Goal: Task Accomplishment & Management: Use online tool/utility

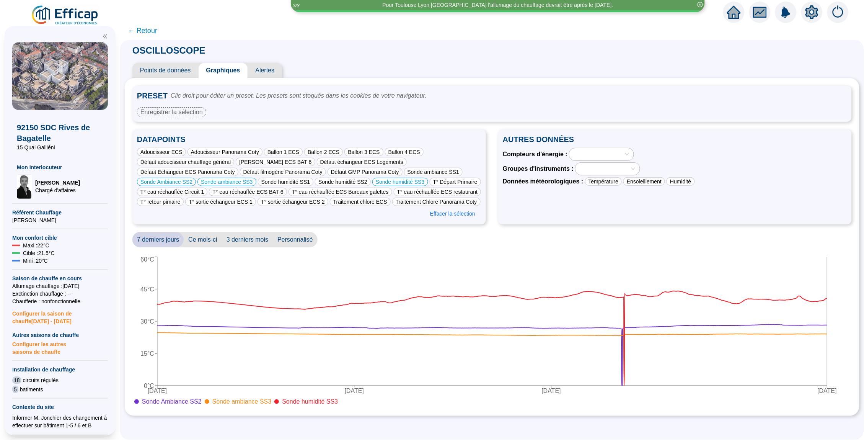
click at [734, 9] on icon "home" at bounding box center [734, 12] width 14 height 11
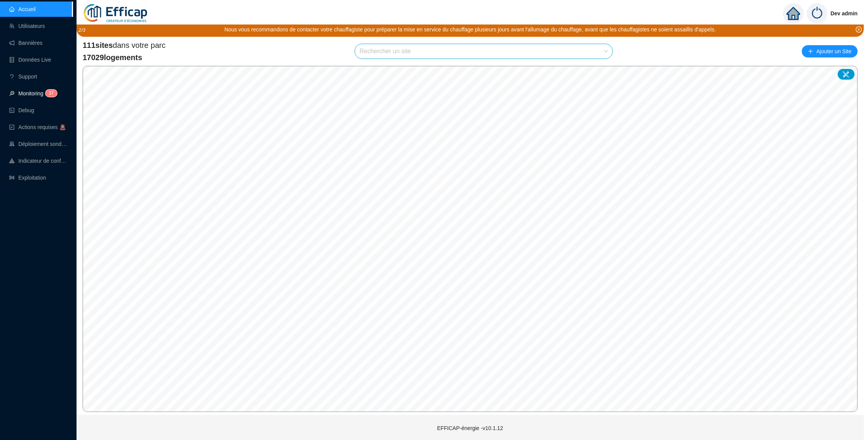
click at [32, 90] on link "Monitoring 3 7" at bounding box center [32, 93] width 46 height 6
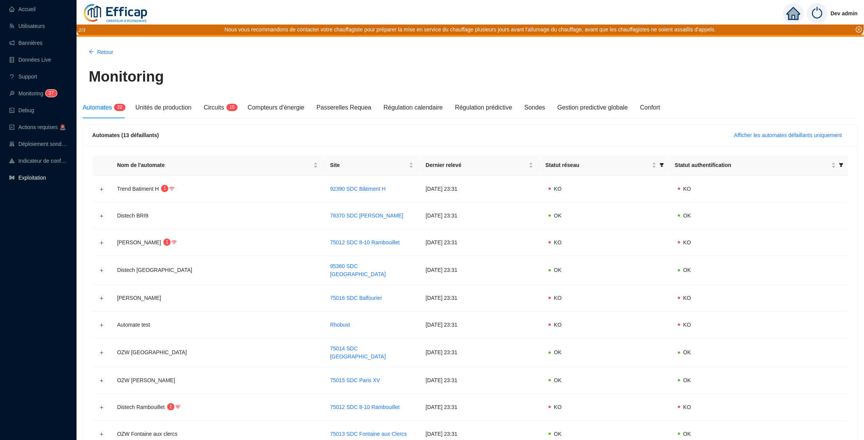
click at [20, 177] on link "Exploitation" at bounding box center [27, 178] width 37 height 6
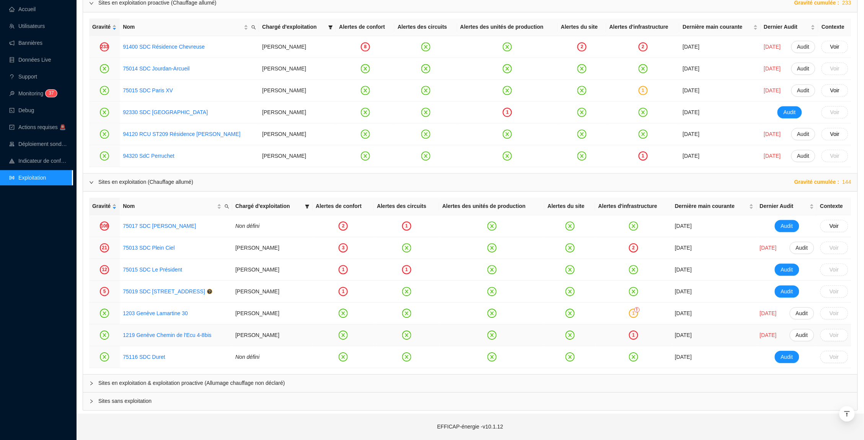
scroll to position [613, 0]
click at [97, 381] on div at bounding box center [93, 383] width 9 height 8
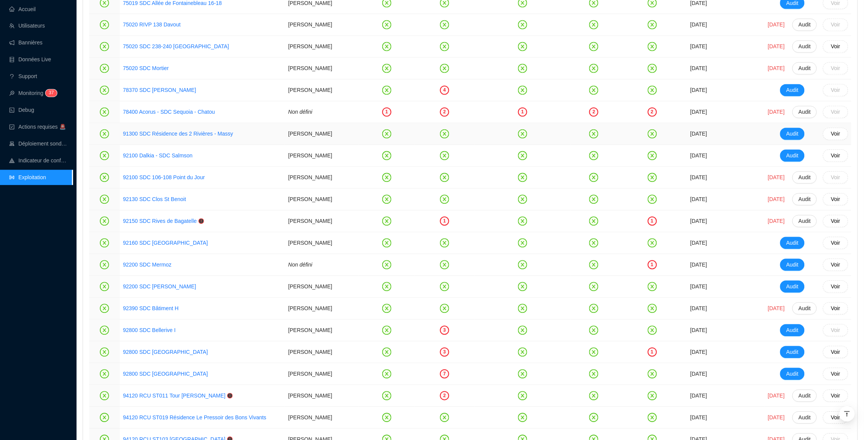
scroll to position [1559, 0]
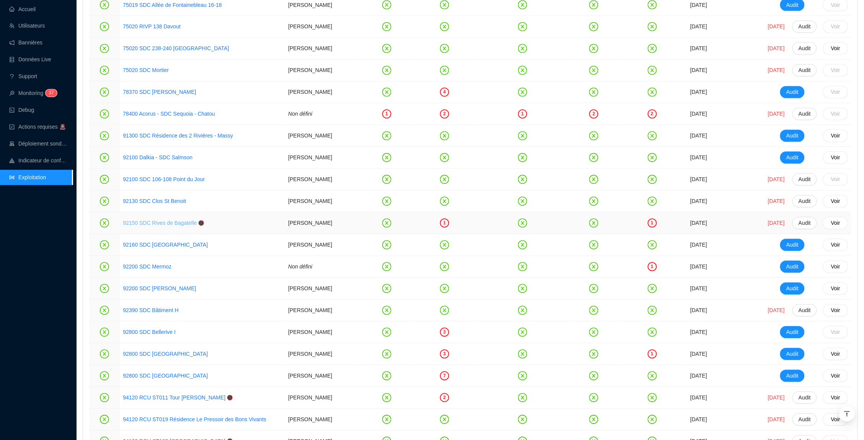
click at [166, 224] on link "92150 SDC Rives de Bagatelle" at bounding box center [160, 223] width 74 height 6
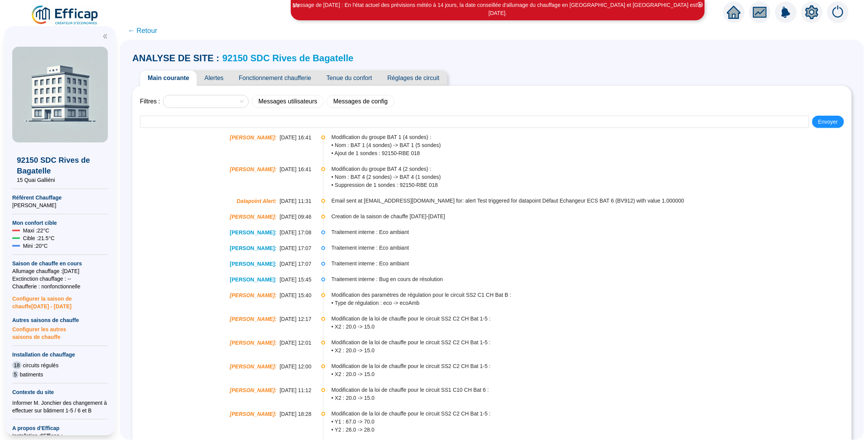
click at [226, 56] on link "92150 SDC Rives de Bagatelle" at bounding box center [287, 58] width 131 height 10
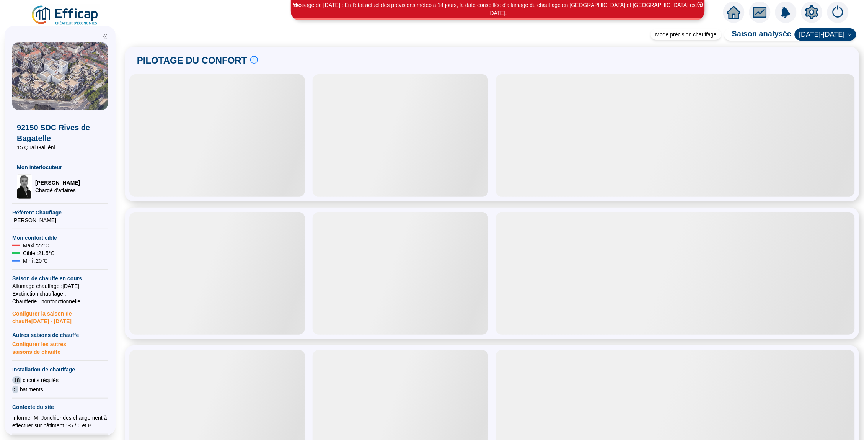
click at [44, 345] on span "Configurer les autres saisons de chauffe" at bounding box center [60, 347] width 96 height 17
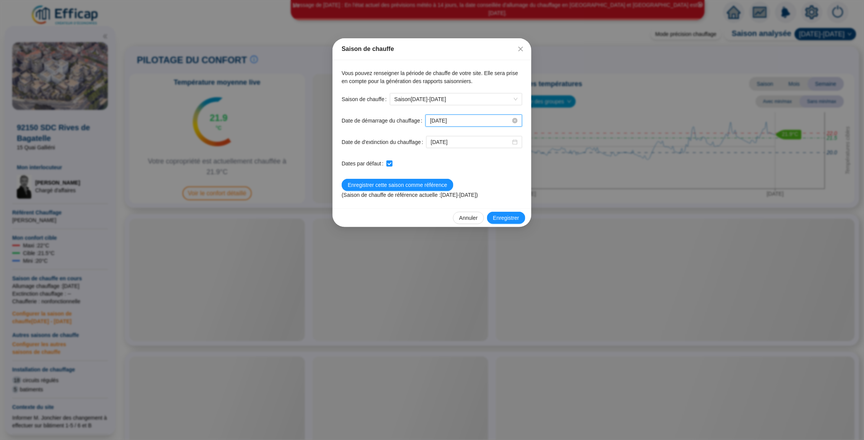
click at [474, 118] on input "2025-10-15" at bounding box center [470, 121] width 81 height 8
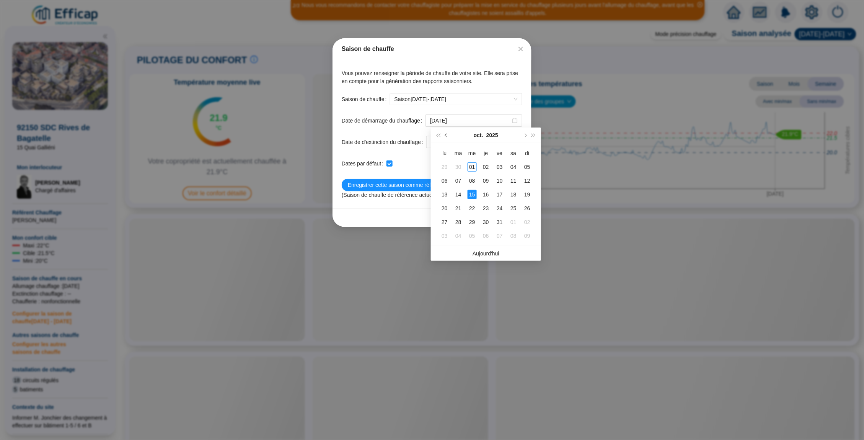
click at [445, 134] on button "Mois précédent (PageUp)" at bounding box center [446, 134] width 8 height 15
type input "2025-09-29"
click at [440, 219] on div "29" at bounding box center [444, 221] width 9 height 9
checkbox input "false"
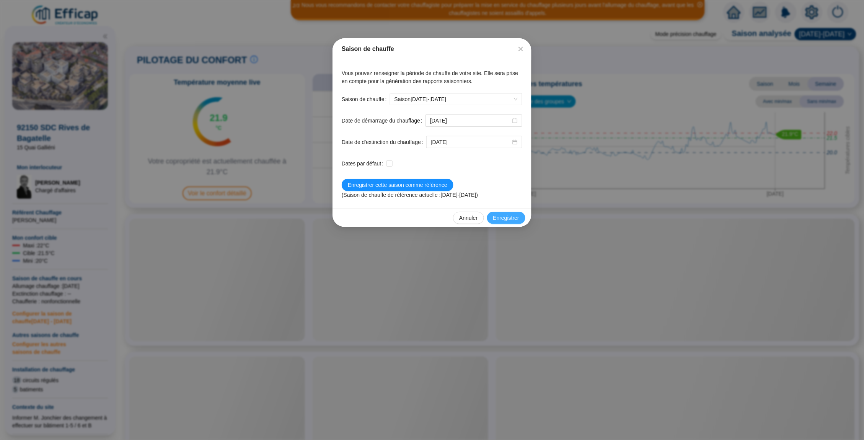
click at [496, 218] on span "Enregistrer" at bounding box center [506, 218] width 26 height 8
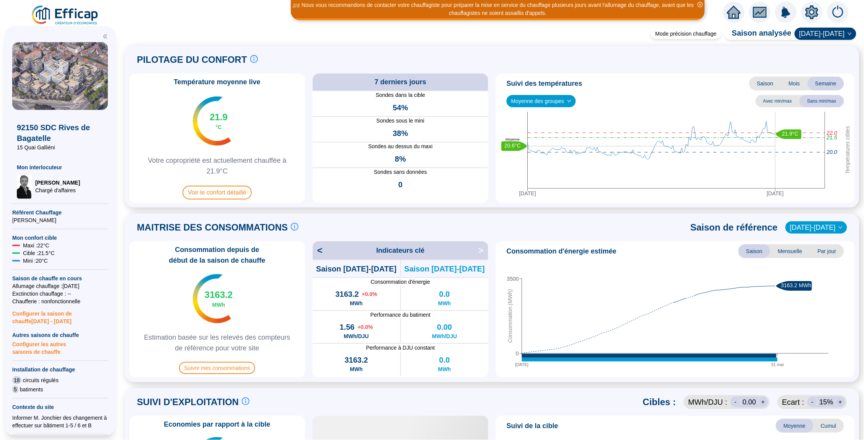
click at [730, 8] on icon "home" at bounding box center [734, 12] width 14 height 14
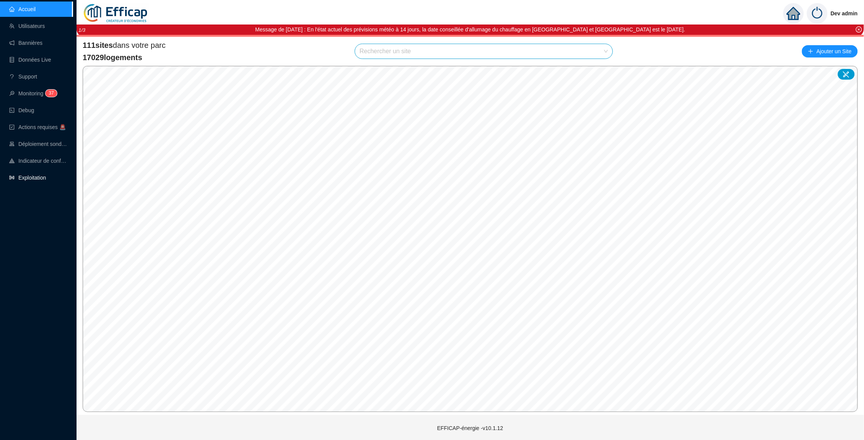
click at [32, 178] on link "Exploitation" at bounding box center [27, 178] width 37 height 6
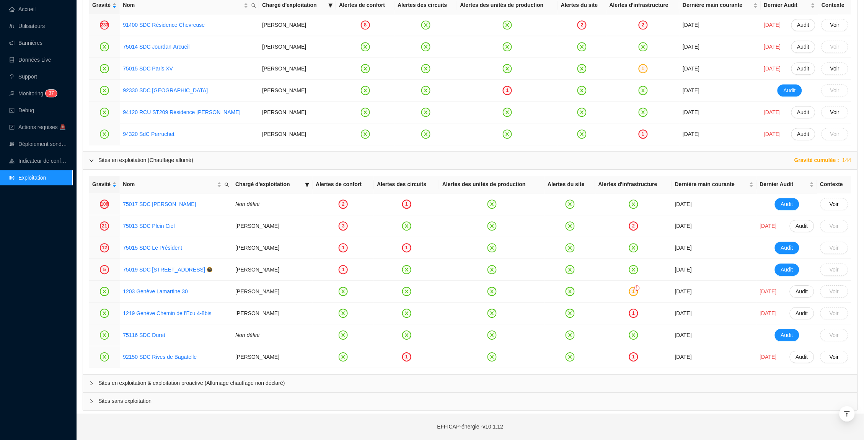
click at [189, 384] on span "Sites en exploitation & exploitation proactive (Allumage chauffage non déclaré)" at bounding box center [474, 383] width 753 height 8
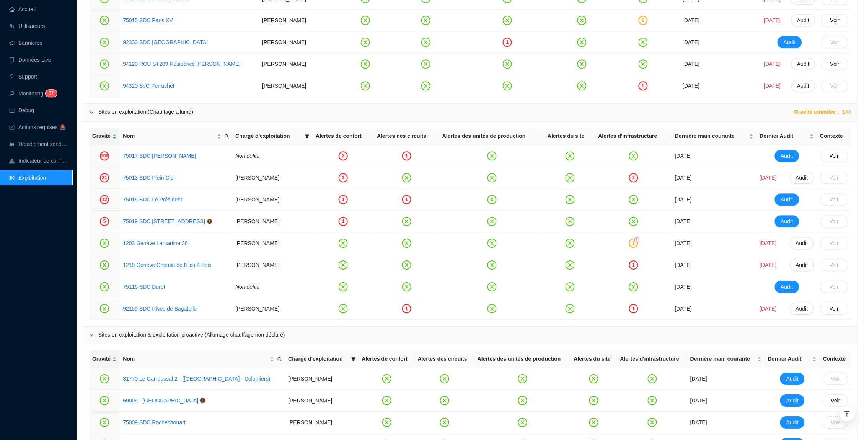
scroll to position [682, 0]
click at [629, 179] on div "2" at bounding box center [633, 178] width 9 height 9
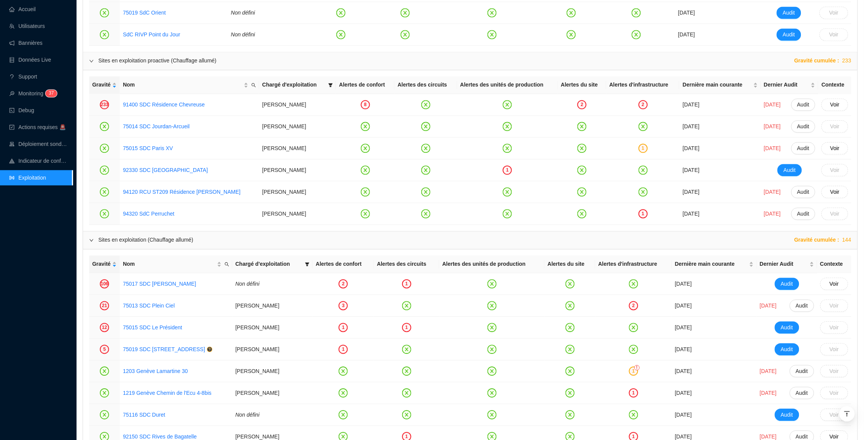
scroll to position [554, 0]
click at [639, 147] on div "1" at bounding box center [643, 149] width 9 height 9
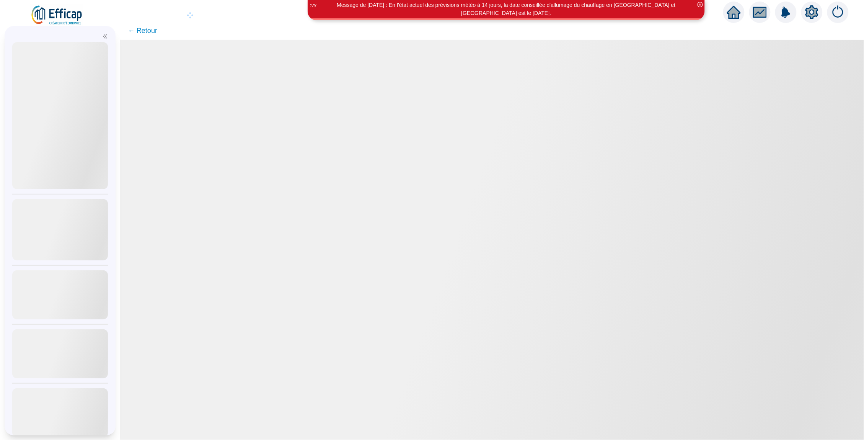
click at [151, 32] on span "← Retour" at bounding box center [142, 30] width 29 height 11
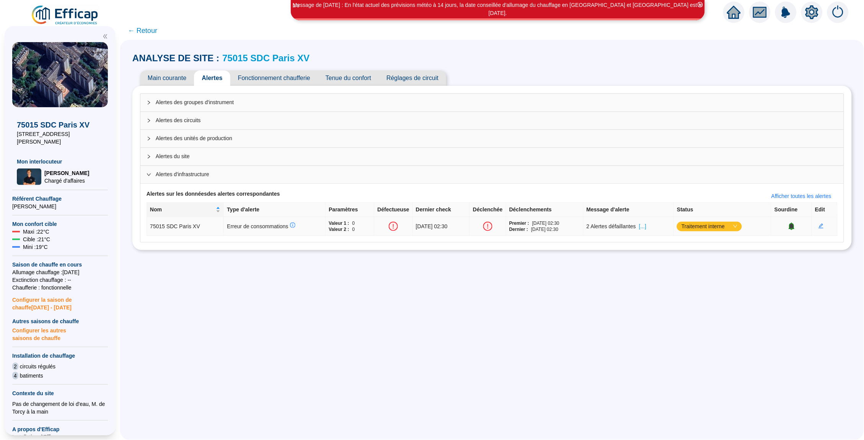
click at [646, 225] on span "[...]" at bounding box center [642, 226] width 7 height 8
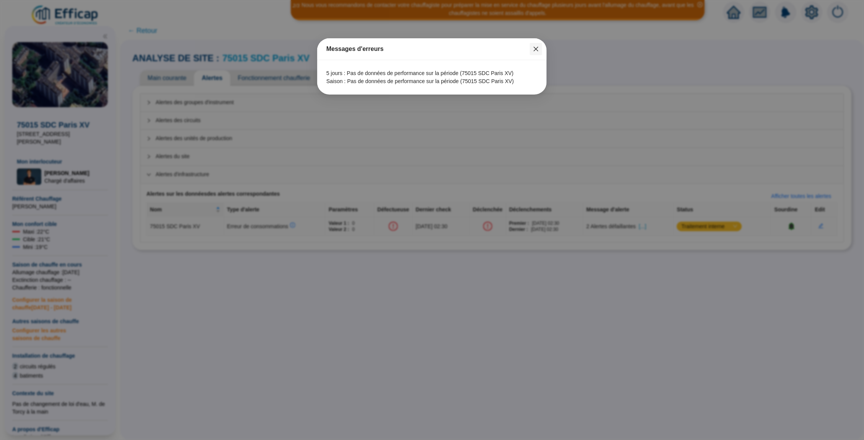
click at [535, 46] on icon "close" at bounding box center [536, 49] width 6 height 6
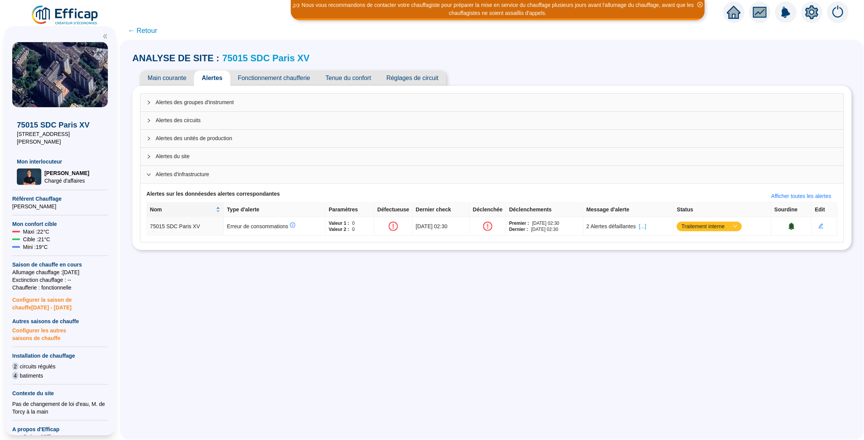
click at [261, 59] on link "75015 SDC Paris XV" at bounding box center [265, 58] width 87 height 10
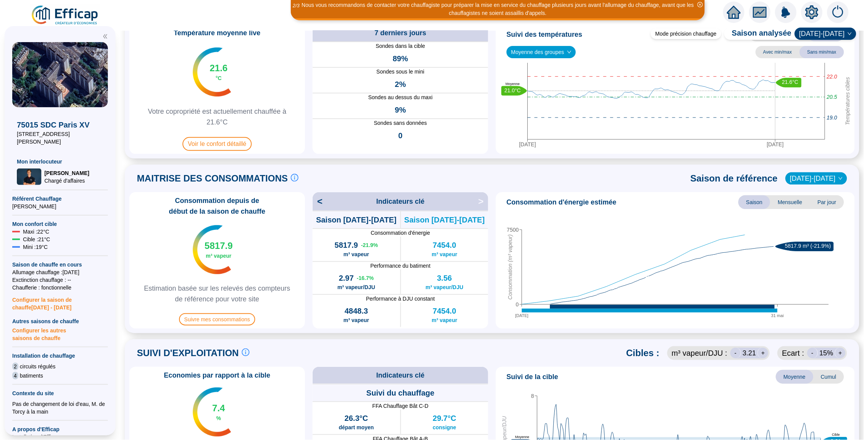
scroll to position [52, 0]
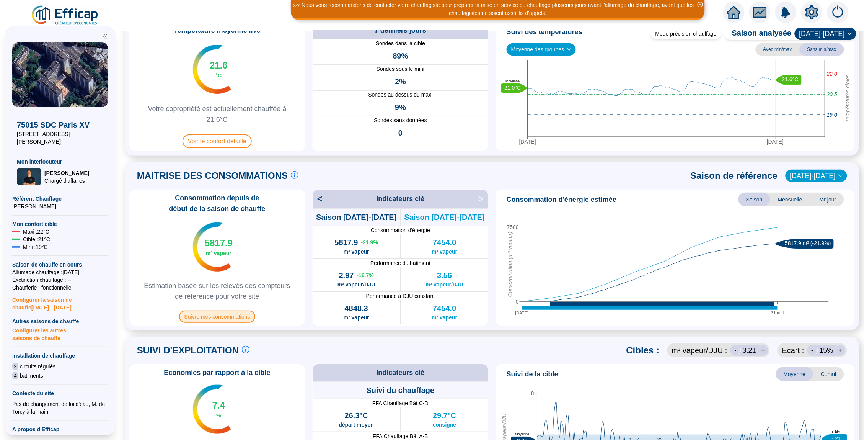
click at [223, 317] on span "Suivre mes consommations" at bounding box center [217, 316] width 77 height 12
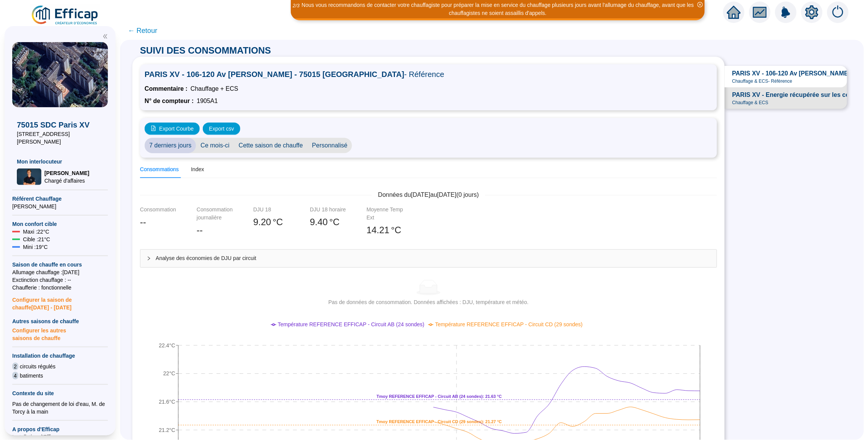
click at [145, 29] on span "← Retour" at bounding box center [142, 30] width 29 height 11
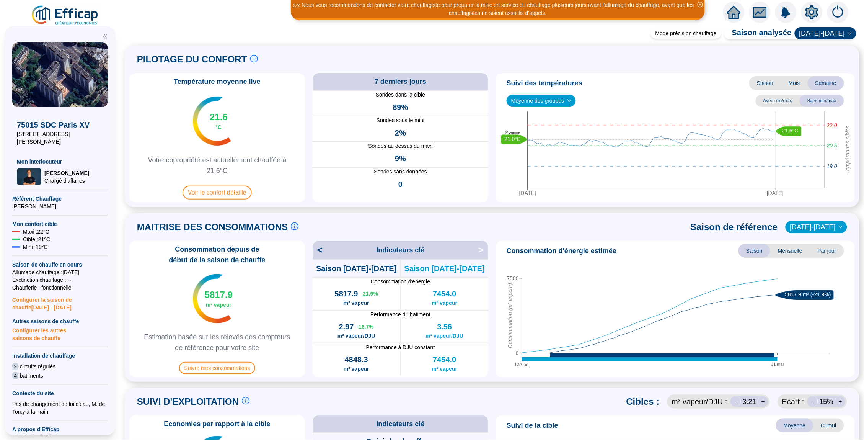
click at [767, 82] on span "Saison" at bounding box center [765, 83] width 32 height 14
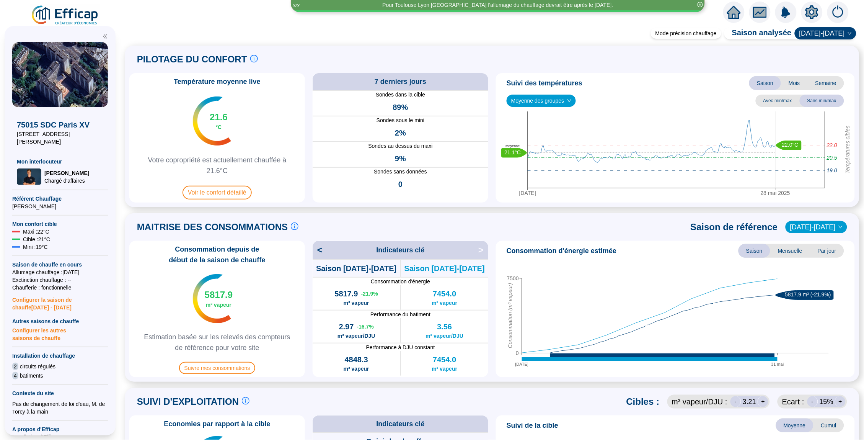
click at [825, 38] on span "2024-2025" at bounding box center [826, 33] width 52 height 11
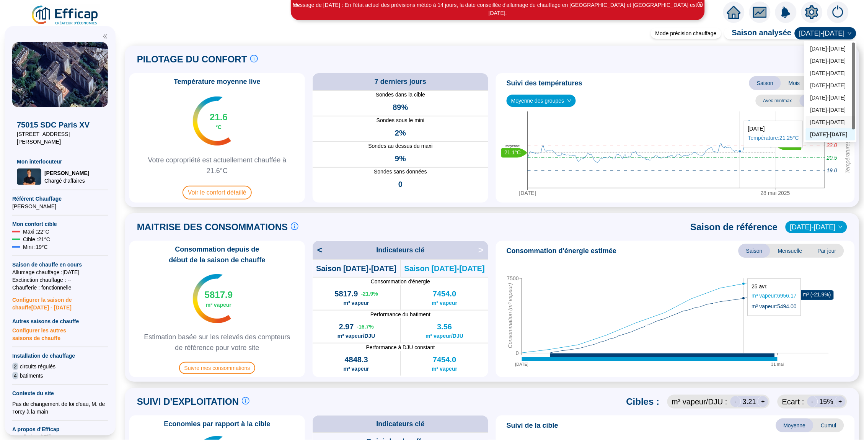
click at [741, 117] on icon "2 oct. 2024 28 mai 2025 Températures cibles 20.5 22.0 19.0 22.0°C 21.1°C Moyenne" at bounding box center [675, 155] width 353 height 88
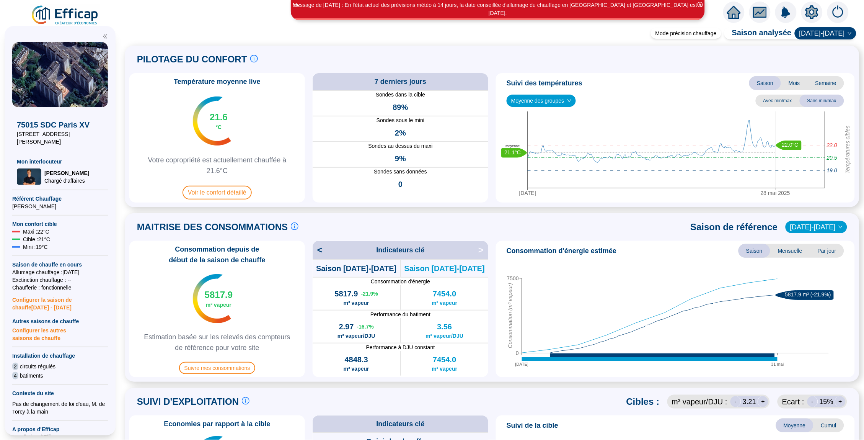
click at [802, 85] on span "Mois" at bounding box center [794, 83] width 27 height 14
click at [822, 85] on span "Semaine" at bounding box center [826, 83] width 36 height 14
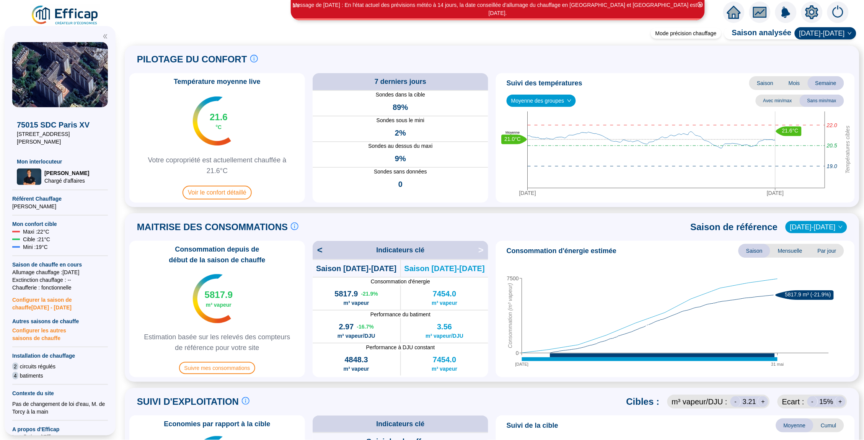
click at [828, 33] on span "2024-2025" at bounding box center [826, 33] width 52 height 11
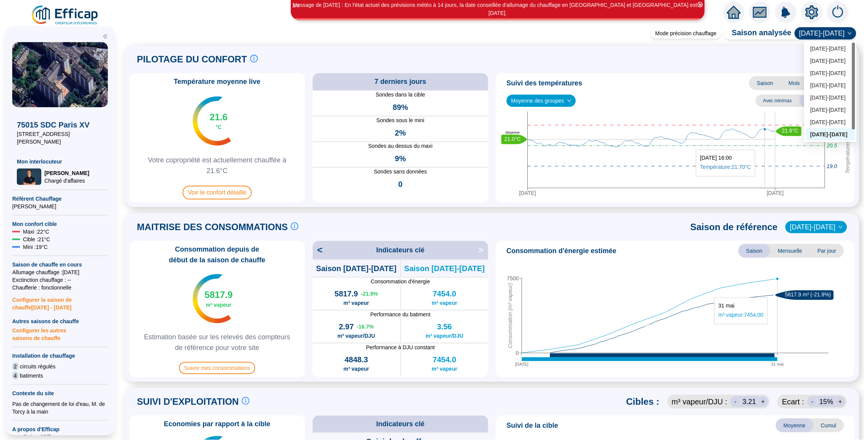
click at [765, 146] on icon "25 sept. 2025 1 oct. 2025 Températures cibles 20.5 22.0 19.0 21.6°C 21.0°C Moye…" at bounding box center [675, 155] width 353 height 88
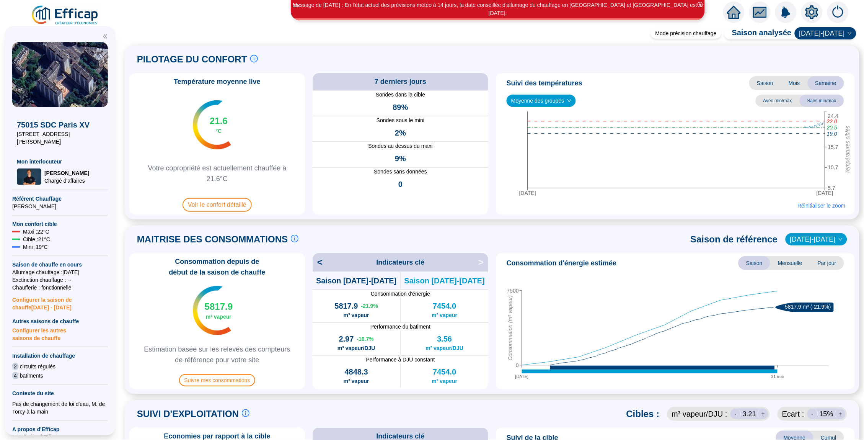
click at [819, 82] on span "Semaine" at bounding box center [826, 83] width 36 height 14
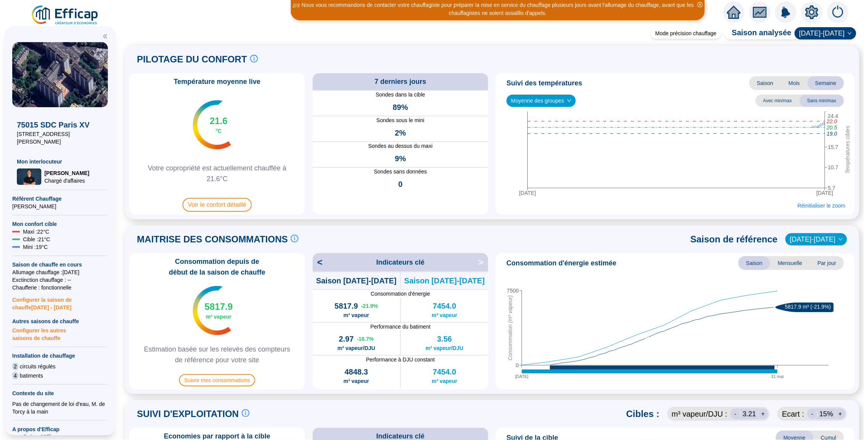
click at [792, 84] on span "Mois" at bounding box center [794, 83] width 27 height 14
click at [825, 83] on span "Semaine" at bounding box center [826, 83] width 36 height 14
click at [813, 207] on span "Réinitialiser le zoom" at bounding box center [822, 206] width 48 height 8
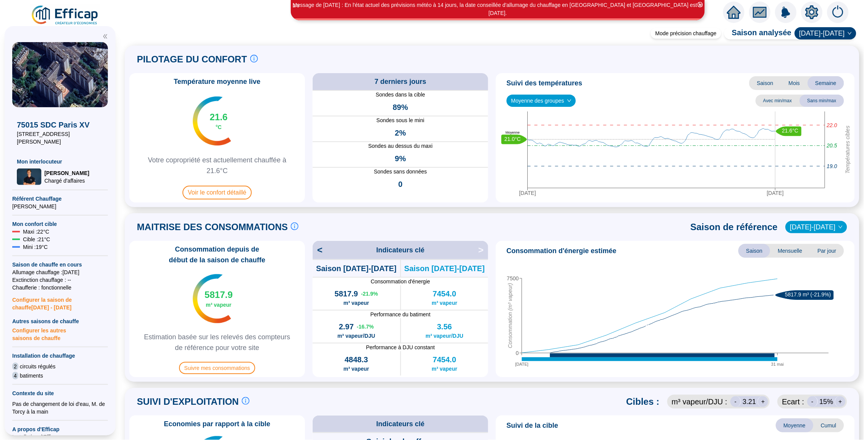
click at [736, 14] on icon "home" at bounding box center [734, 12] width 14 height 13
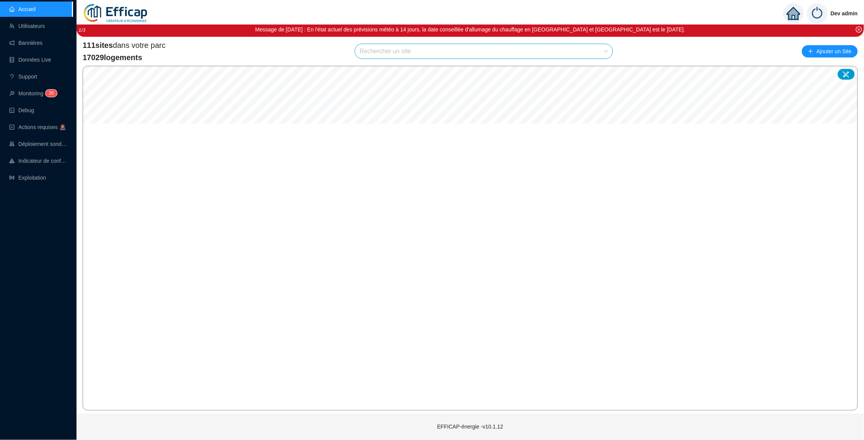
click at [40, 85] on ul "Accueil Utilisateurs Bannières Données Live Support Monitoring 3 6 Debug Action…" at bounding box center [36, 93] width 73 height 187
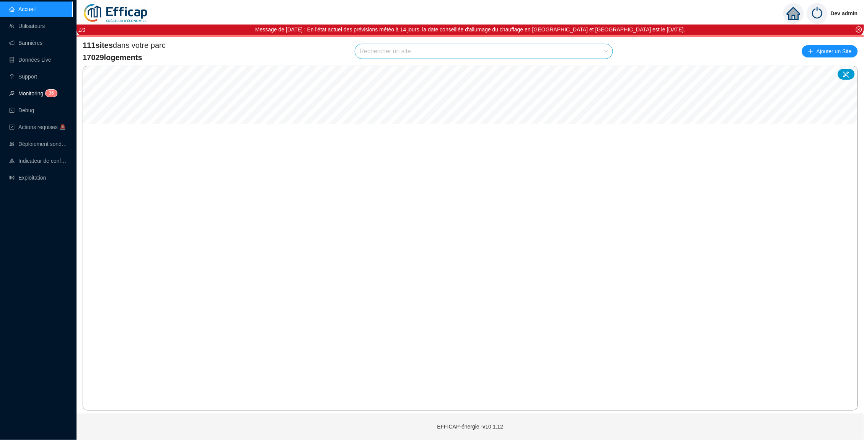
click at [53, 96] on link "Monitoring 3 6" at bounding box center [32, 93] width 46 height 6
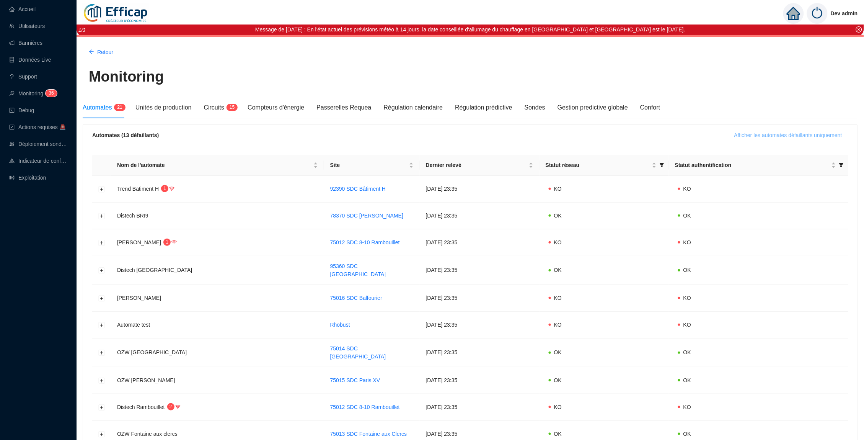
click at [738, 132] on span "Afficher les automates défaillants uniquement" at bounding box center [788, 135] width 108 height 8
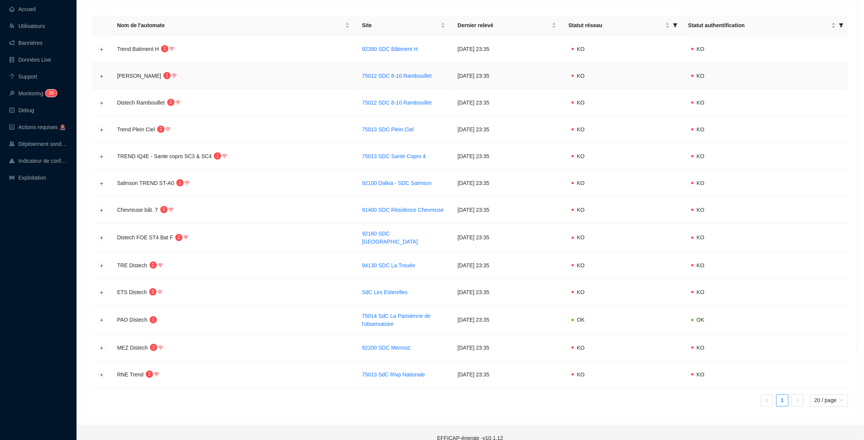
scroll to position [141, 0]
click at [103, 316] on button "Développer la ligne" at bounding box center [102, 319] width 6 height 6
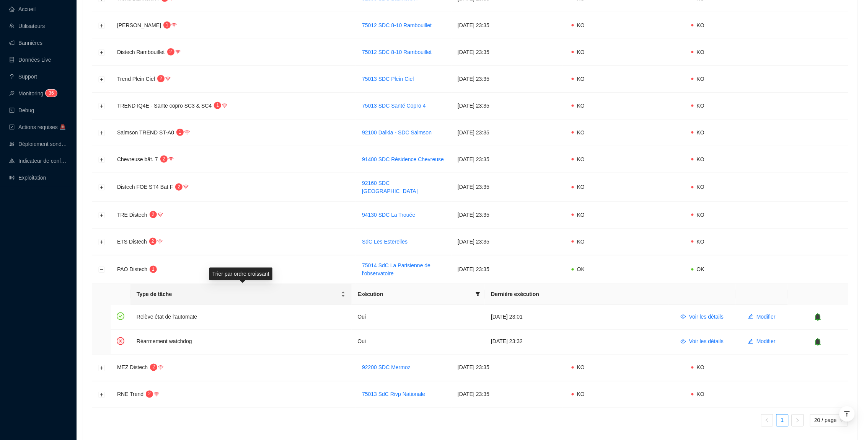
scroll to position [191, 0]
click at [372, 267] on link "75014 SdC La Parisienne de l'observatoire" at bounding box center [396, 268] width 69 height 14
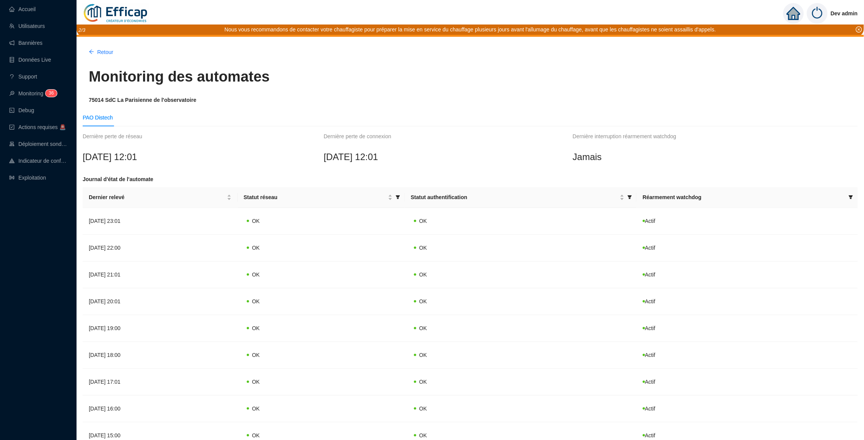
click at [142, 98] on span "75014 SdC La Parisienne de l'observatoire" at bounding box center [143, 100] width 108 height 6
click at [36, 11] on link "Accueil" at bounding box center [22, 9] width 26 height 6
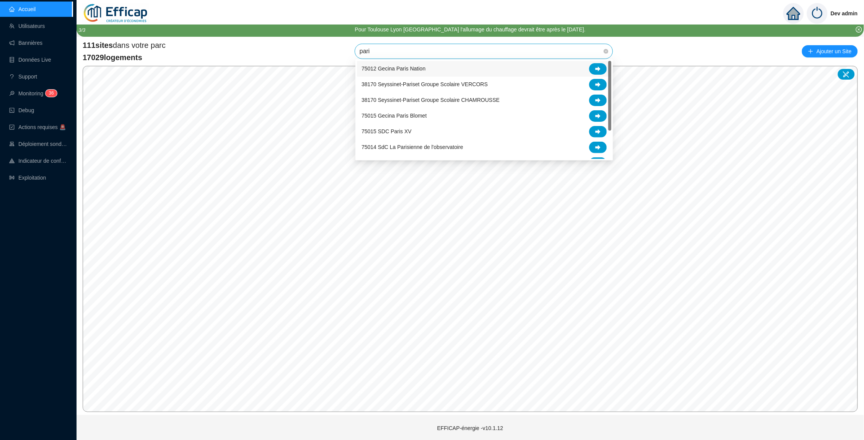
type input "paris"
click at [595, 147] on div at bounding box center [598, 147] width 18 height 11
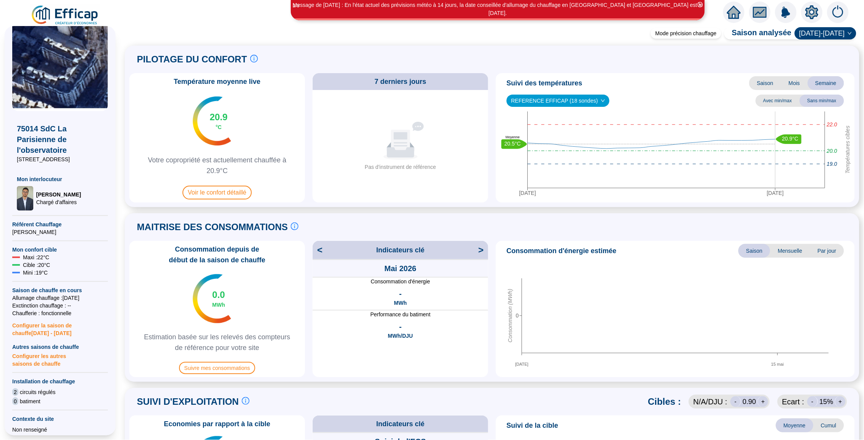
click at [810, 9] on icon "setting" at bounding box center [812, 12] width 13 height 12
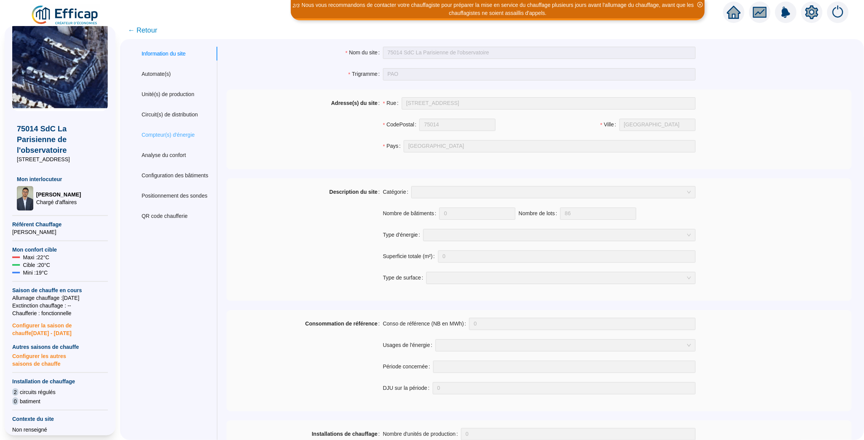
click at [156, 129] on div "Compteur(s) d'énergie" at bounding box center [174, 135] width 85 height 14
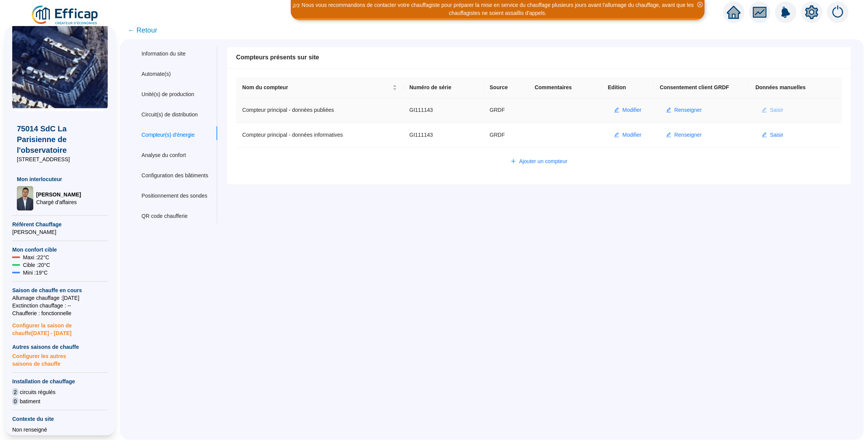
click at [780, 113] on span "Saisir" at bounding box center [776, 110] width 13 height 8
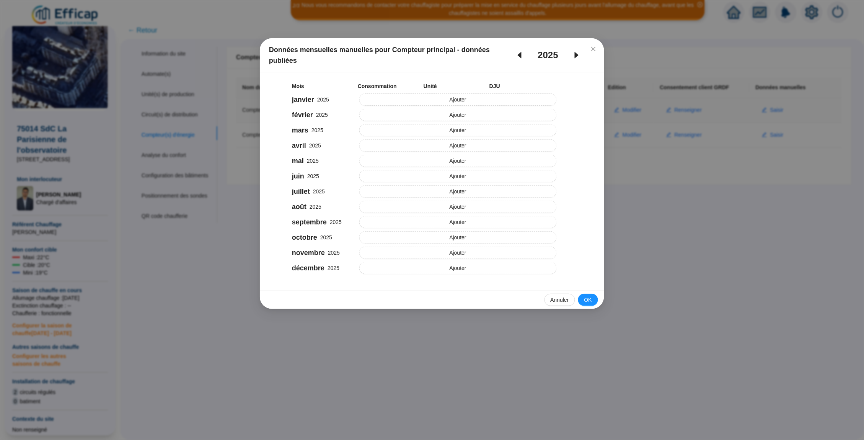
click at [595, 51] on icon "close" at bounding box center [594, 49] width 6 height 6
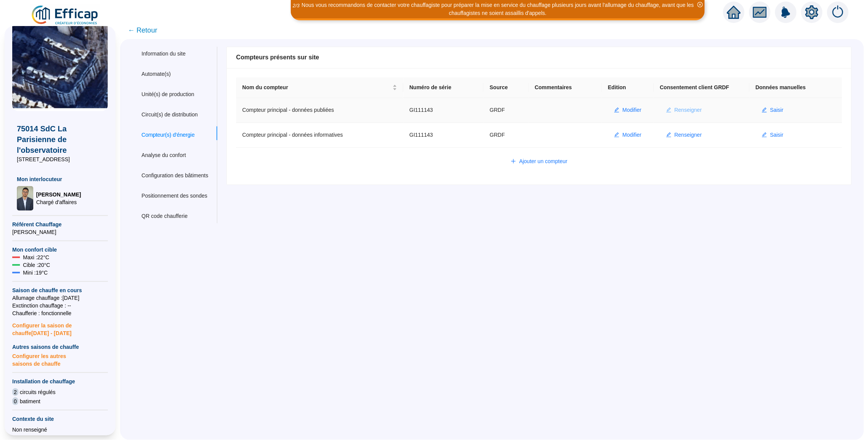
click at [693, 106] on span "Renseigner" at bounding box center [689, 110] width 28 height 8
type input "GI111143"
type input "75014"
type input "gestion4@cabinetmichau.fr"
type input "CABINET MICHAU"
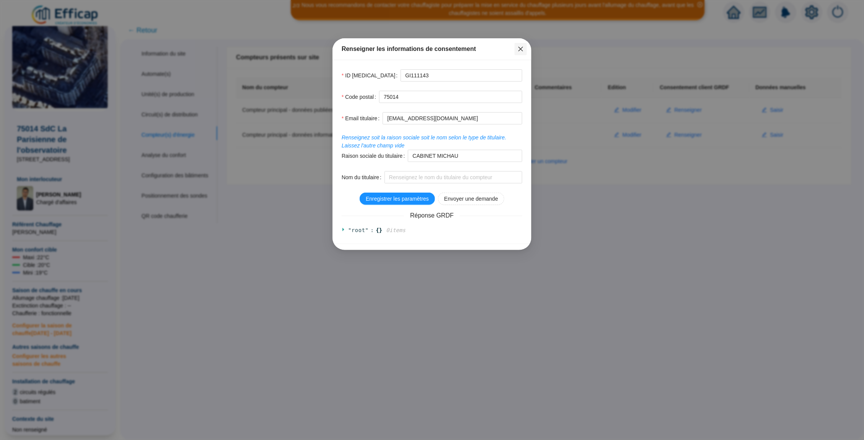
click at [524, 49] on icon "close" at bounding box center [521, 49] width 6 height 6
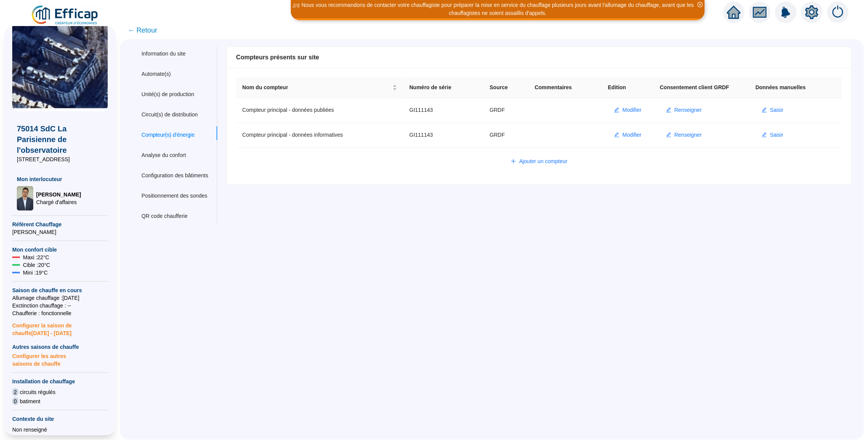
click at [149, 30] on span "← Retour" at bounding box center [142, 30] width 29 height 11
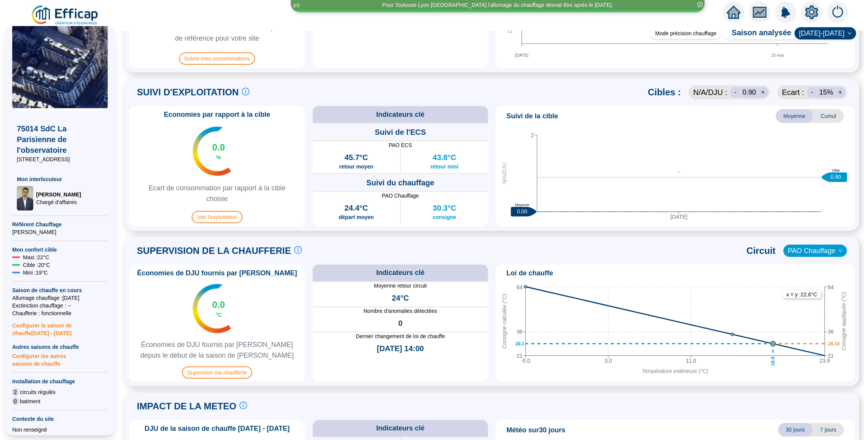
scroll to position [365, 0]
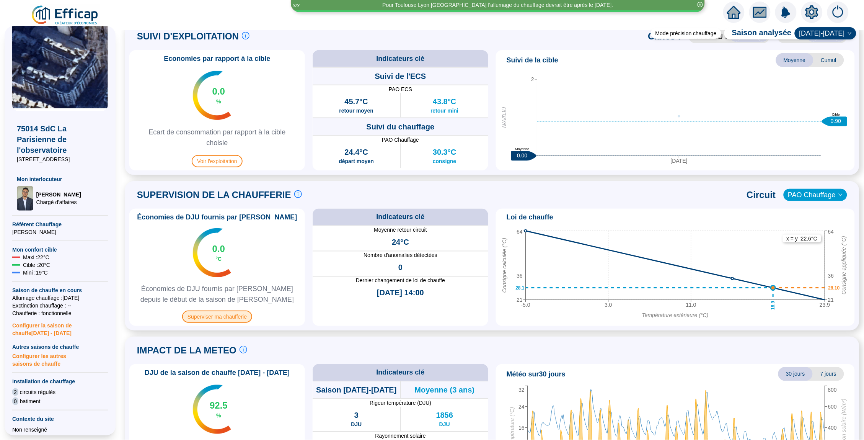
click at [239, 315] on span "Superviser ma chaufferie" at bounding box center [217, 316] width 70 height 12
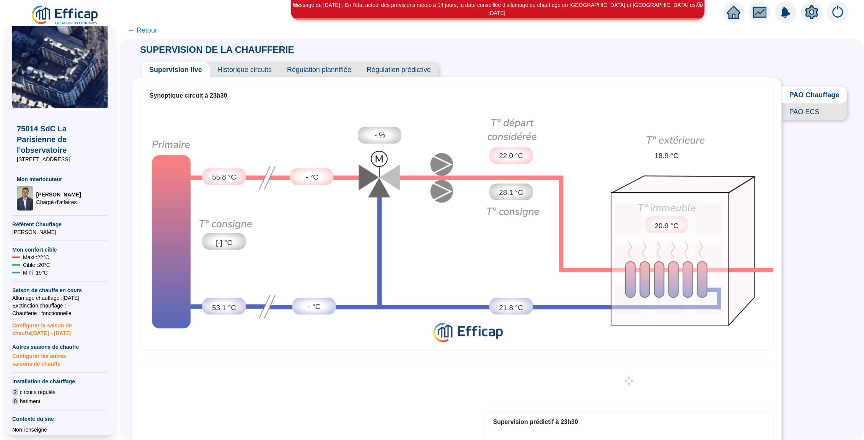
click at [271, 73] on span "Historique circuits" at bounding box center [245, 69] width 70 height 15
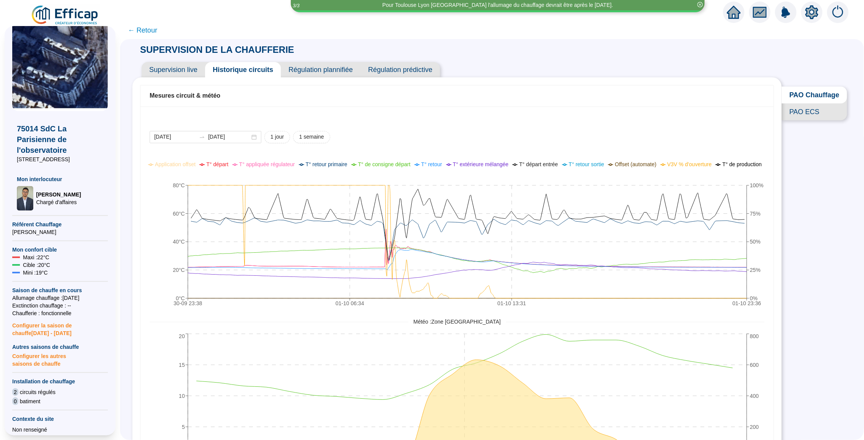
click at [176, 67] on span "Supervision live" at bounding box center [174, 69] width 64 height 15
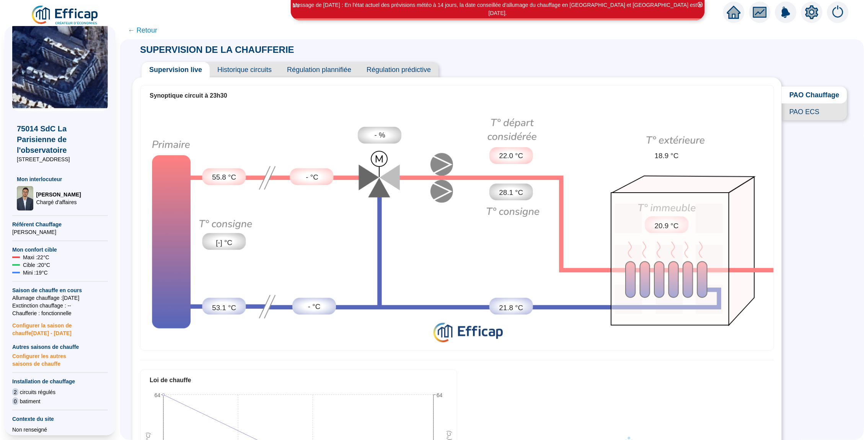
click at [155, 26] on span "← Retour" at bounding box center [142, 30] width 29 height 11
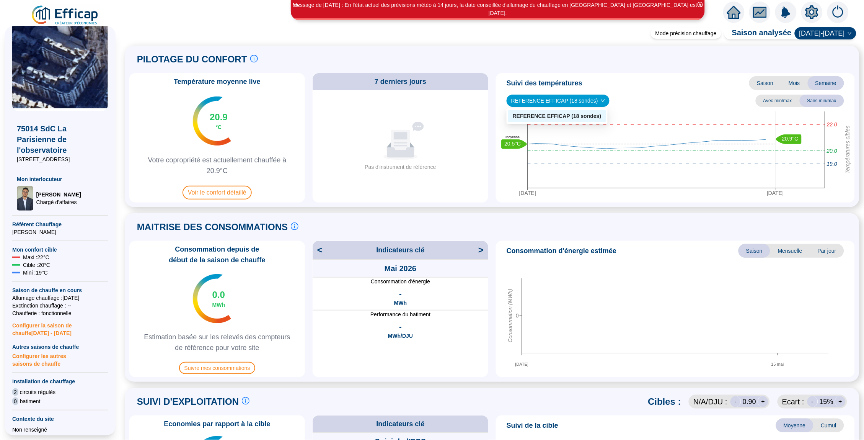
click at [563, 101] on span "REFERENCE EFFICAP (18 sondes)" at bounding box center [558, 100] width 94 height 11
click at [554, 101] on span "REFERENCE EFFICAP (18 sondes)" at bounding box center [558, 100] width 94 height 11
click at [574, 95] on span "REFERENCE EFFICAP (18 sondes)" at bounding box center [558, 100] width 94 height 11
click at [310, 202] on div "Température moyenne live 20.9 °C Votre copropriété est actuellement chauffée à …" at bounding box center [492, 137] width 726 height 129
click at [220, 196] on span "Voir le confort détaillé" at bounding box center [217, 193] width 69 height 14
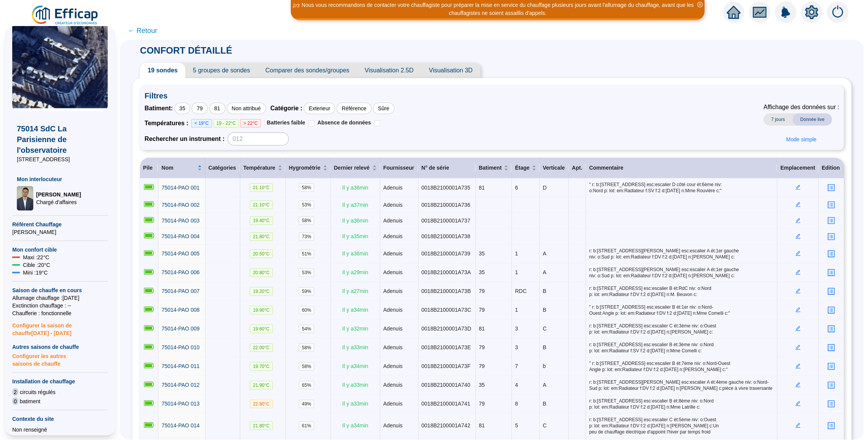
click at [737, 21] on span "← Retour" at bounding box center [492, 30] width 744 height 18
click at [730, 13] on icon "home" at bounding box center [734, 12] width 14 height 13
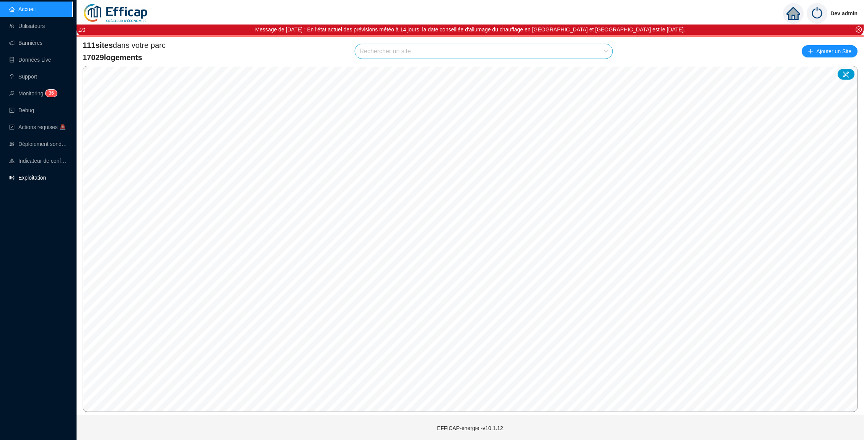
click at [31, 176] on link "Exploitation" at bounding box center [27, 178] width 37 height 6
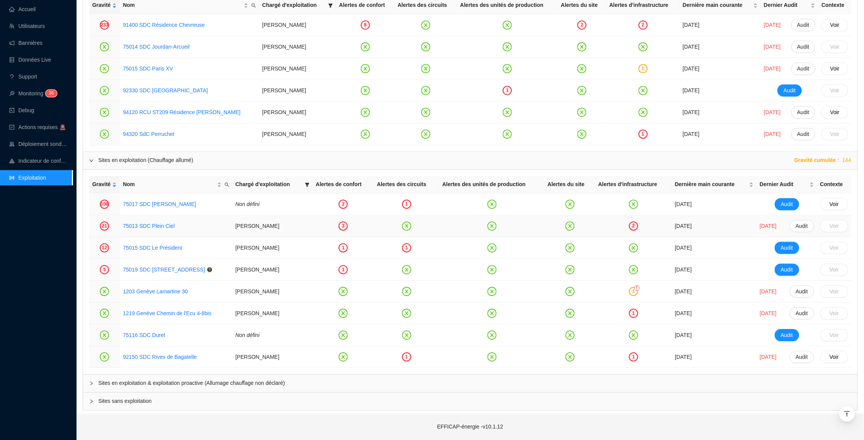
scroll to position [635, 0]
click at [650, 3] on th "Alertes d'infrastructure" at bounding box center [643, 6] width 73 height 18
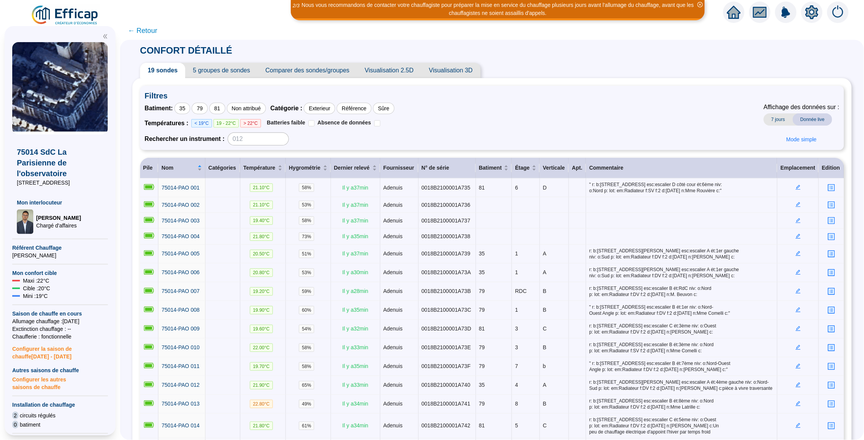
click at [728, 14] on icon "home" at bounding box center [734, 12] width 14 height 14
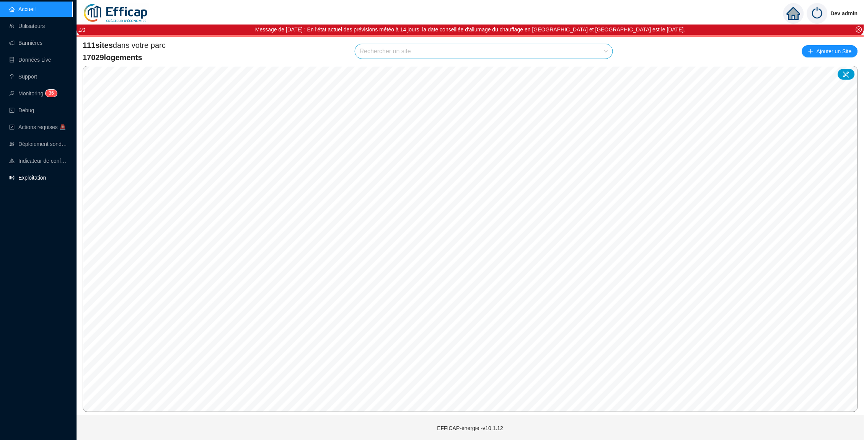
click at [17, 181] on link "Exploitation" at bounding box center [27, 178] width 37 height 6
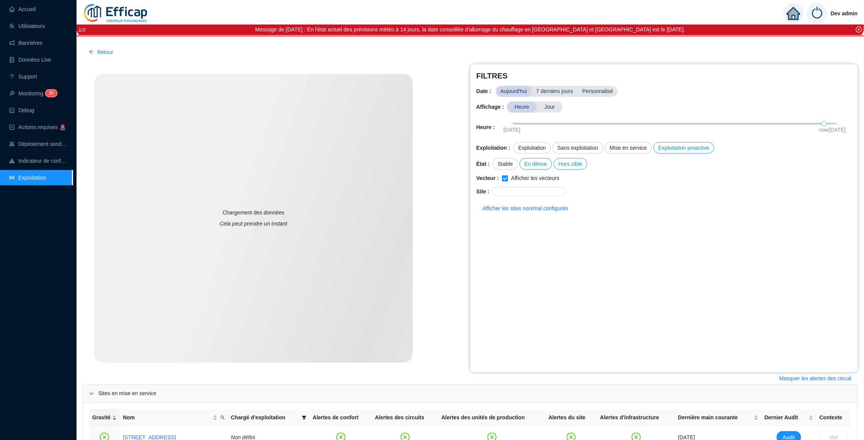
click at [46, 175] on link "Exploitation" at bounding box center [27, 178] width 37 height 6
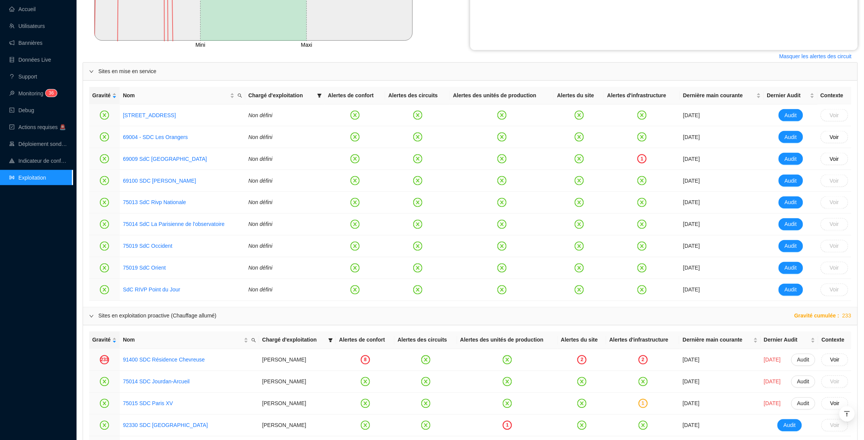
scroll to position [327, 0]
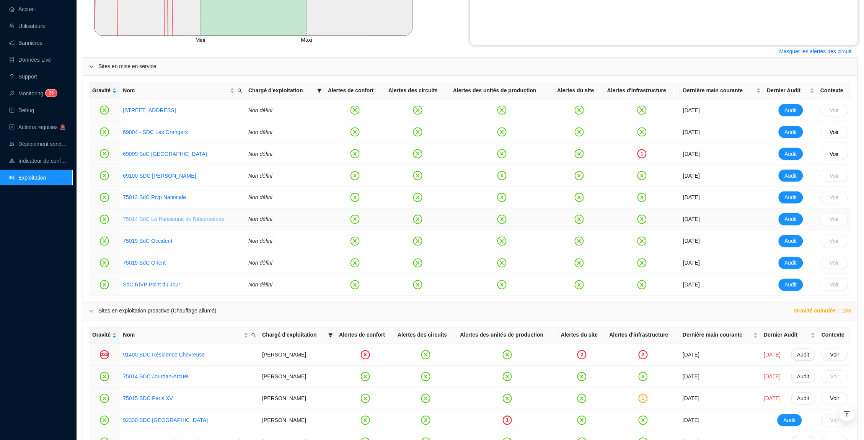
click at [201, 219] on link "75014 SdC La Parisienne de l'observatoire" at bounding box center [174, 219] width 102 height 6
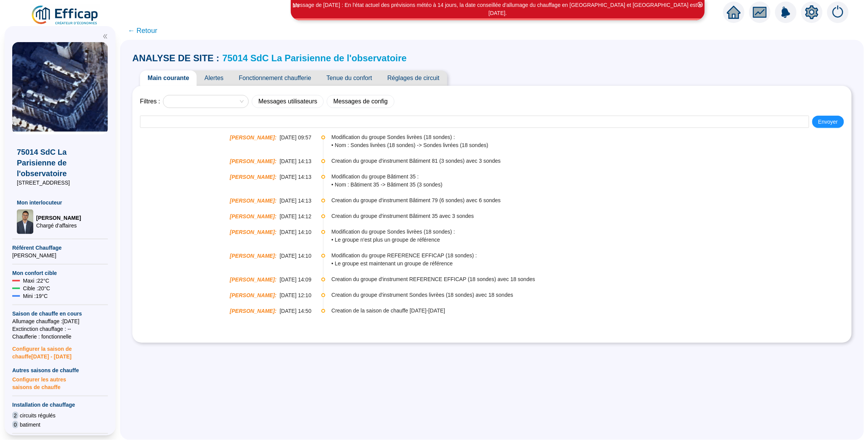
click at [220, 70] on span "Alertes" at bounding box center [214, 77] width 34 height 15
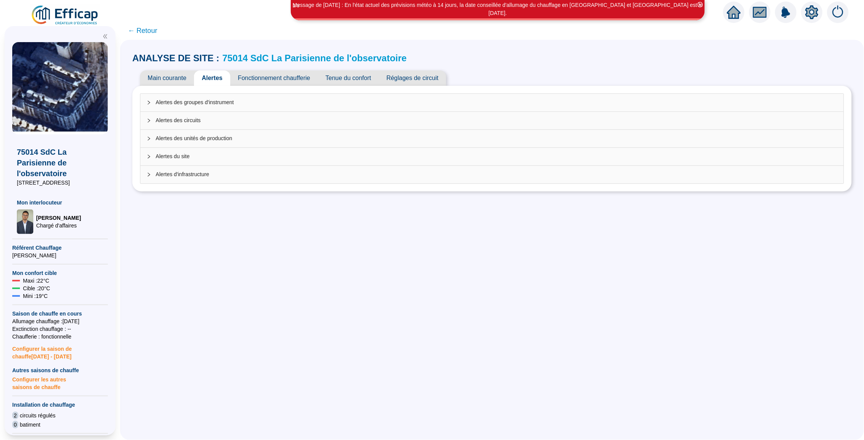
click at [236, 100] on span "Alertes des groupes d'instrument" at bounding box center [497, 102] width 682 height 8
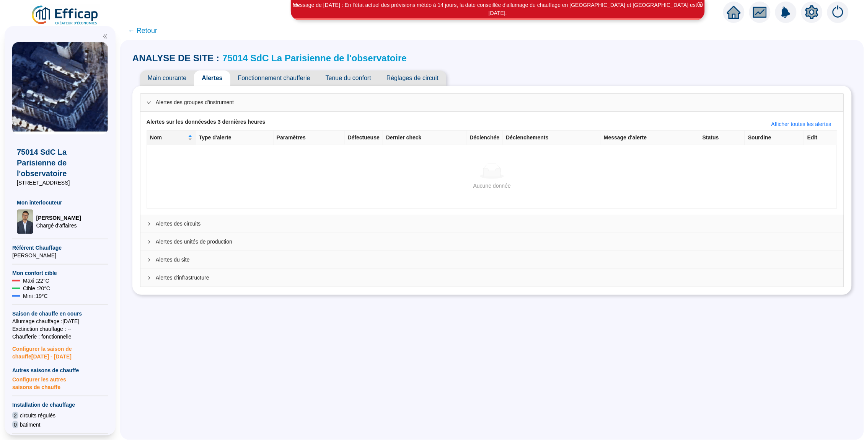
click at [233, 225] on span "Alertes des circuits" at bounding box center [497, 224] width 682 height 8
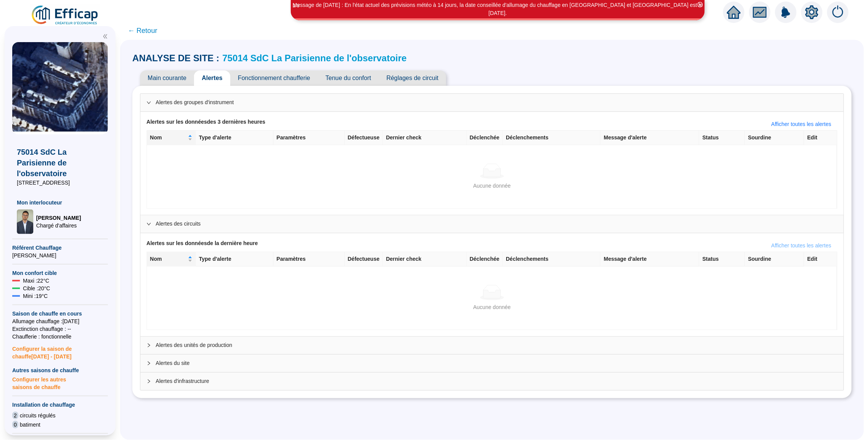
click at [787, 243] on span "Afficher toutes les alertes" at bounding box center [802, 246] width 60 height 8
click at [758, 246] on span "Afficher les alertes avec warning uniquement" at bounding box center [778, 246] width 106 height 8
click at [779, 119] on button "Afficher toutes les alertes" at bounding box center [801, 124] width 72 height 12
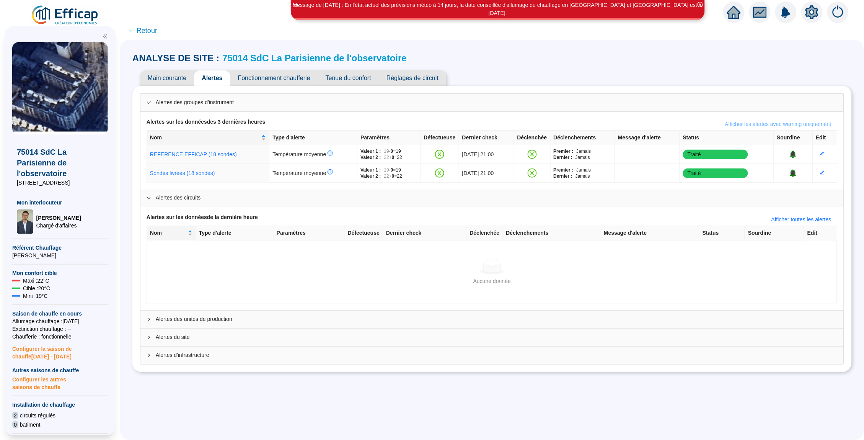
click at [784, 122] on span "Afficher les alertes avec warning uniquement" at bounding box center [778, 124] width 106 height 8
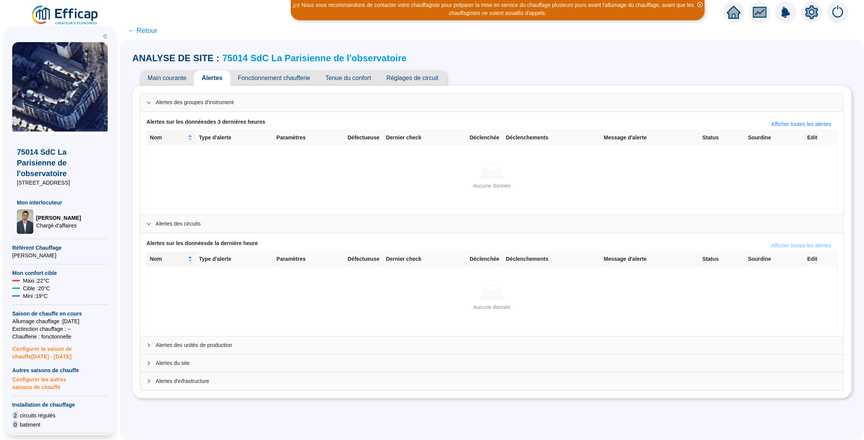
click at [780, 245] on span "Afficher toutes les alertes" at bounding box center [802, 246] width 60 height 8
click at [780, 245] on span "Afficher les alertes avec warning uniquement" at bounding box center [778, 246] width 106 height 8
click at [378, 56] on link "75014 SdC La Parisienne de l'observatoire" at bounding box center [314, 58] width 184 height 10
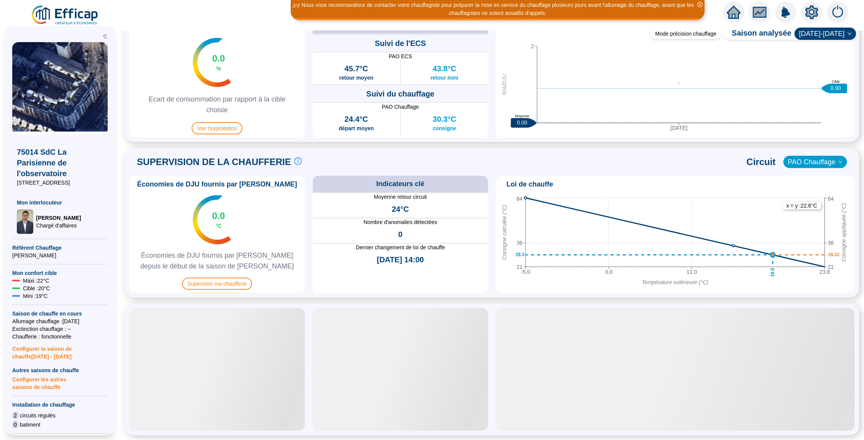
scroll to position [397, 0]
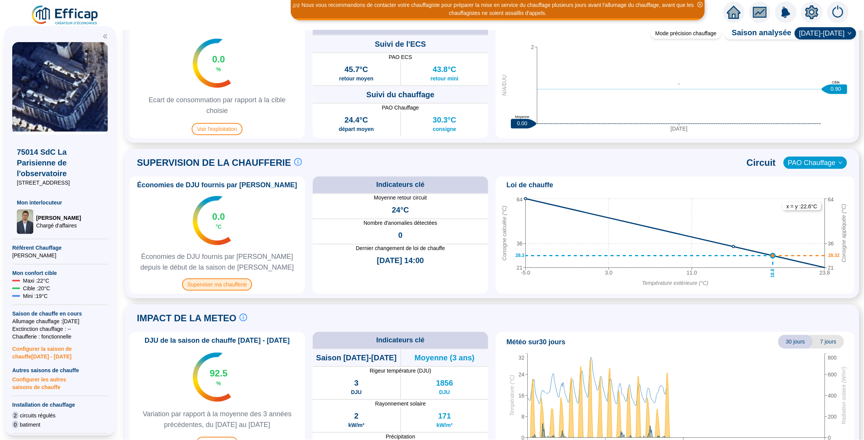
click at [228, 283] on span "Superviser ma chaufferie" at bounding box center [217, 284] width 70 height 12
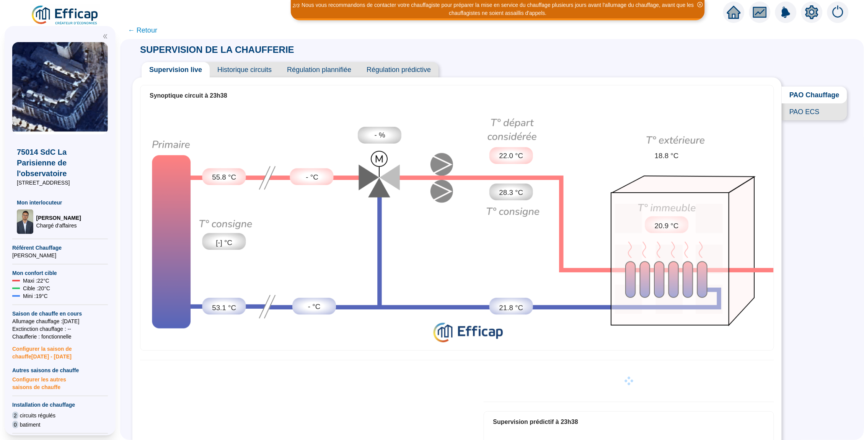
click at [249, 68] on span "Historique circuits" at bounding box center [245, 69] width 70 height 15
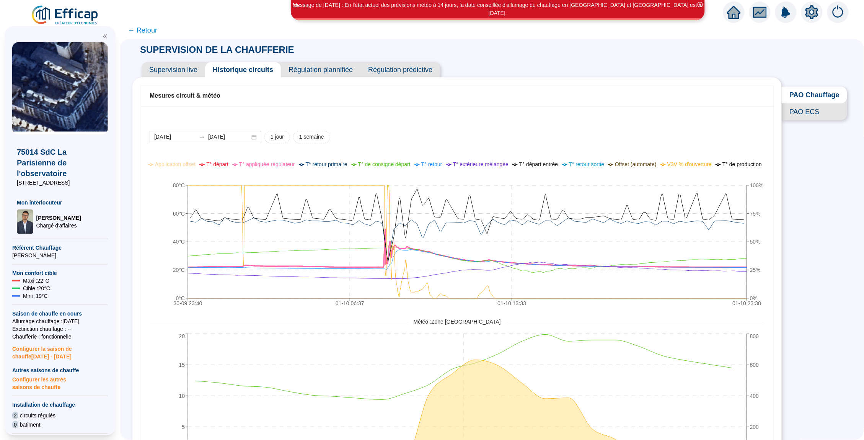
click at [228, 165] on span "T° départ" at bounding box center [217, 164] width 22 height 6
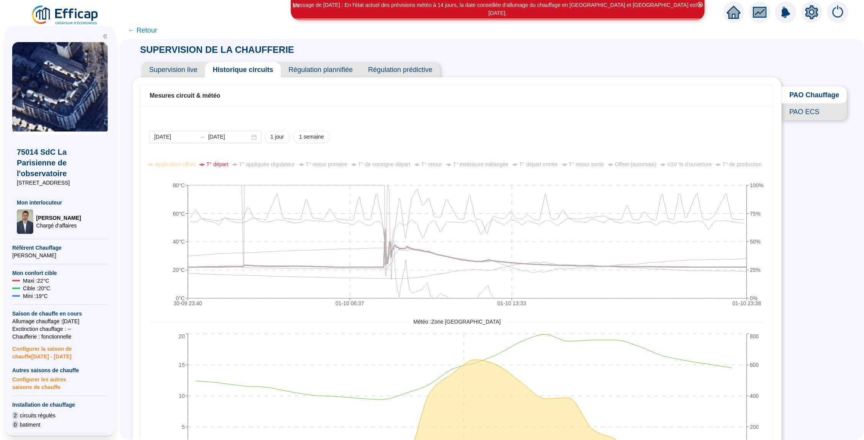
click at [397, 166] on span "T° de consigne départ" at bounding box center [384, 164] width 52 height 6
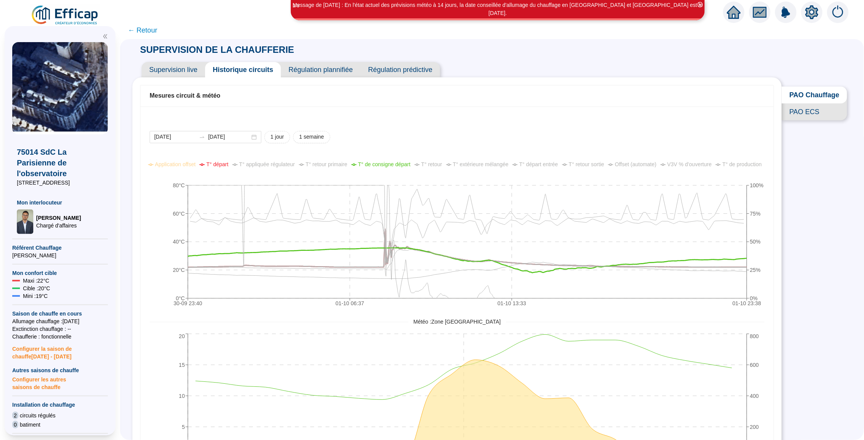
click at [291, 164] on span "T° appliquée régulateur" at bounding box center [267, 164] width 56 height 6
click at [294, 165] on span "T° appliquée régulateur" at bounding box center [267, 164] width 56 height 6
click at [342, 162] on span "T° retour primaire" at bounding box center [327, 164] width 42 height 6
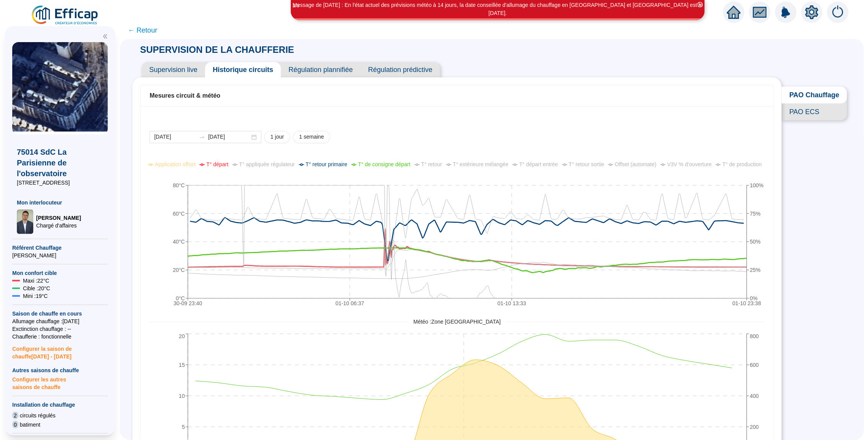
click at [341, 163] on span "T° retour primaire" at bounding box center [327, 164] width 42 height 6
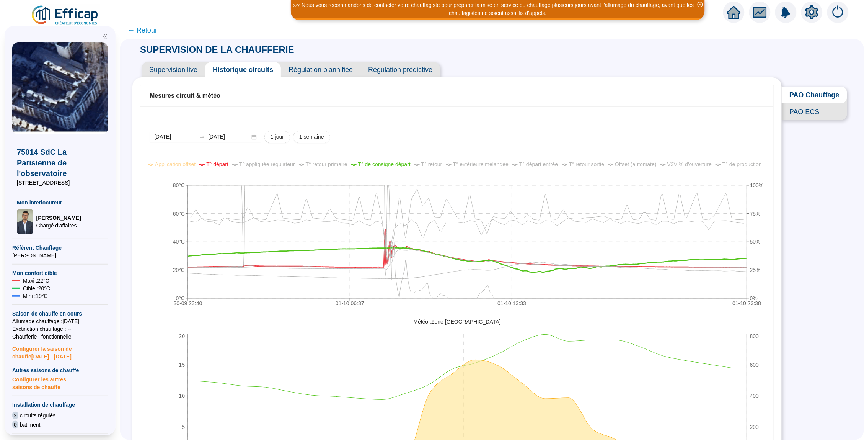
click at [442, 165] on span "T° retour" at bounding box center [431, 164] width 21 height 6
click at [723, 167] on span "T° de production" at bounding box center [742, 164] width 39 height 6
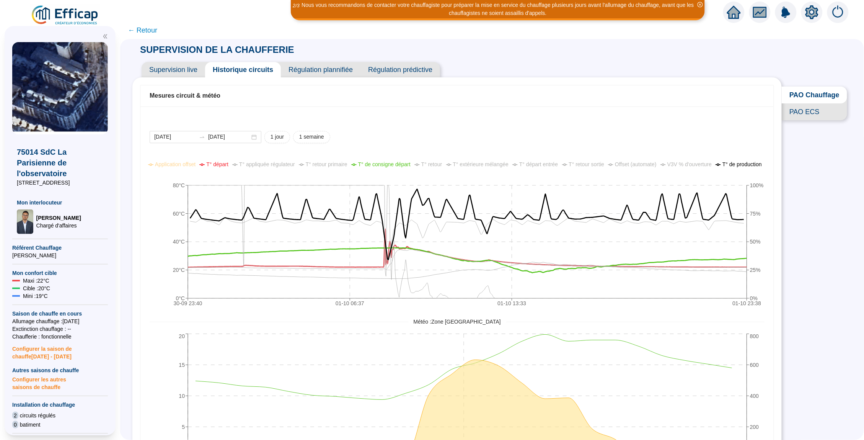
click at [723, 167] on span "T° de production" at bounding box center [742, 164] width 39 height 6
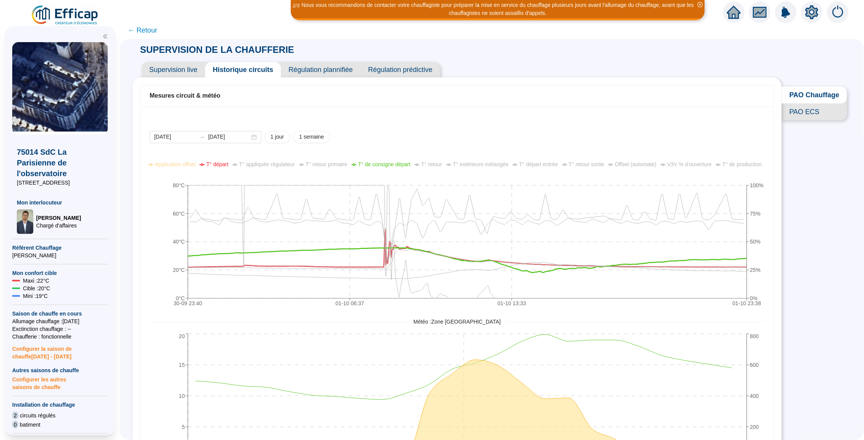
click at [503, 168] on li "T° extérieure mélangée" at bounding box center [477, 164] width 63 height 8
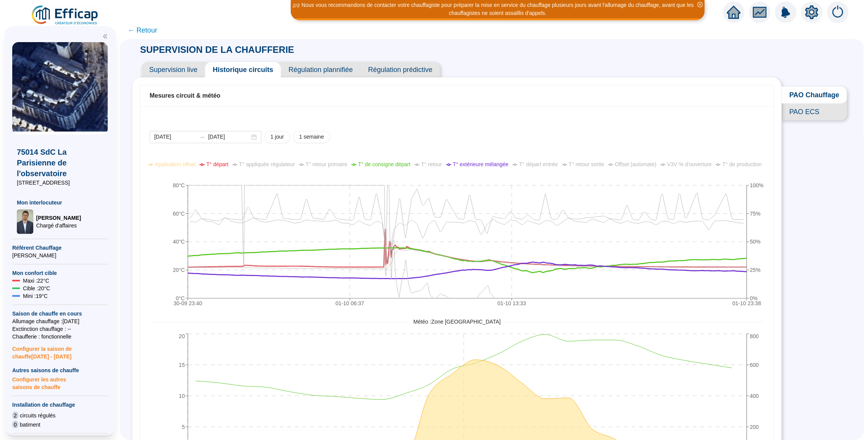
click at [502, 165] on span "T° extérieure mélangée" at bounding box center [481, 164] width 56 height 6
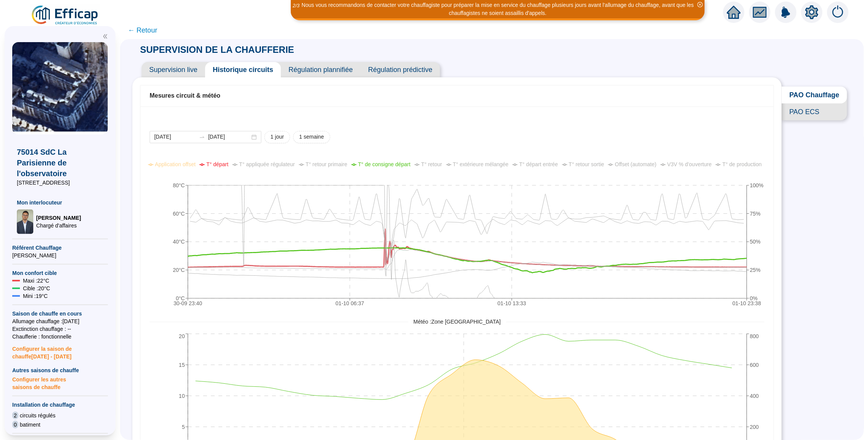
click at [149, 29] on span "← Retour" at bounding box center [142, 30] width 29 height 11
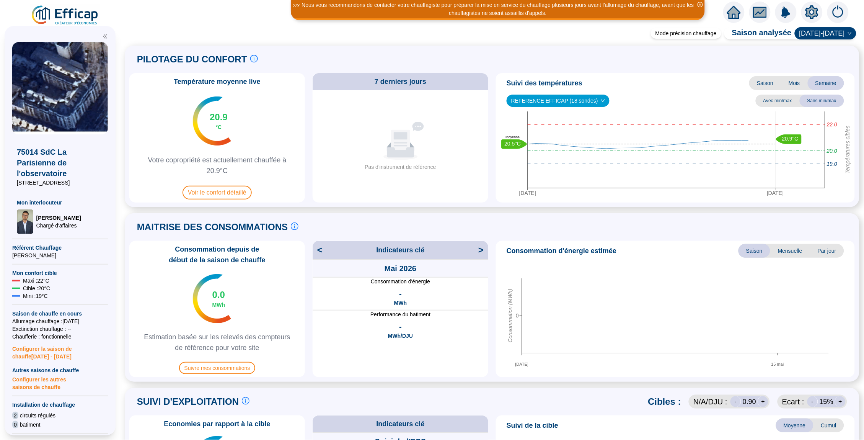
click at [728, 8] on icon "home" at bounding box center [734, 12] width 14 height 14
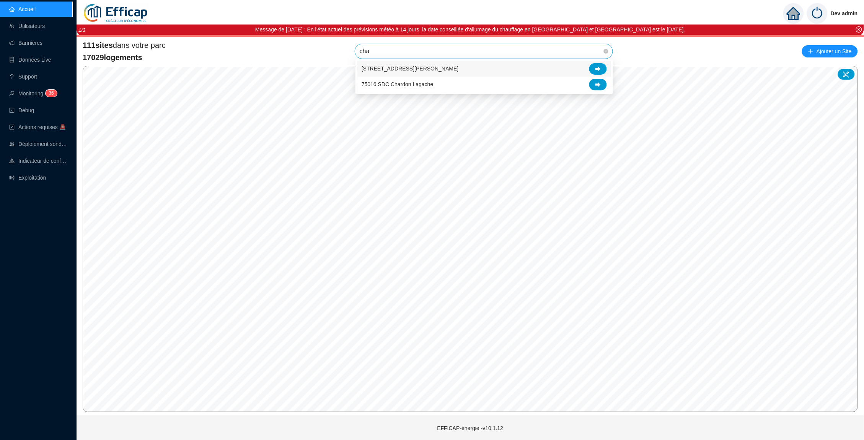
type input "char"
click at [600, 82] on icon at bounding box center [598, 84] width 5 height 5
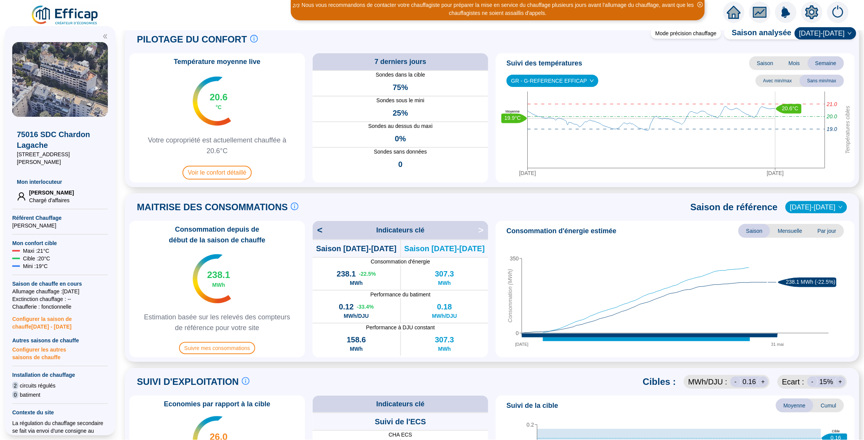
scroll to position [318, 0]
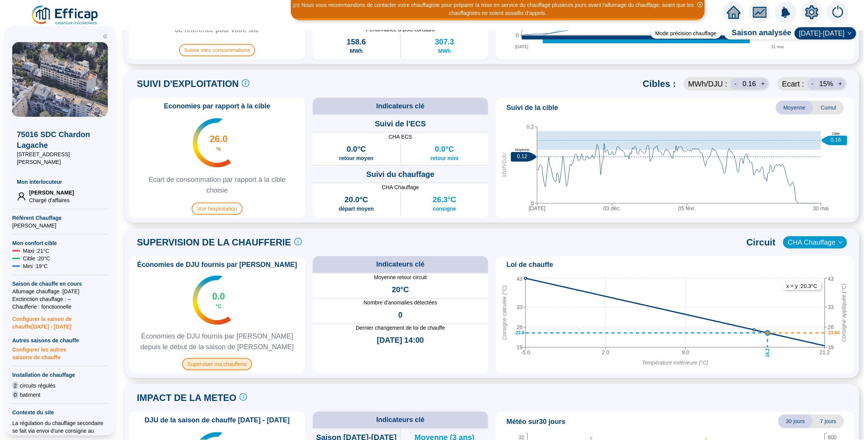
click at [211, 363] on span "Superviser ma chaufferie" at bounding box center [217, 364] width 70 height 12
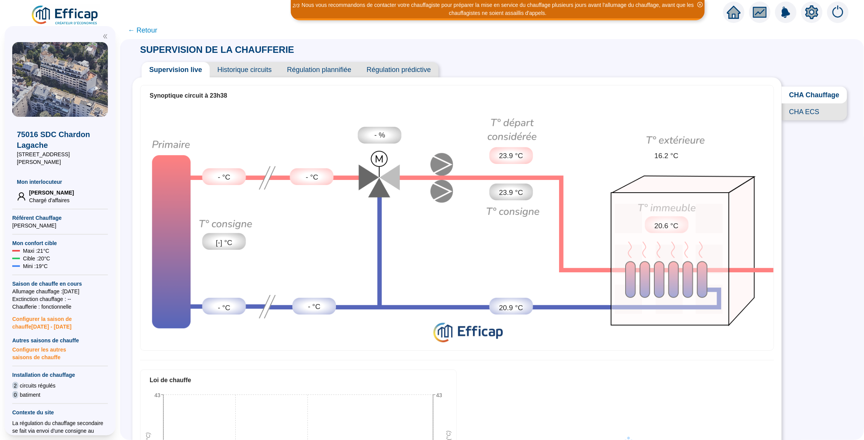
click at [242, 73] on span "Historique circuits" at bounding box center [245, 69] width 70 height 15
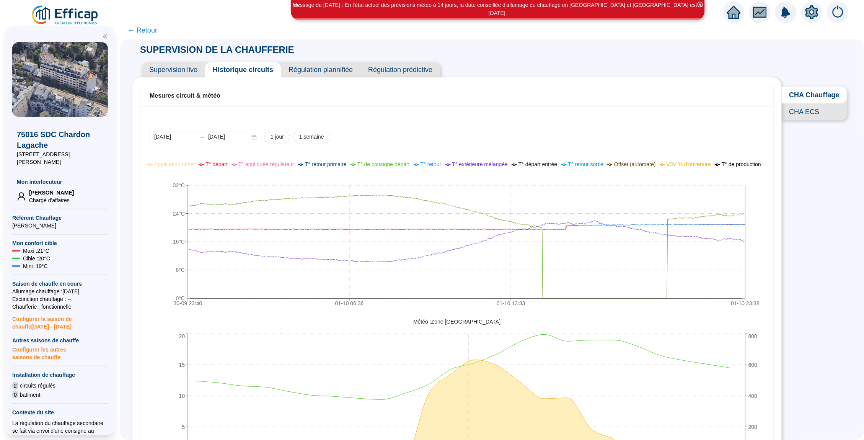
click at [187, 72] on span "Supervision live" at bounding box center [174, 69] width 64 height 15
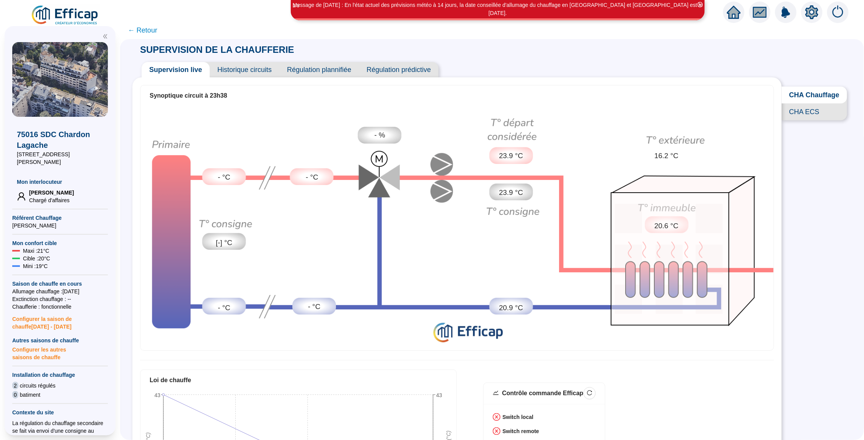
click at [256, 73] on span "Historique circuits" at bounding box center [245, 69] width 70 height 15
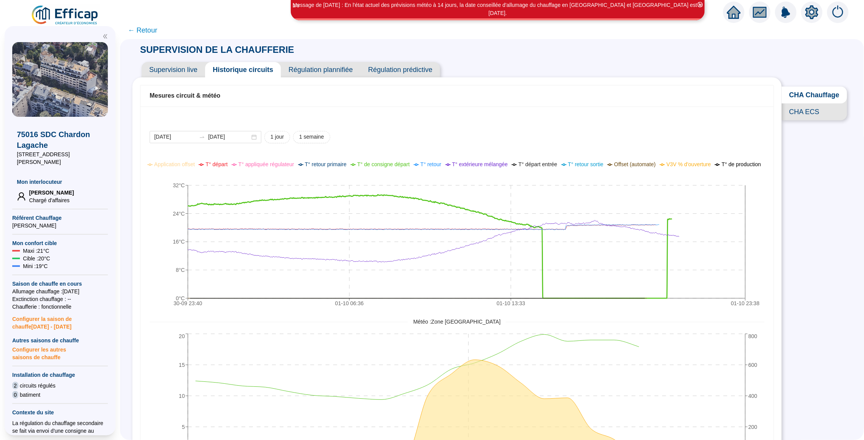
click at [410, 164] on span "T° de consigne départ" at bounding box center [383, 164] width 52 height 6
click at [225, 165] on span "T° départ" at bounding box center [217, 164] width 22 height 6
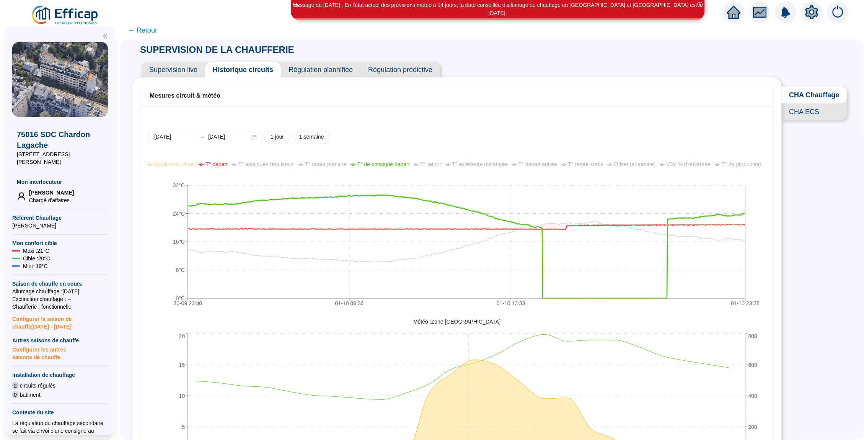
click at [149, 29] on span "← Retour" at bounding box center [142, 30] width 29 height 11
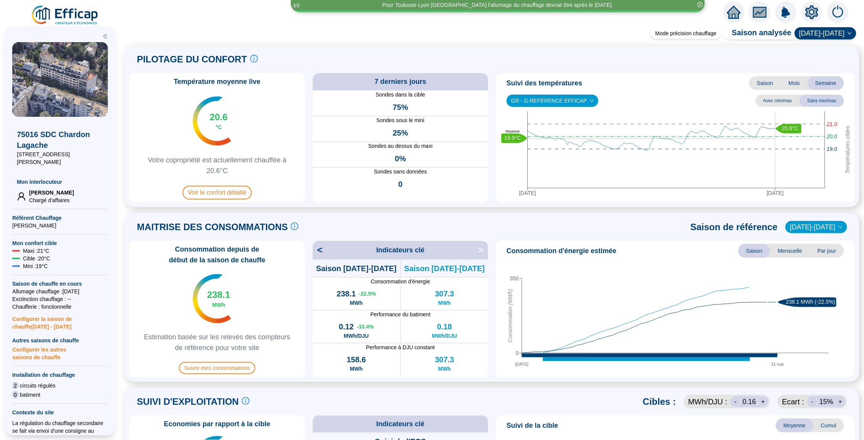
click at [739, 10] on icon "home" at bounding box center [734, 12] width 14 height 14
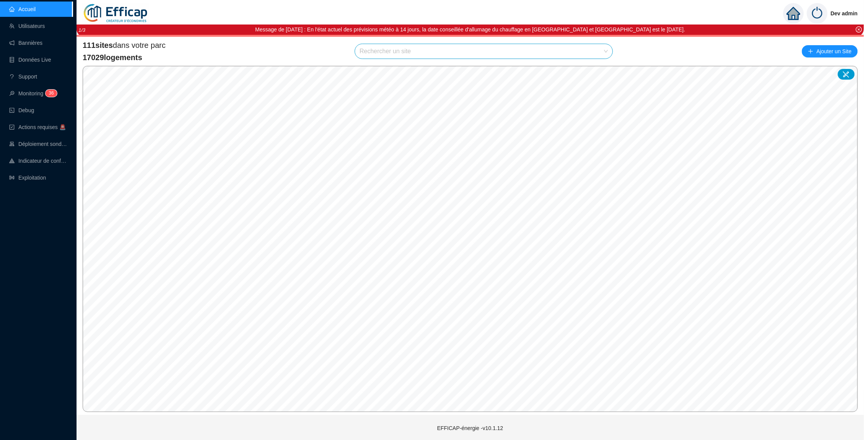
click at [28, 185] on ul "Accueil Utilisateurs Bannières Données Live Support Monitoring 3 6 Debug Action…" at bounding box center [36, 93] width 73 height 187
click at [34, 180] on link "Exploitation" at bounding box center [27, 178] width 37 height 6
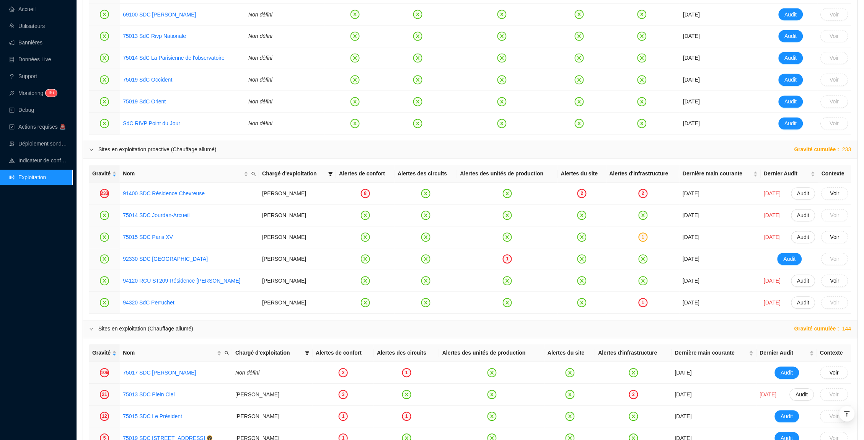
scroll to position [496, 0]
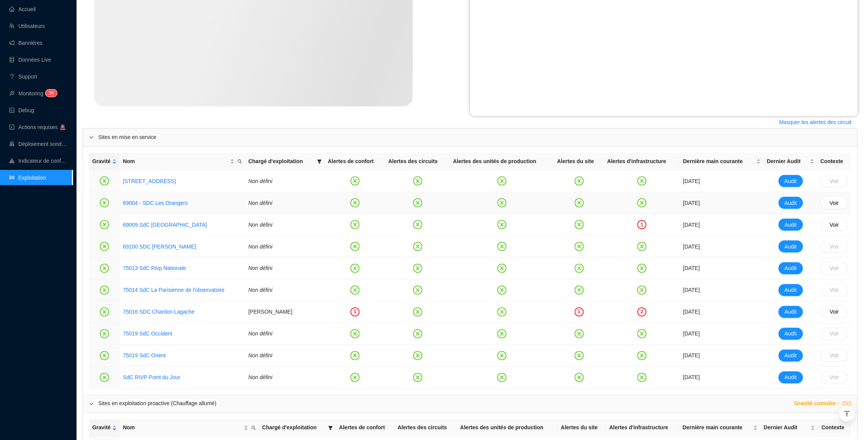
scroll to position [258, 0]
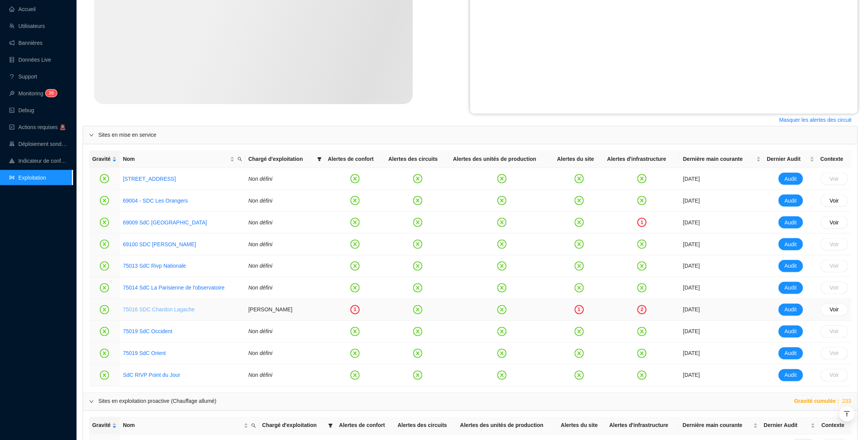
click at [171, 309] on link "75016 SDC Chardon Lagache" at bounding box center [159, 310] width 72 height 6
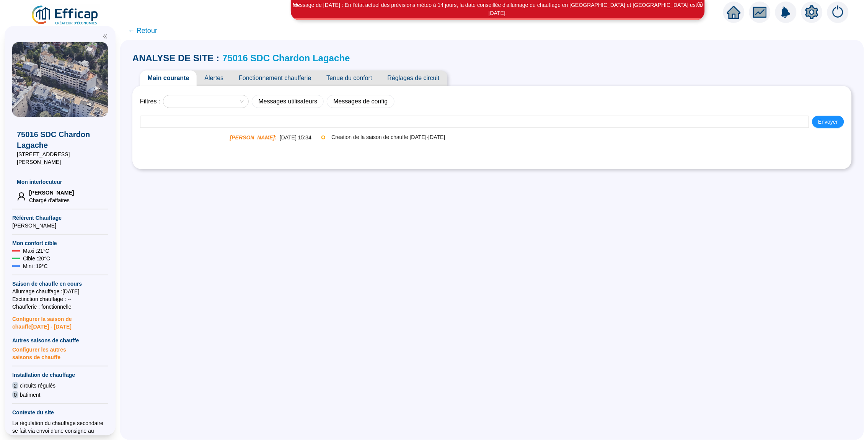
click at [221, 86] on div "Filtres : Messages utilisateurs Messages de config Envoyer [PERSON_NAME] : [DAT…" at bounding box center [492, 127] width 720 height 83
click at [220, 78] on span "Alertes" at bounding box center [214, 77] width 34 height 15
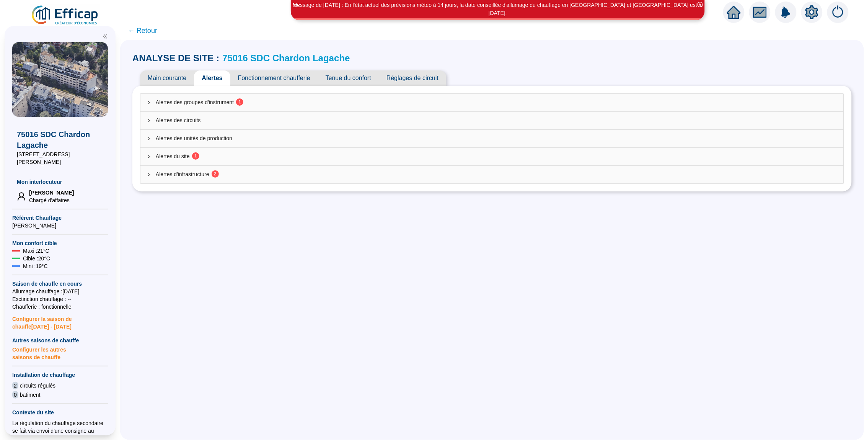
click at [267, 101] on span "Alertes des groupes d'instrument 1" at bounding box center [497, 102] width 682 height 8
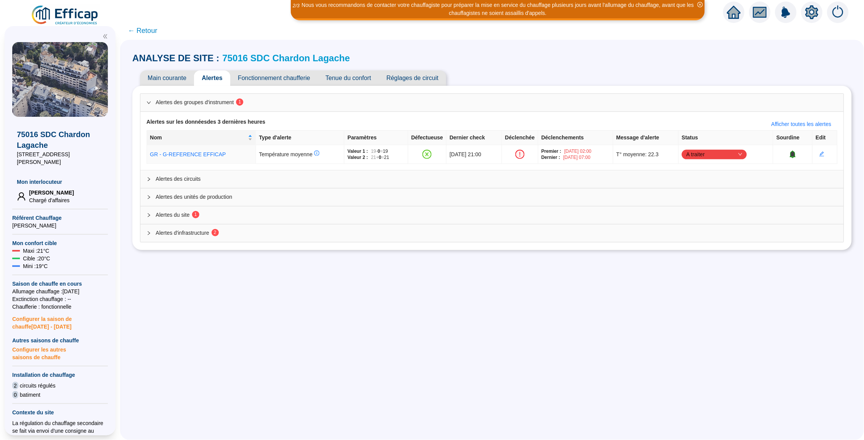
click at [267, 101] on span "Alertes des groupes d'instrument 1" at bounding box center [497, 102] width 682 height 8
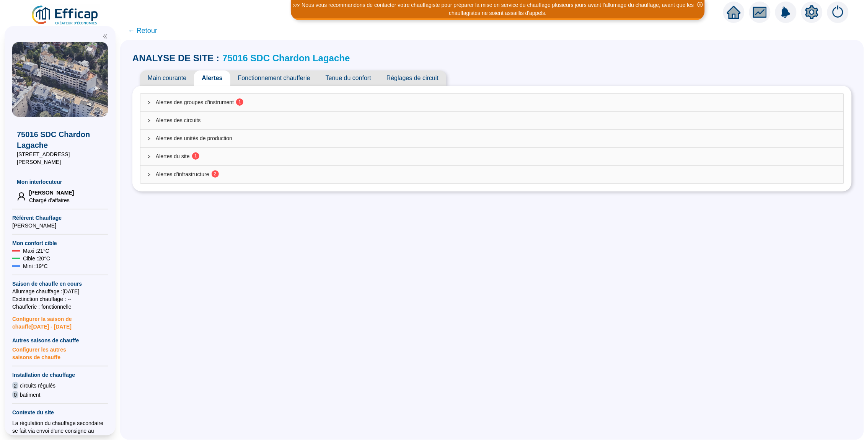
click at [246, 152] on div "Alertes du site 1" at bounding box center [491, 157] width 703 height 18
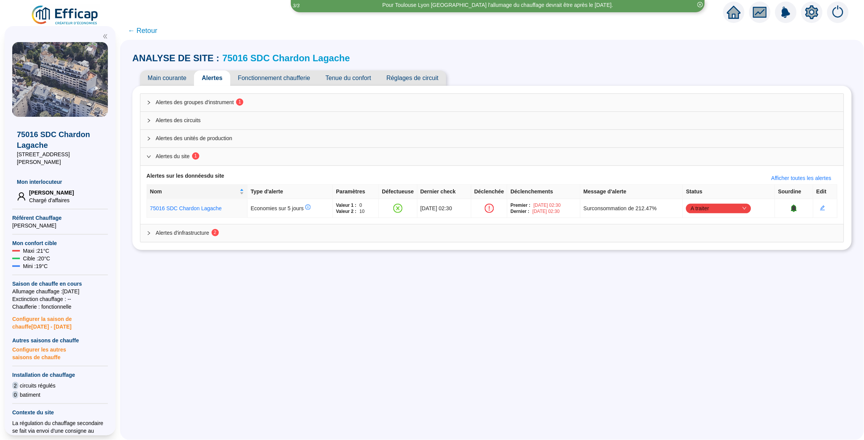
click at [246, 152] on div "Alertes du site 1" at bounding box center [491, 157] width 703 height 18
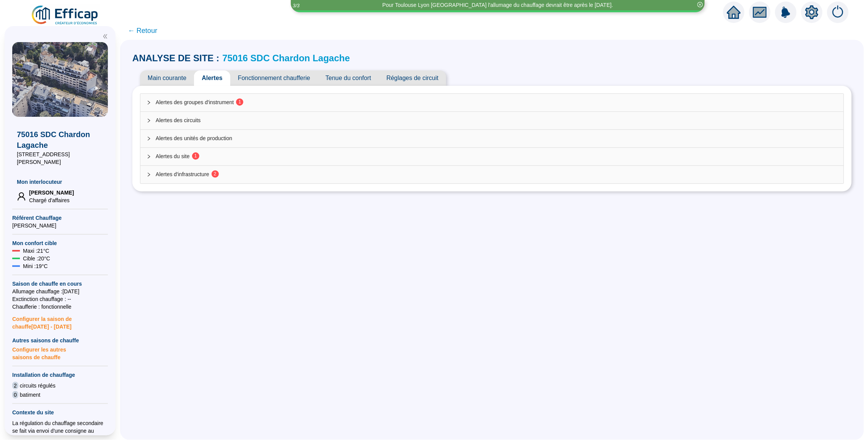
click at [246, 128] on div "Alertes des circuits" at bounding box center [491, 121] width 703 height 18
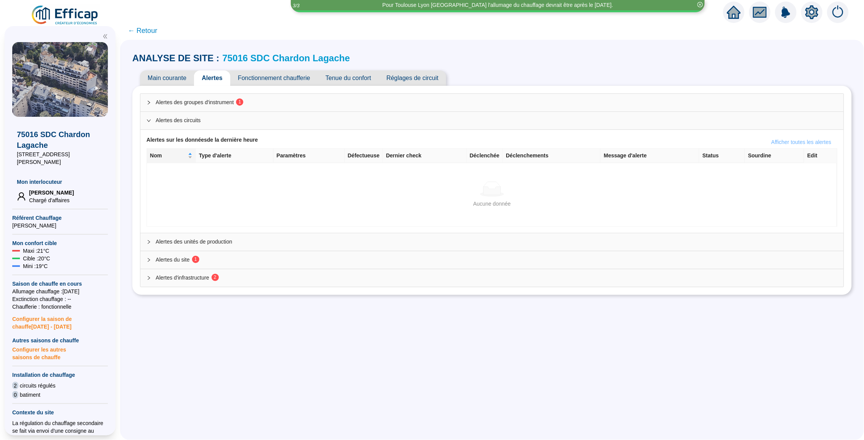
click at [794, 138] on span "Afficher toutes les alertes" at bounding box center [802, 142] width 60 height 8
click at [793, 143] on span "Afficher les alertes avec warning uniquement" at bounding box center [778, 142] width 106 height 8
click at [793, 143] on span "Afficher toutes les alertes" at bounding box center [802, 142] width 60 height 8
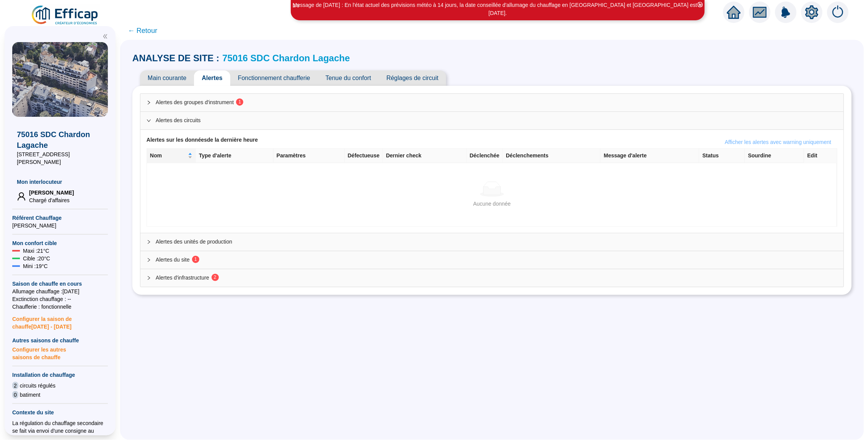
click at [793, 143] on span "Afficher les alertes avec warning uniquement" at bounding box center [778, 142] width 106 height 8
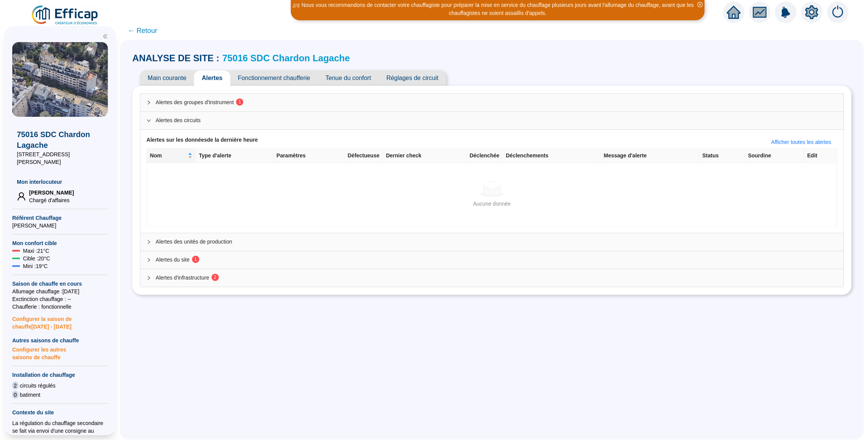
click at [145, 30] on span "← Retour" at bounding box center [142, 30] width 29 height 11
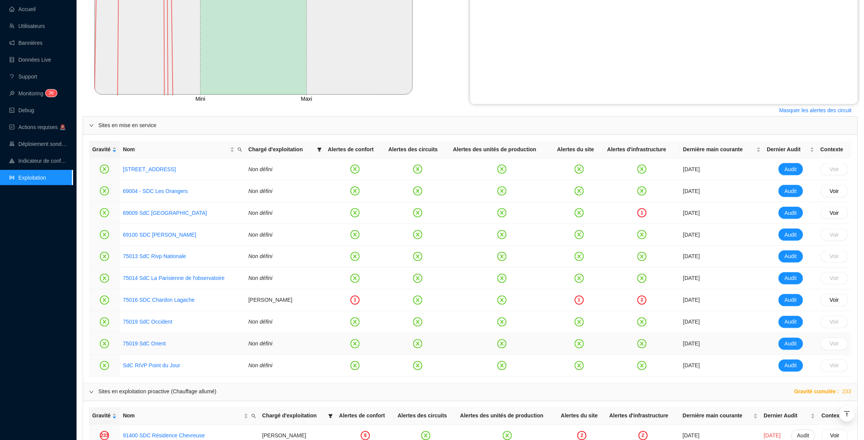
scroll to position [271, 0]
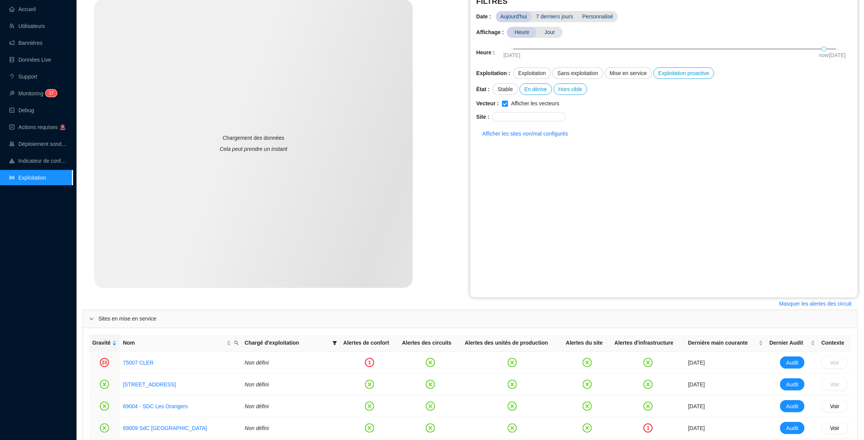
scroll to position [276, 0]
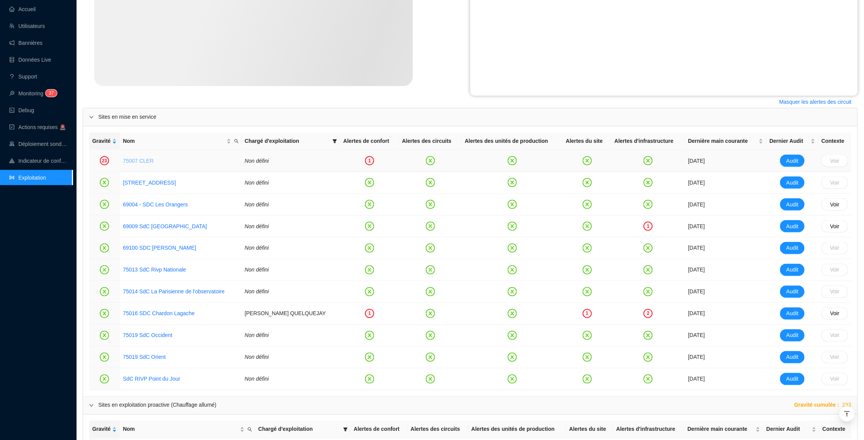
click at [139, 158] on link "75007 CLER" at bounding box center [138, 161] width 31 height 6
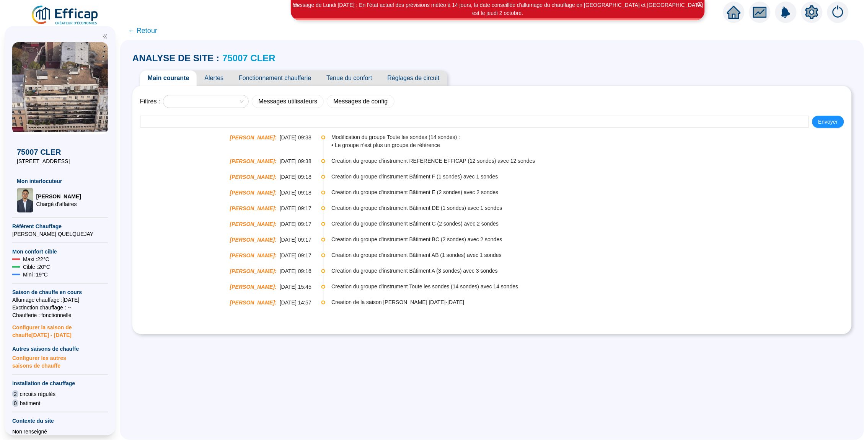
click at [231, 81] on span "Alertes" at bounding box center [214, 77] width 34 height 15
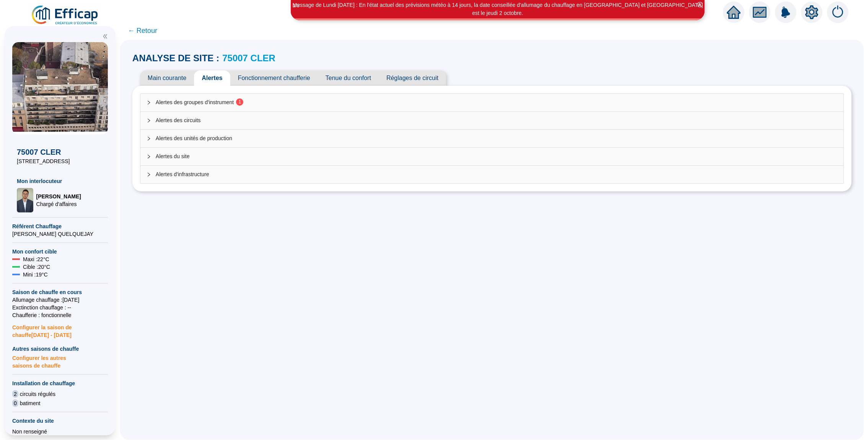
click at [267, 95] on div "Alertes des groupes d'instrument 1" at bounding box center [491, 103] width 703 height 18
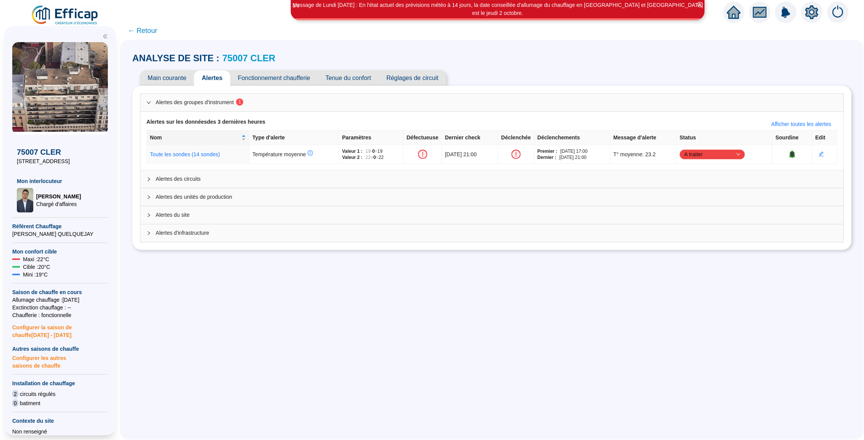
click at [267, 95] on div "Alertes des groupes d'instrument 1" at bounding box center [491, 103] width 703 height 18
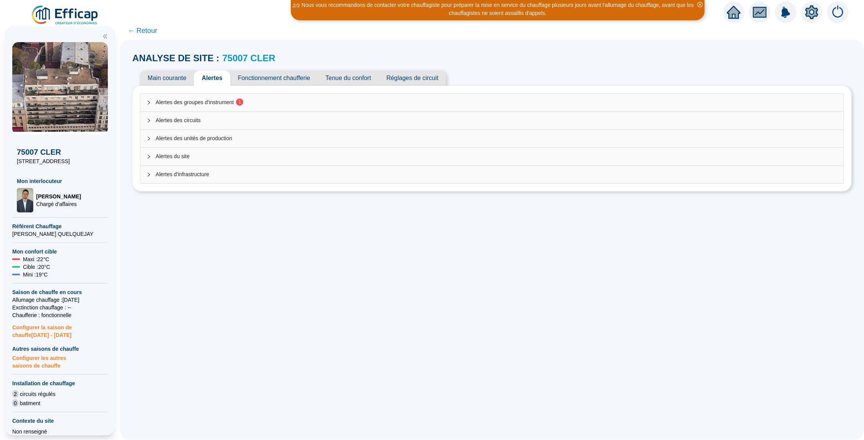
click at [268, 116] on div "Alertes des circuits" at bounding box center [491, 121] width 703 height 18
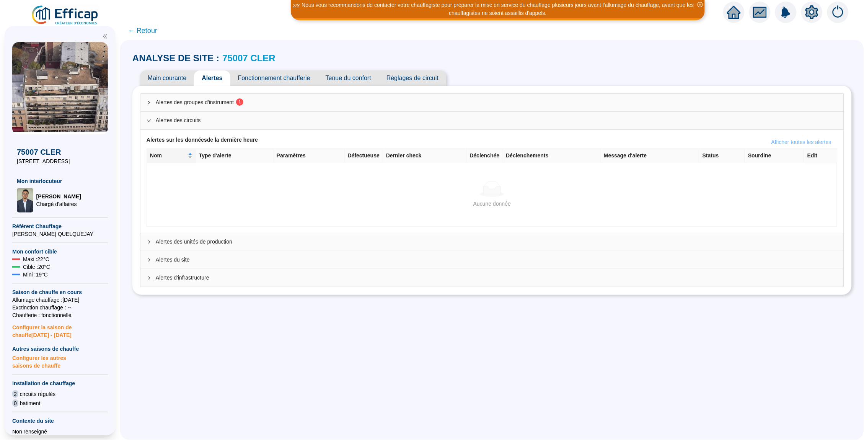
click at [811, 136] on button "Afficher toutes les alertes" at bounding box center [801, 142] width 72 height 12
click at [804, 141] on span "Afficher les alertes avec warning uniquement" at bounding box center [778, 142] width 106 height 8
click at [803, 141] on span "Afficher toutes les alertes" at bounding box center [802, 142] width 60 height 8
click at [740, 140] on span "Afficher les alertes avec warning uniquement" at bounding box center [778, 142] width 106 height 8
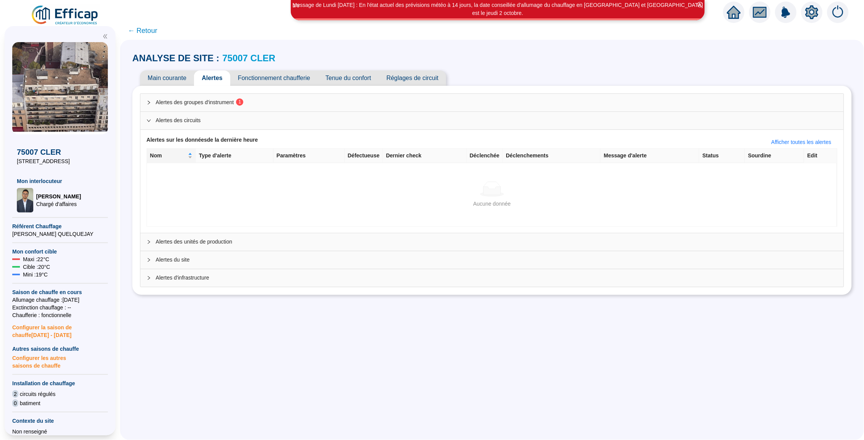
click at [142, 29] on span "← Retour" at bounding box center [142, 30] width 29 height 11
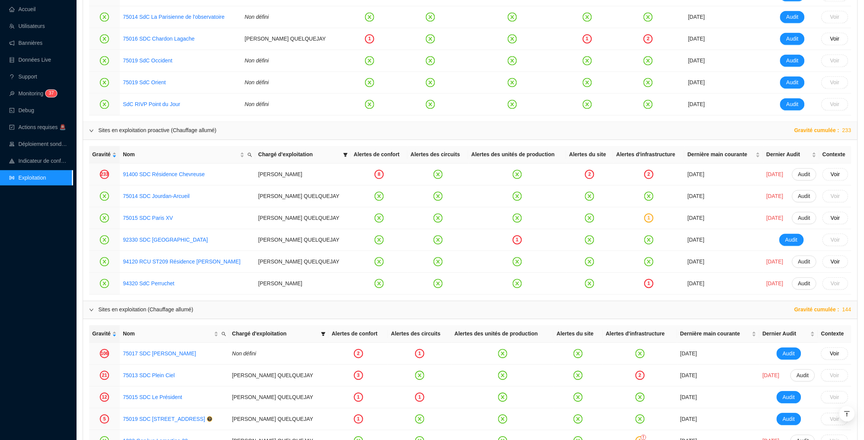
scroll to position [555, 0]
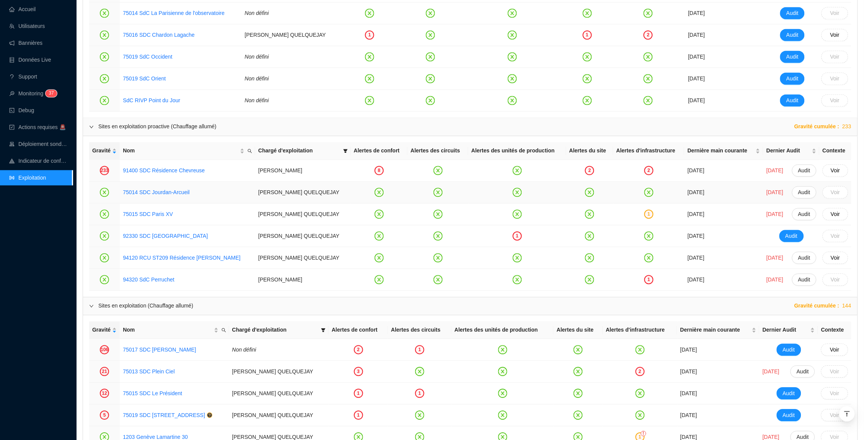
click at [170, 197] on td "75014 SDC Jourdan-Arcueil" at bounding box center [187, 192] width 135 height 22
click at [170, 190] on link "75014 SDC Jourdan-Arcueil" at bounding box center [156, 192] width 67 height 6
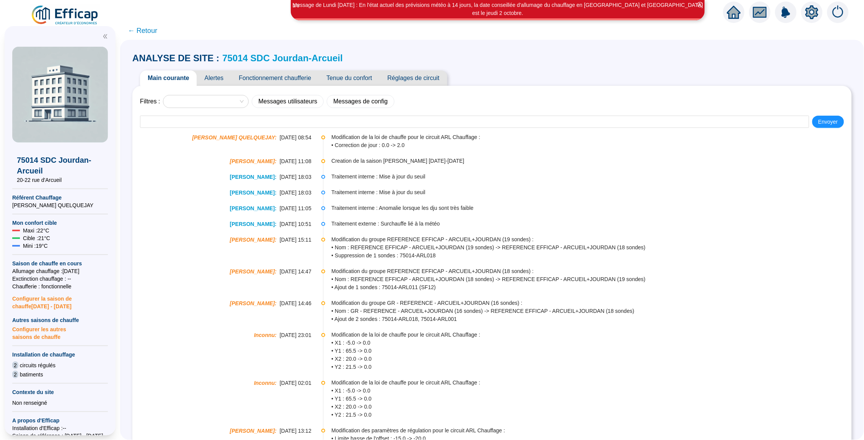
click at [223, 73] on span "Alertes" at bounding box center [214, 77] width 34 height 15
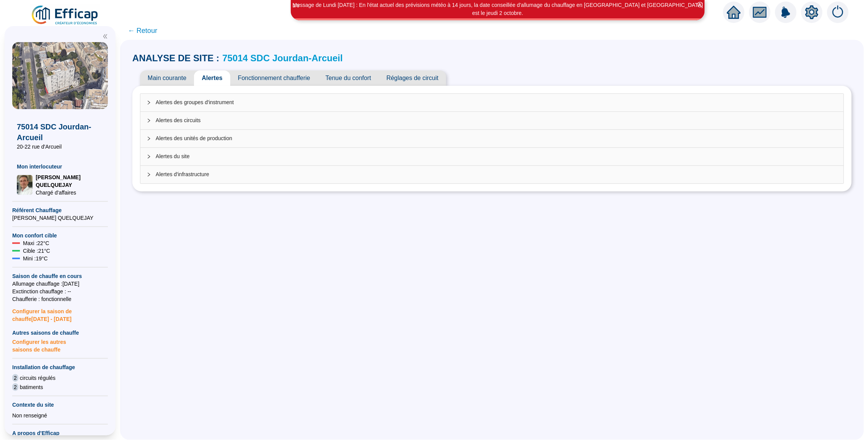
click at [452, 116] on span "Alertes des circuits" at bounding box center [497, 120] width 682 height 8
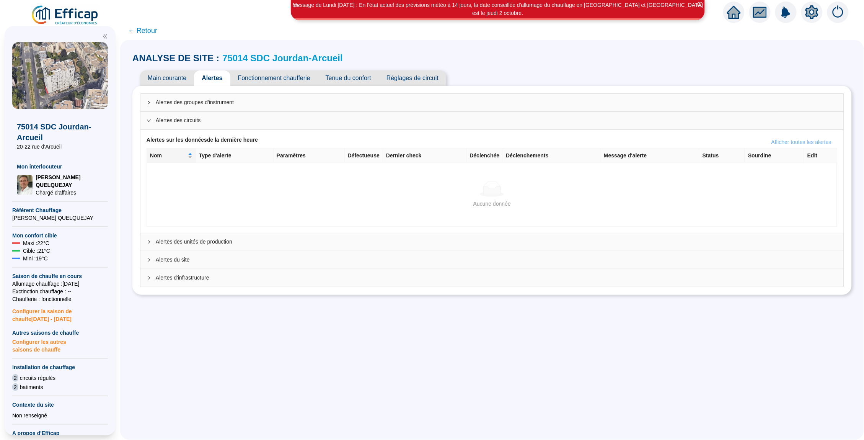
click at [780, 139] on span "Afficher toutes les alertes" at bounding box center [802, 142] width 60 height 8
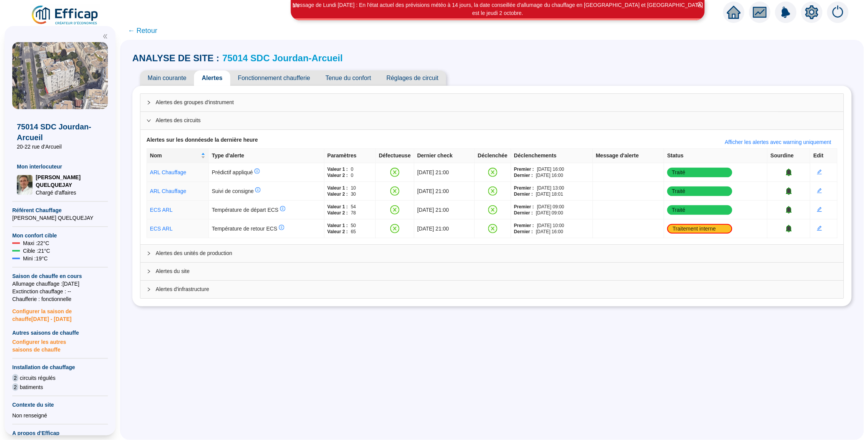
click at [260, 252] on span "Alertes des unités de production" at bounding box center [497, 253] width 682 height 8
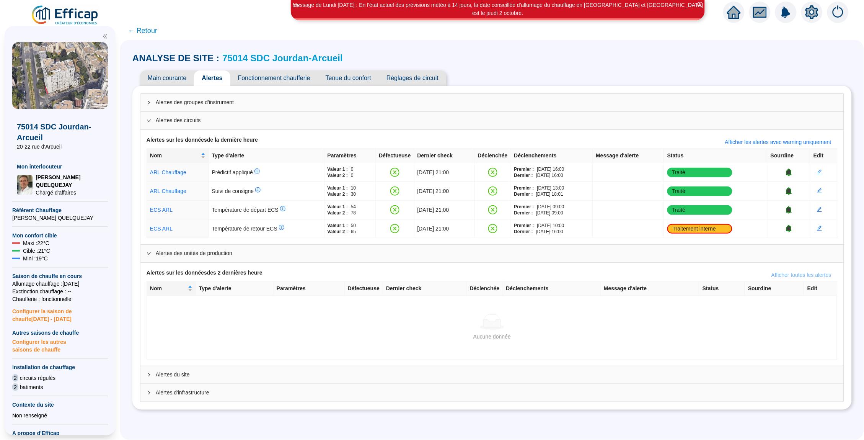
click at [765, 273] on button "Afficher toutes les alertes" at bounding box center [801, 275] width 72 height 12
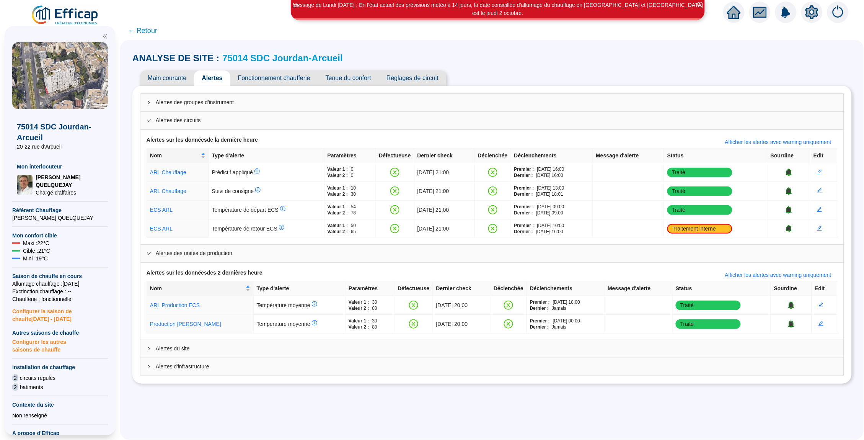
click at [141, 28] on span "← Retour" at bounding box center [142, 30] width 29 height 11
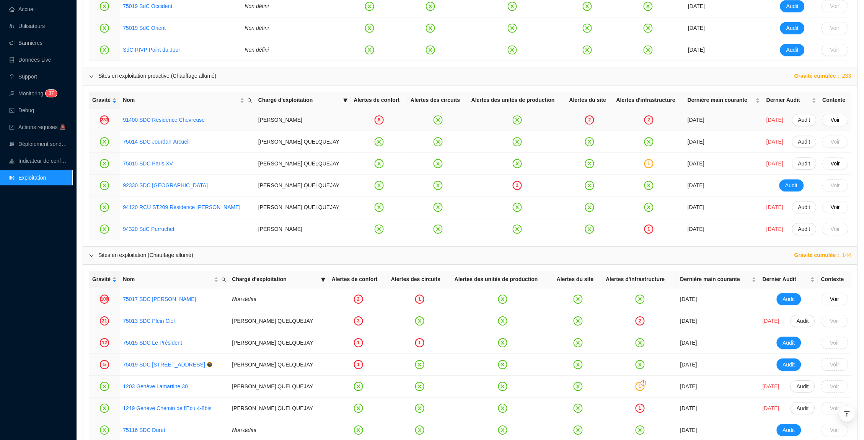
scroll to position [614, 0]
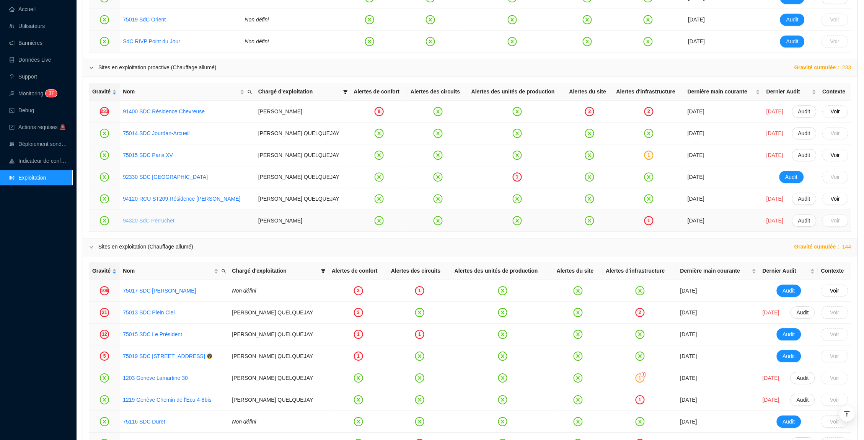
click at [157, 220] on link "94320 SdC Perruchet" at bounding box center [149, 220] width 52 height 6
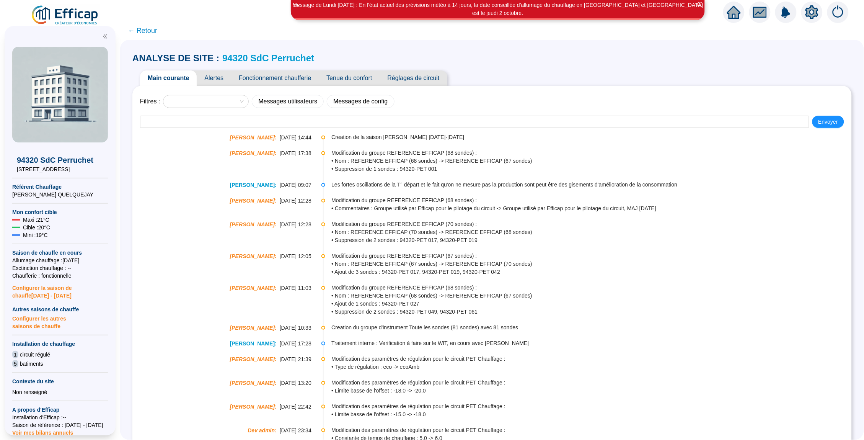
click at [219, 81] on span "Alertes" at bounding box center [214, 77] width 34 height 15
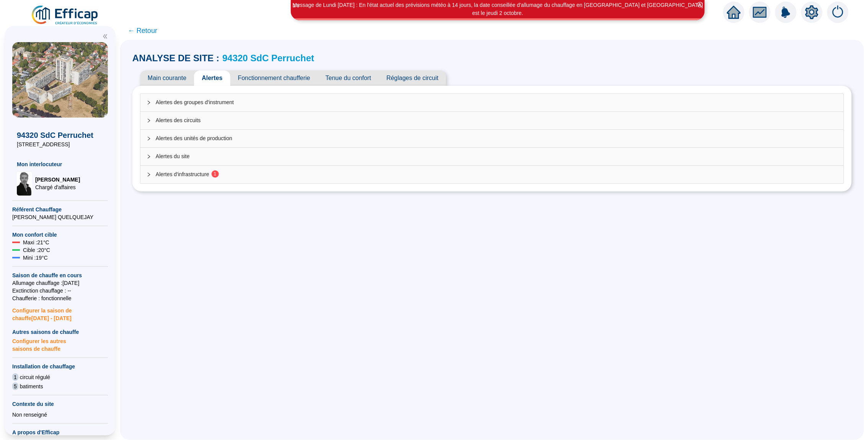
click at [282, 182] on div "Alertes d'infrastructure 1" at bounding box center [491, 175] width 703 height 18
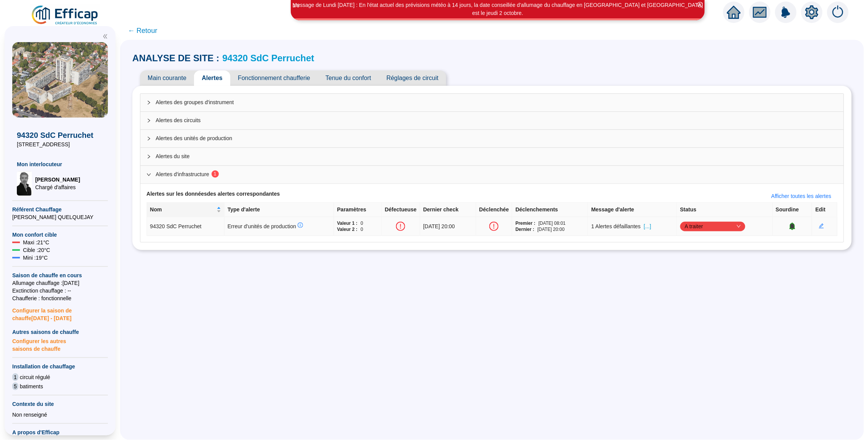
click at [651, 227] on span "[...]" at bounding box center [647, 226] width 7 height 8
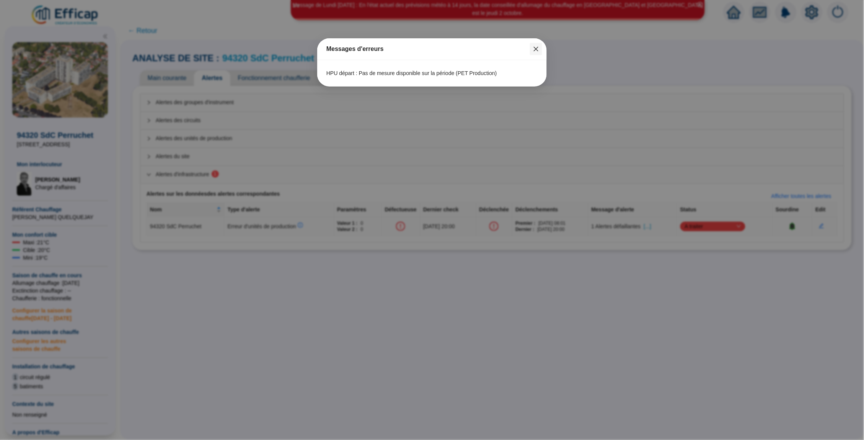
click at [537, 50] on icon "close" at bounding box center [536, 49] width 6 height 6
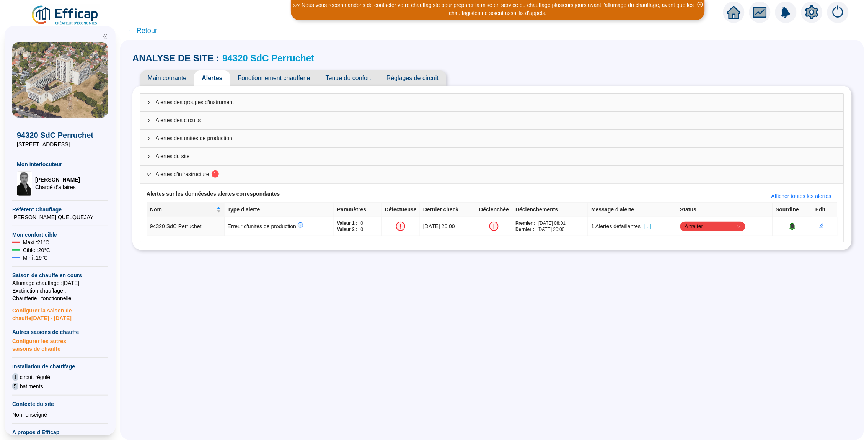
click at [218, 101] on span "Alertes des groupes d'instrument" at bounding box center [497, 102] width 682 height 8
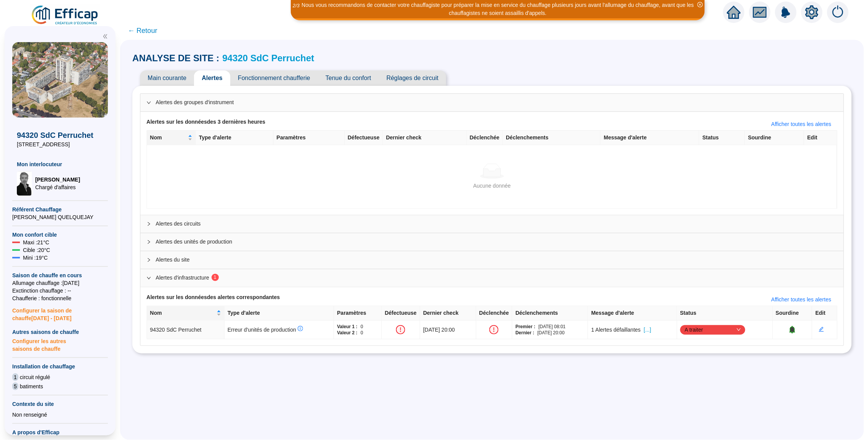
click at [274, 106] on div "Alertes des groupes d'instrument" at bounding box center [491, 103] width 703 height 18
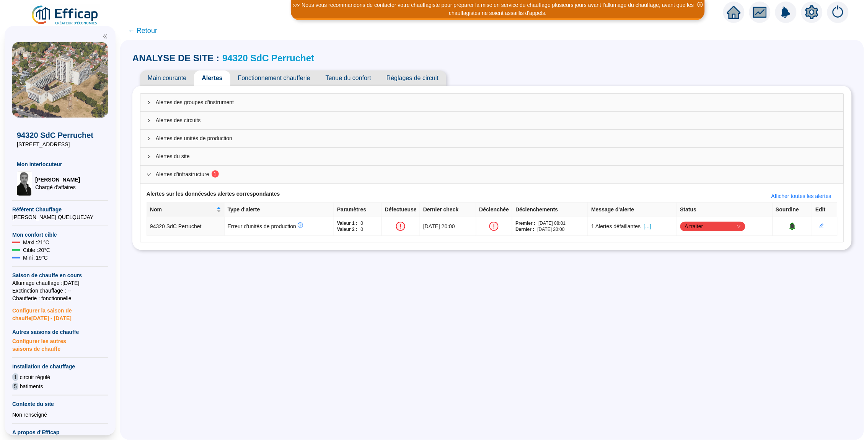
click at [258, 121] on span "Alertes des circuits" at bounding box center [497, 120] width 682 height 8
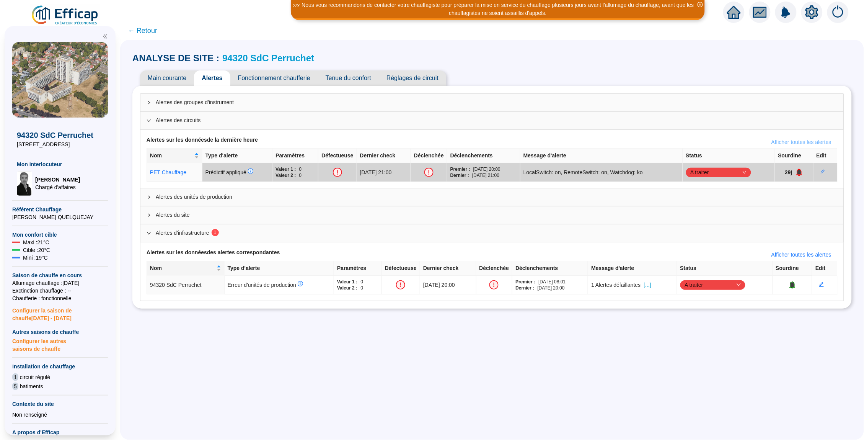
click at [778, 139] on span "Afficher toutes les alertes" at bounding box center [802, 142] width 60 height 8
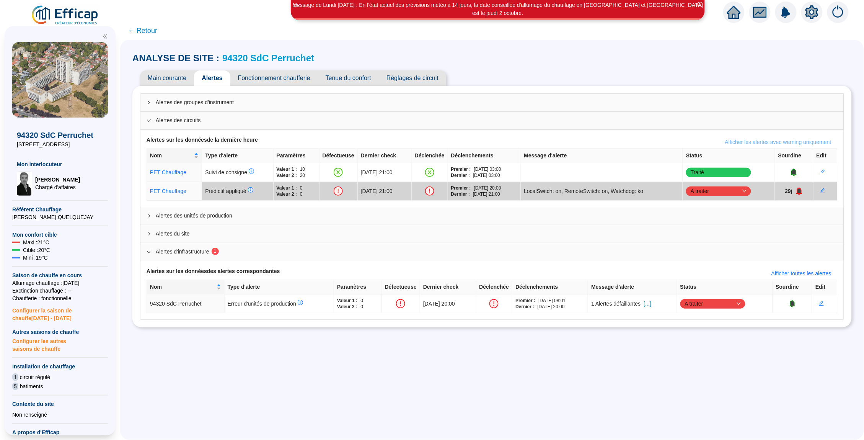
click at [776, 142] on span "Afficher les alertes avec warning uniquement" at bounding box center [778, 142] width 106 height 8
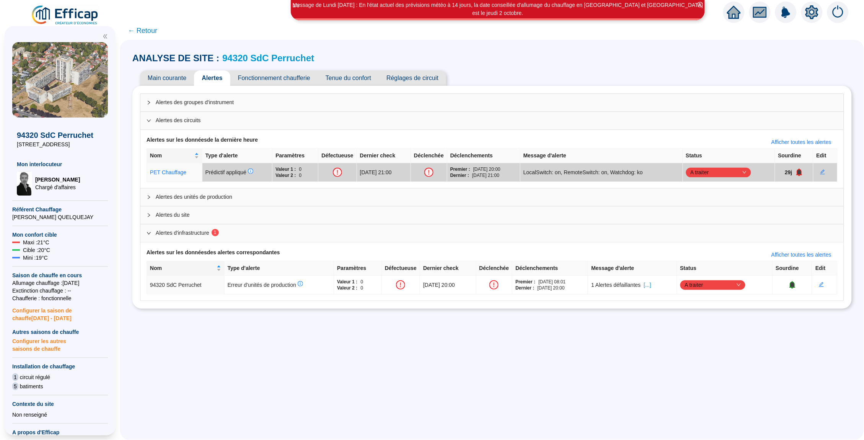
click at [425, 203] on div "Alertes des unités de production" at bounding box center [491, 197] width 703 height 18
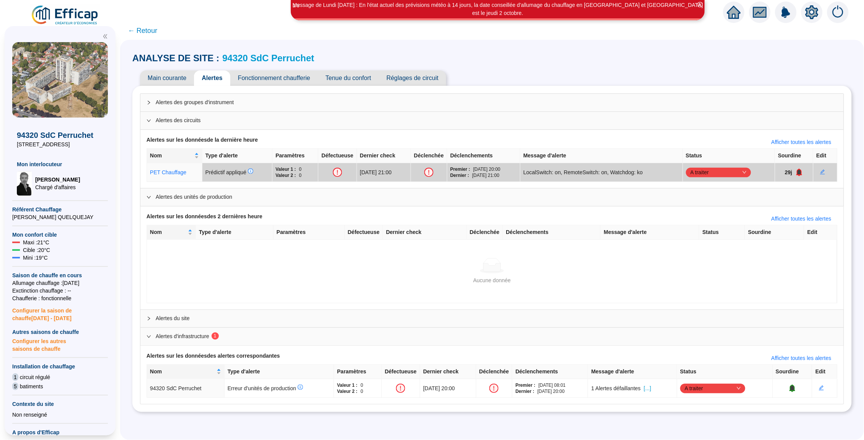
click at [424, 198] on span "Alertes des unités de production" at bounding box center [497, 197] width 682 height 8
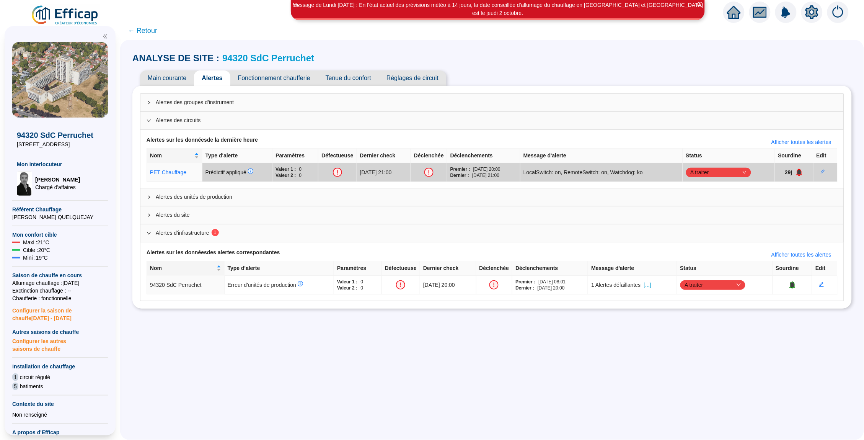
click at [693, 201] on div "Alertes des unités de production" at bounding box center [491, 197] width 703 height 18
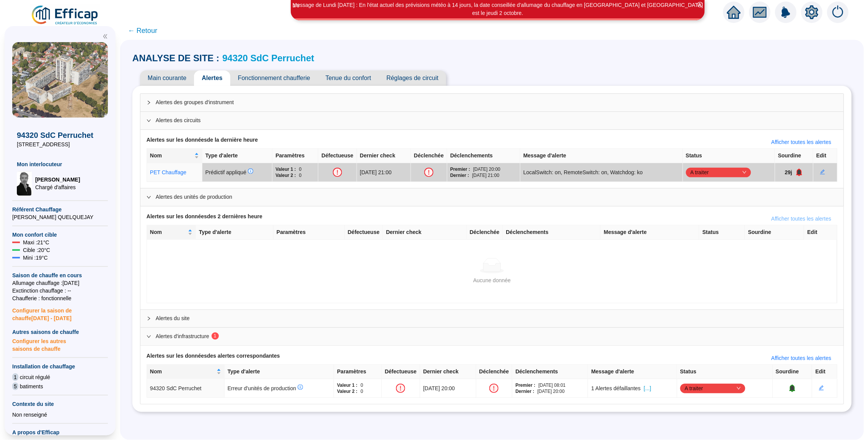
click at [805, 219] on span "Afficher toutes les alertes" at bounding box center [802, 219] width 60 height 8
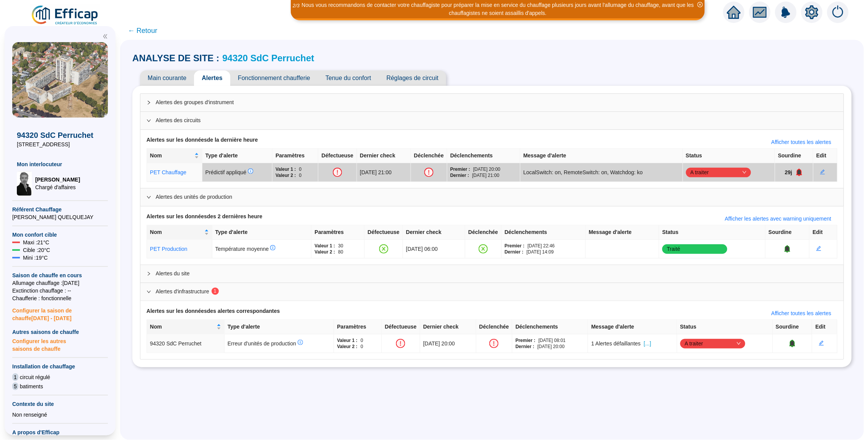
click at [145, 23] on span "← Retour" at bounding box center [492, 30] width 744 height 18
click at [145, 26] on span "← Retour" at bounding box center [142, 30] width 29 height 11
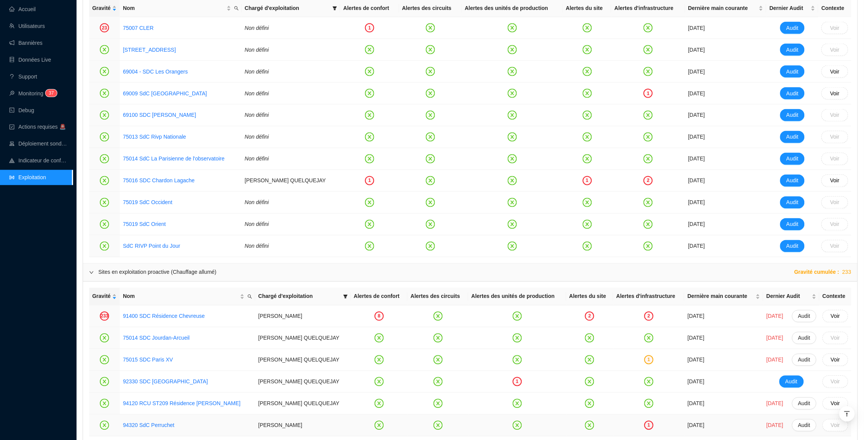
scroll to position [90, 0]
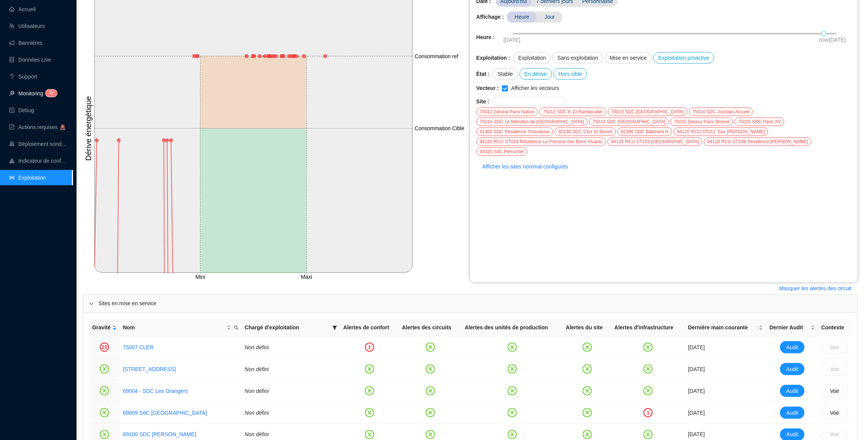
click at [54, 95] on span "7" at bounding box center [52, 92] width 3 height 5
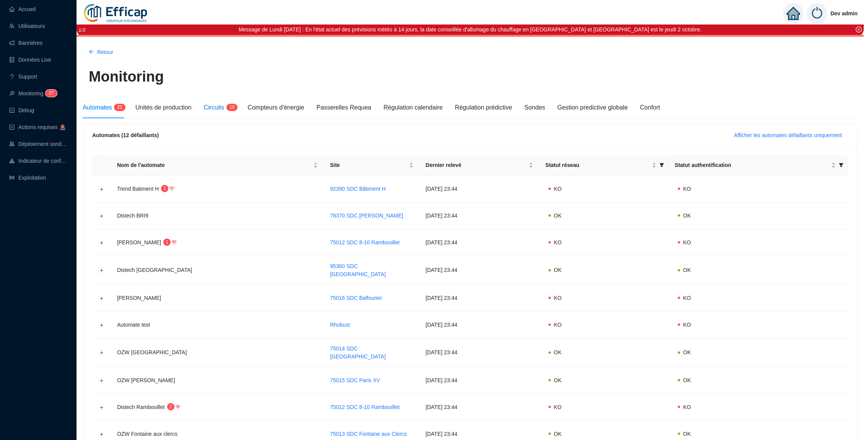
click at [224, 110] on span "Circuits" at bounding box center [214, 107] width 20 height 7
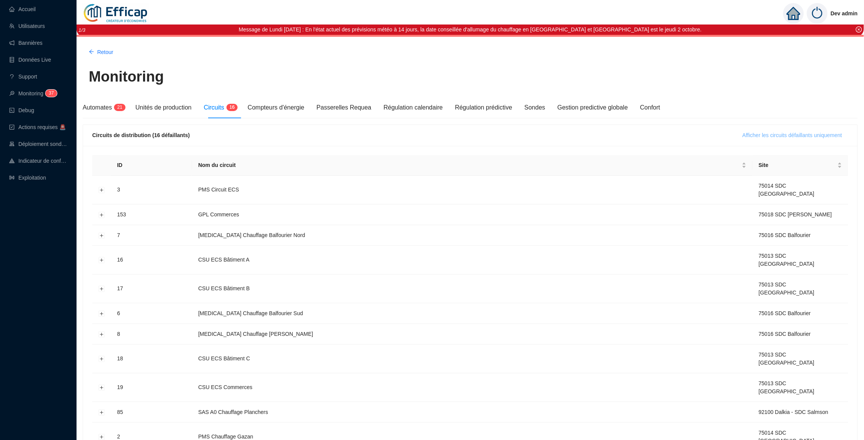
click at [771, 131] on span "Afficher les circuits défaillants uniquement" at bounding box center [793, 135] width 100 height 8
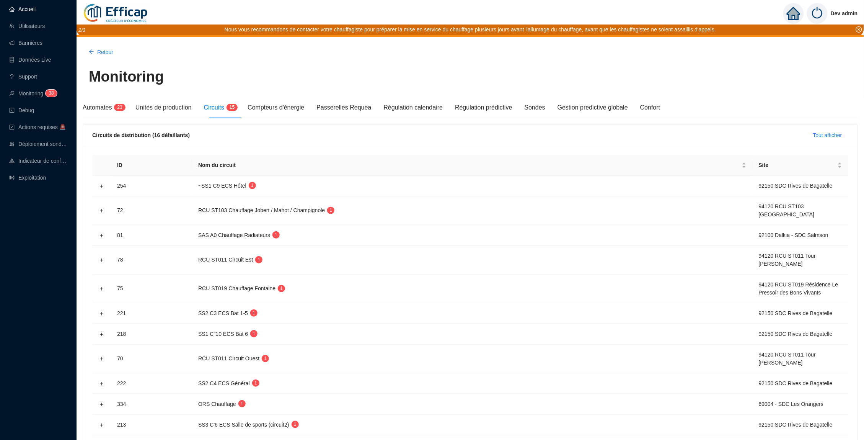
click at [13, 12] on link "Accueil" at bounding box center [22, 9] width 26 height 6
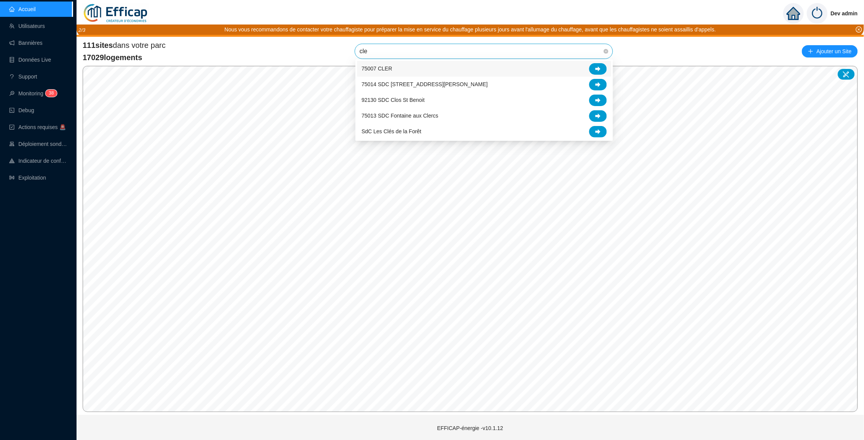
type input "cler"
click at [598, 70] on icon at bounding box center [598, 68] width 5 height 5
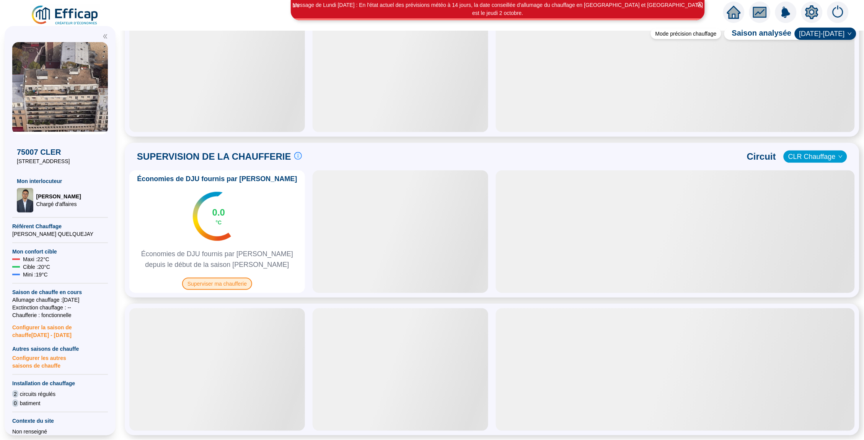
scroll to position [386, 0]
click at [233, 285] on span "Superviser ma chaufferie" at bounding box center [217, 284] width 70 height 12
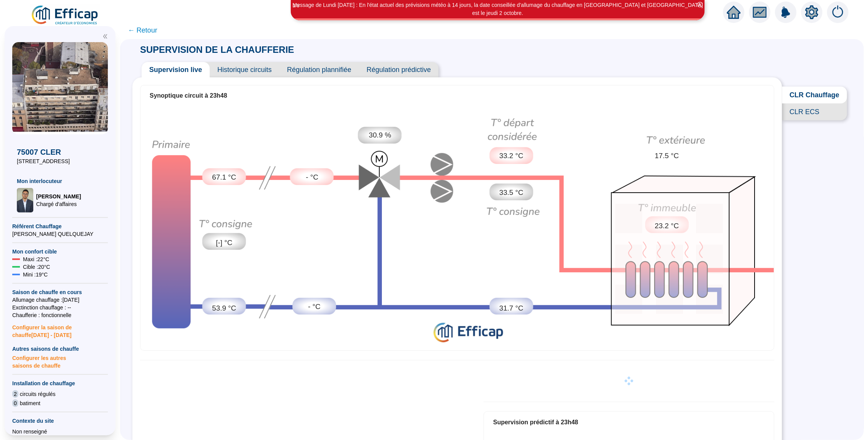
click at [229, 71] on span "Historique circuits" at bounding box center [245, 69] width 70 height 15
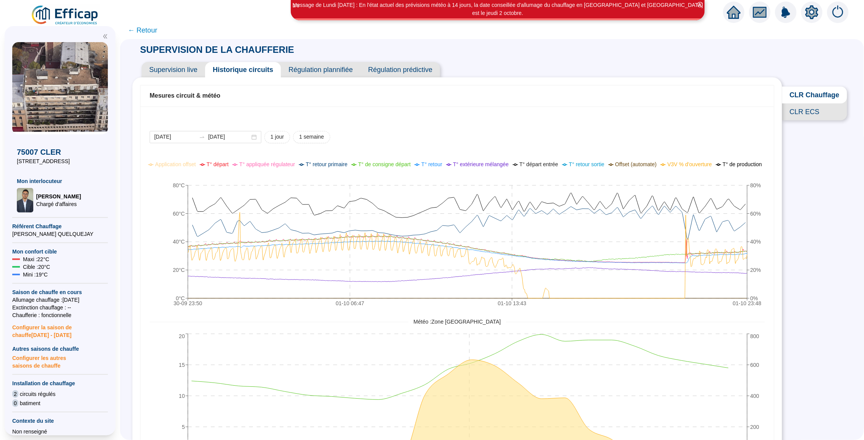
click at [181, 72] on span "Supervision live" at bounding box center [174, 69] width 64 height 15
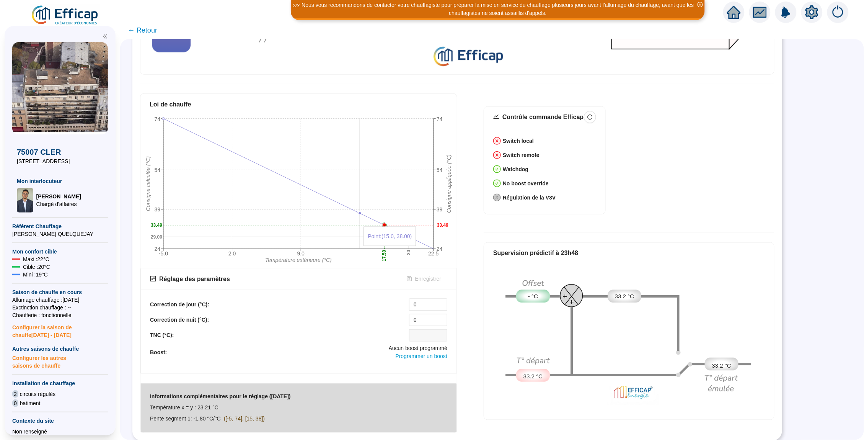
scroll to position [275, 0]
click at [423, 359] on span "Programmer un boost" at bounding box center [422, 357] width 52 height 6
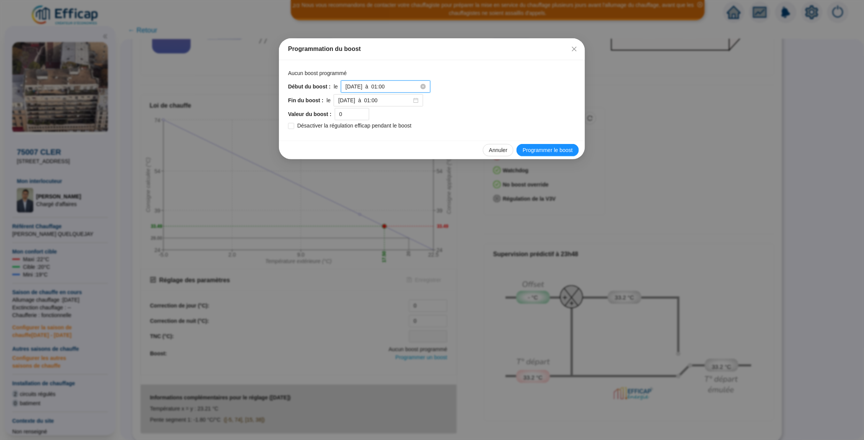
click at [413, 86] on input "2025-10-02 à 01:00" at bounding box center [382, 87] width 73 height 8
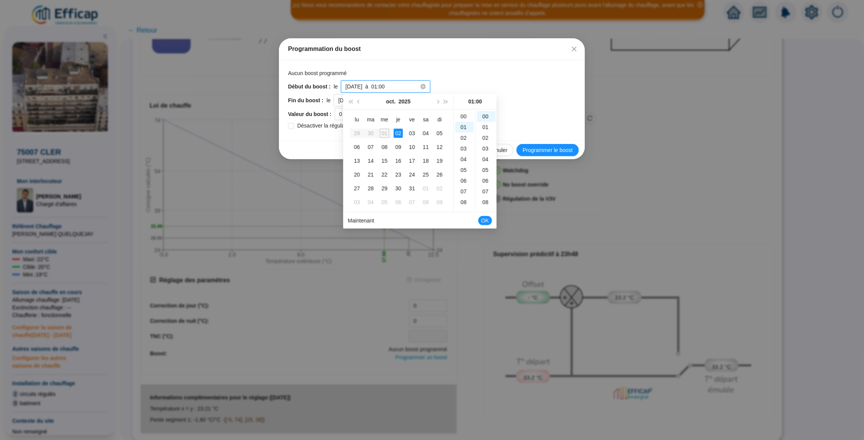
scroll to position [9, 0]
click at [453, 80] on div "Début du boost : le 2025-10-02 à 01:00" at bounding box center [432, 86] width 288 height 12
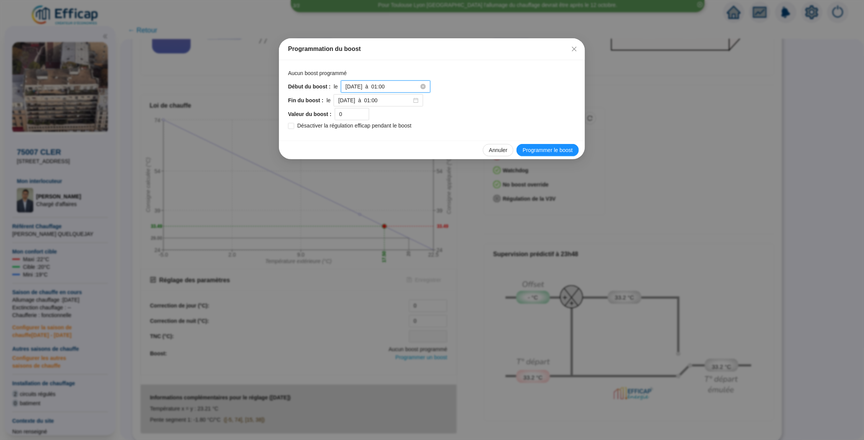
click at [409, 86] on input "2025-10-02 à 01:00" at bounding box center [382, 87] width 73 height 8
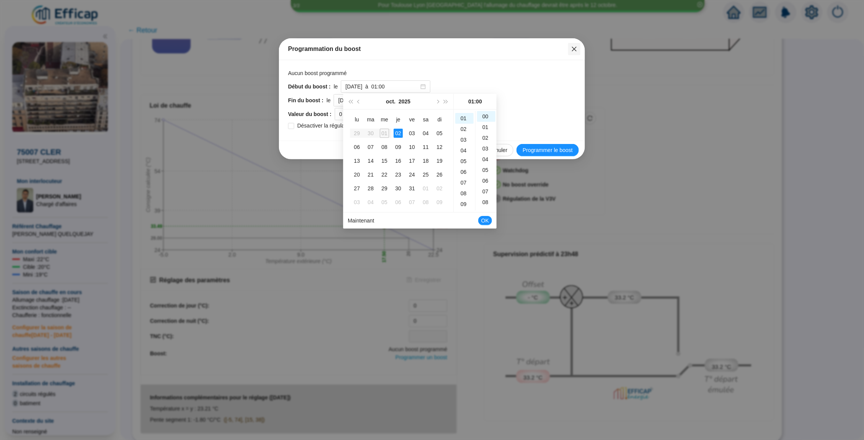
click at [573, 50] on icon "close" at bounding box center [574, 49] width 6 height 6
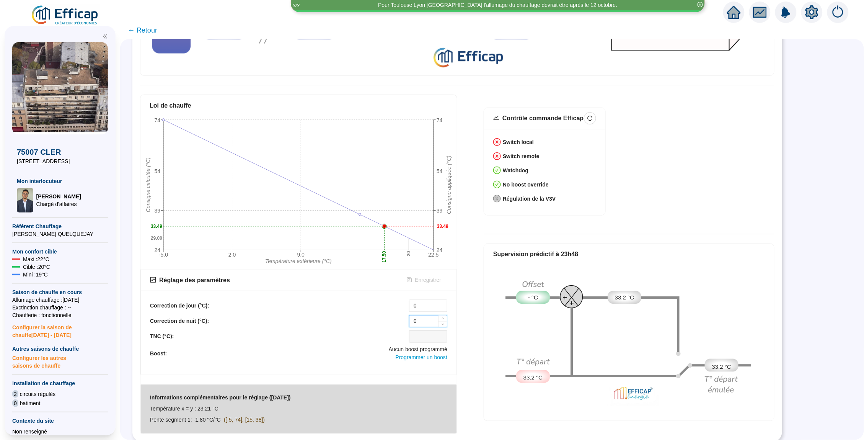
click at [419, 319] on input "0" at bounding box center [429, 320] width 38 height 11
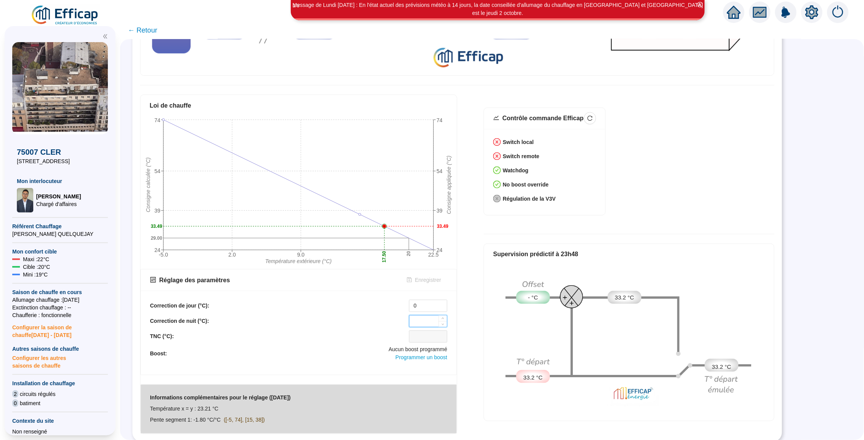
type input "3"
type input "-3"
click at [425, 280] on span "Enregistrer" at bounding box center [428, 280] width 26 height 8
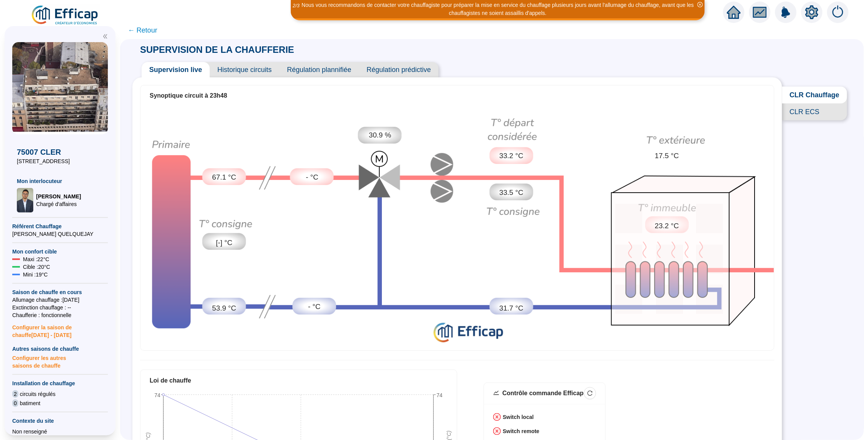
scroll to position [0, 0]
click at [233, 68] on span "Historique circuits" at bounding box center [245, 69] width 70 height 15
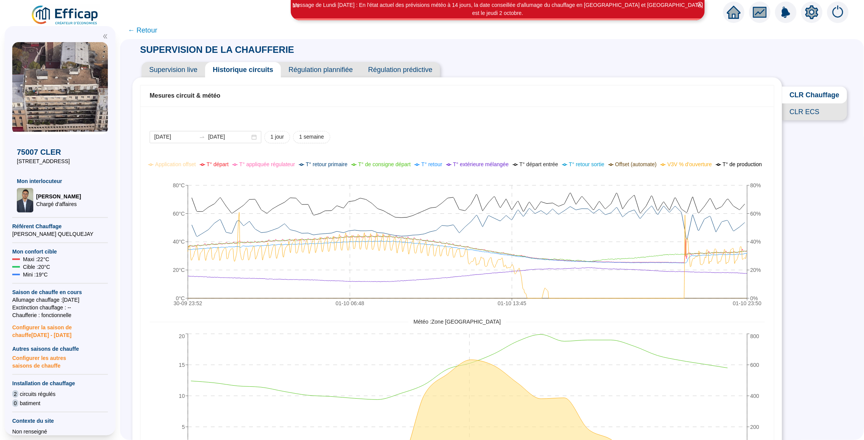
click at [190, 68] on span "Supervision live" at bounding box center [174, 69] width 64 height 15
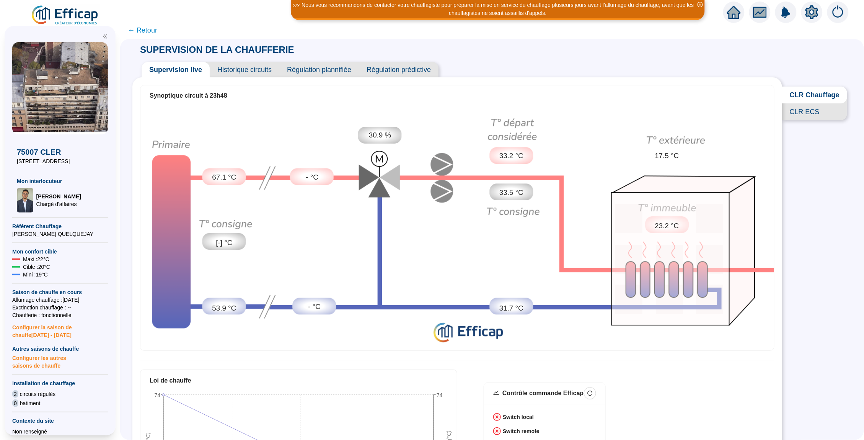
click at [144, 31] on span "← Retour" at bounding box center [142, 30] width 29 height 11
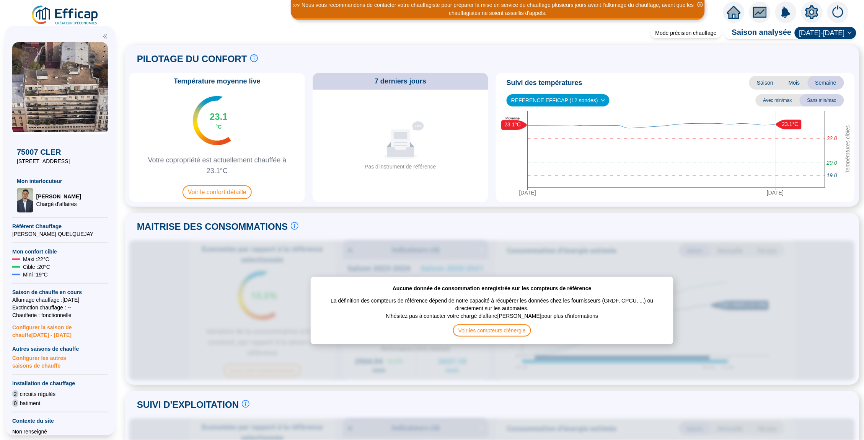
click at [793, 83] on span "Mois" at bounding box center [794, 83] width 27 height 14
click at [770, 83] on span "Saison" at bounding box center [765, 83] width 32 height 14
click at [594, 98] on span "REFERENCE EFFICAP (12 sondes)" at bounding box center [558, 100] width 94 height 11
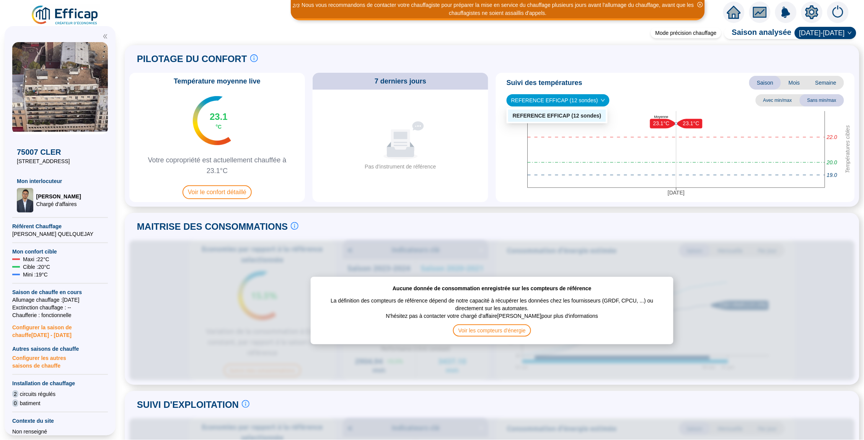
click at [819, 84] on span "Semaine" at bounding box center [826, 83] width 36 height 14
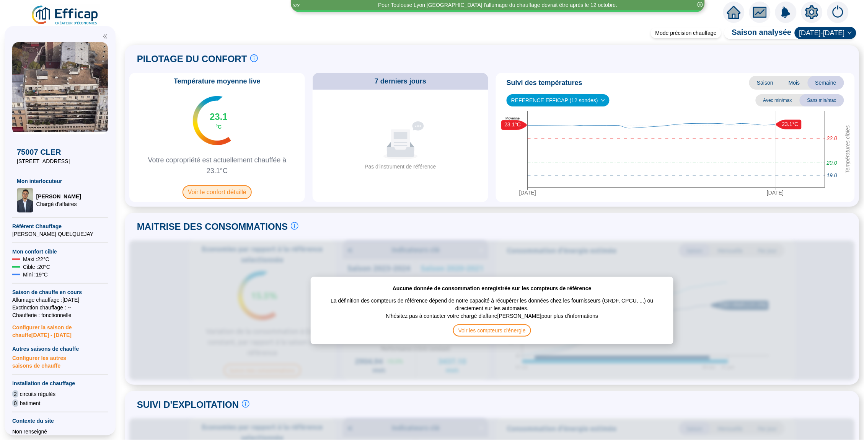
click at [232, 192] on span "Voir le confort détaillé" at bounding box center [217, 192] width 69 height 14
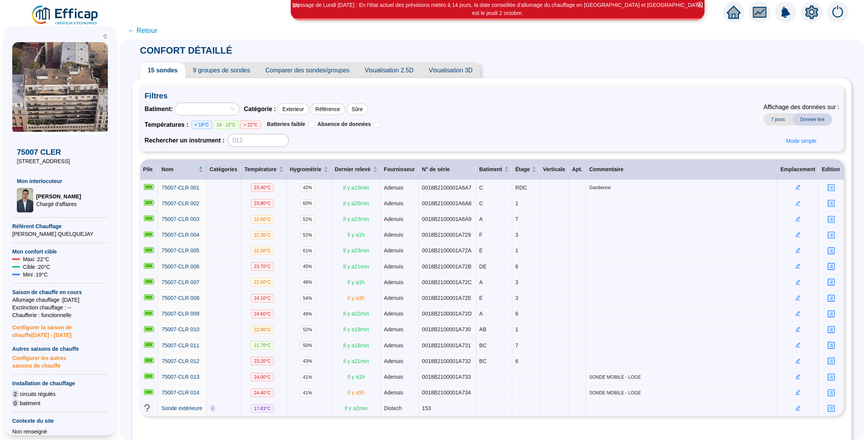
click at [236, 70] on span "9 groupes de sondes" at bounding box center [221, 70] width 72 height 15
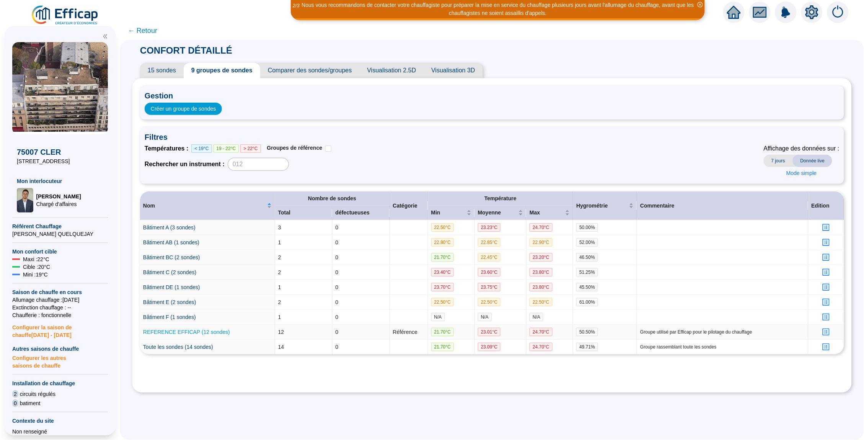
click at [186, 331] on link "REFERENCE EFFICAP (12 sondes)" at bounding box center [186, 332] width 87 height 6
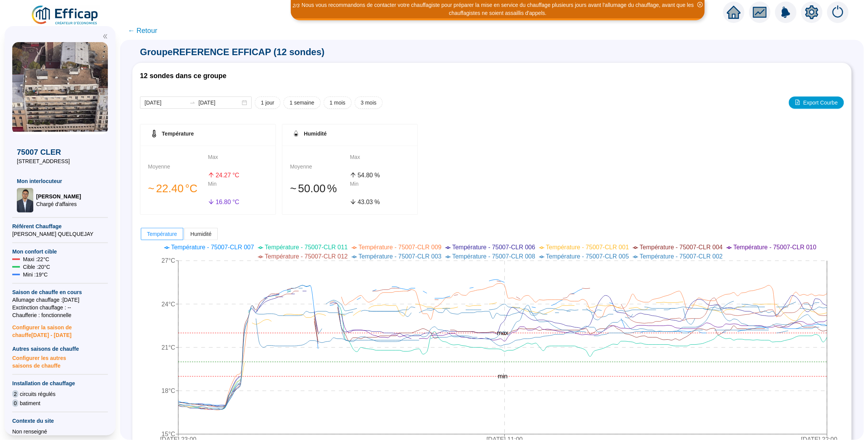
click at [139, 26] on span "← Retour" at bounding box center [142, 30] width 29 height 11
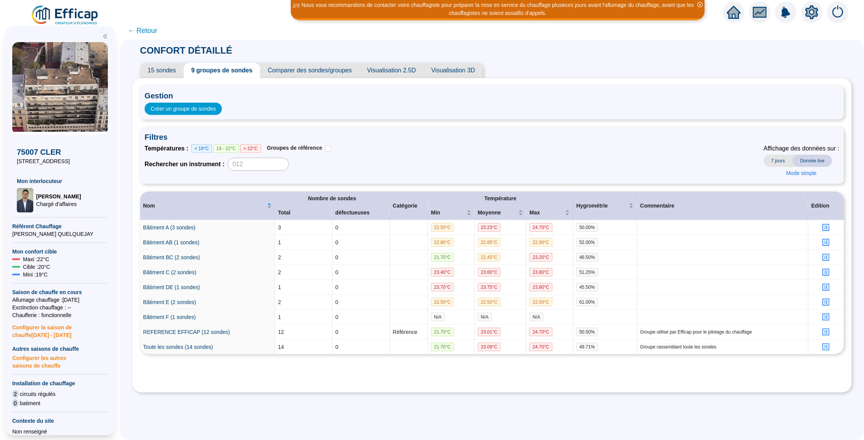
click at [151, 29] on span "← Retour" at bounding box center [142, 30] width 29 height 11
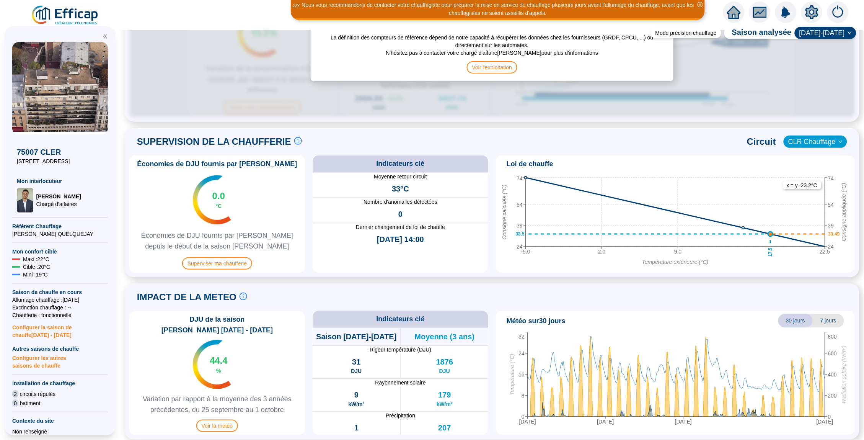
scroll to position [441, 0]
click at [226, 263] on span "Superviser ma chaufferie" at bounding box center [217, 264] width 70 height 12
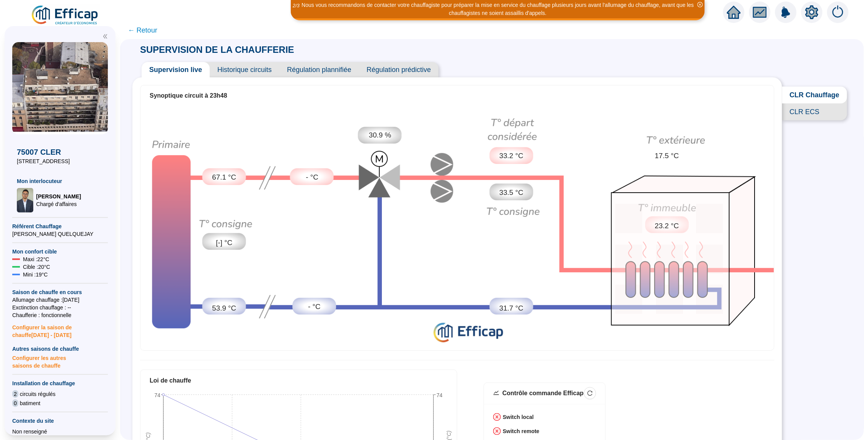
click at [240, 75] on span "Historique circuits" at bounding box center [245, 69] width 70 height 15
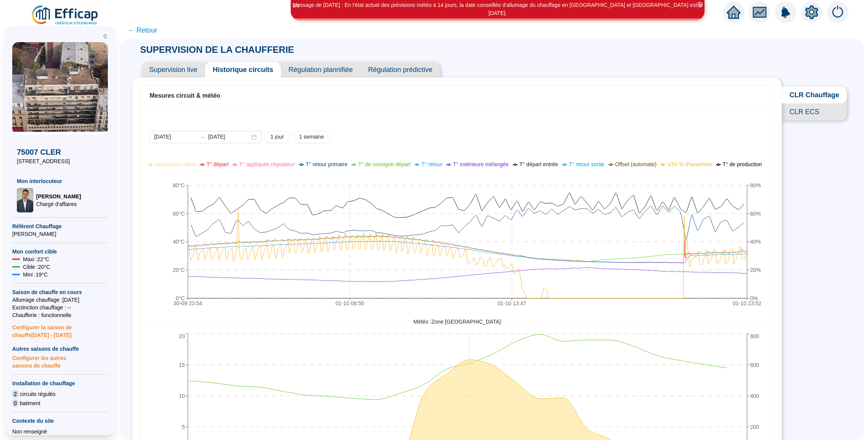
click at [178, 68] on span "Supervision live" at bounding box center [174, 69] width 64 height 15
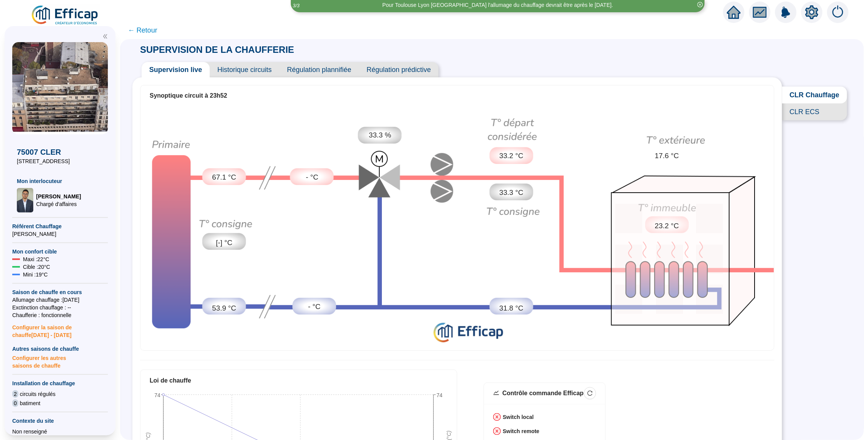
click at [244, 67] on span "Historique circuits" at bounding box center [245, 69] width 70 height 15
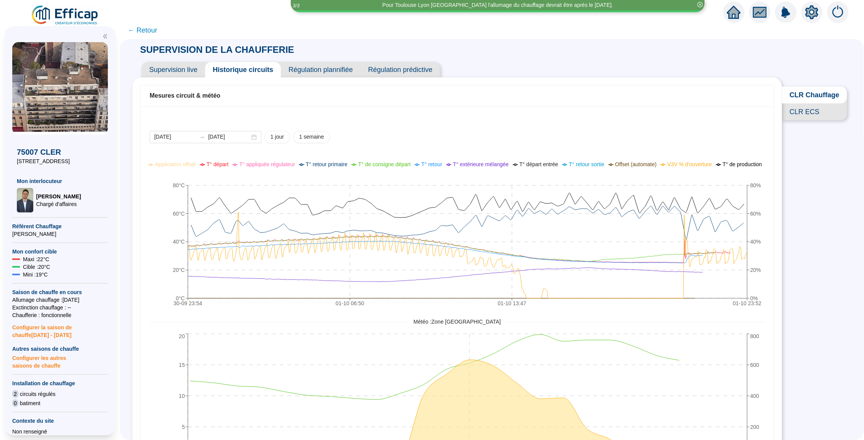
click at [192, 72] on span "Supervision live" at bounding box center [174, 69] width 64 height 15
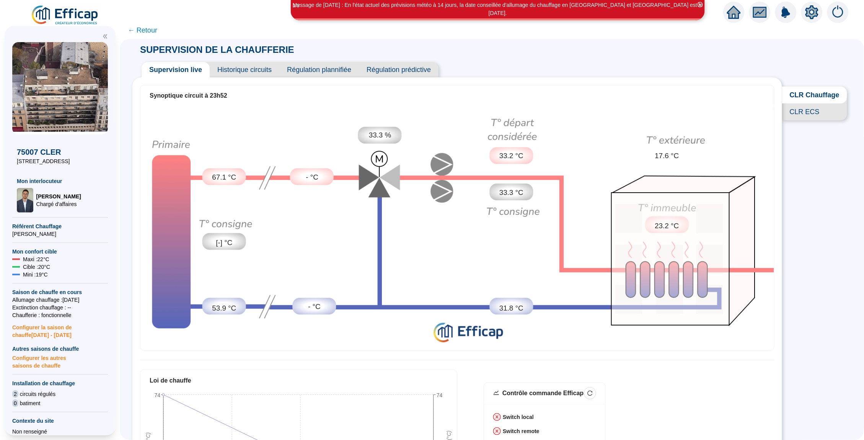
click at [254, 65] on span "Historique circuits" at bounding box center [245, 69] width 70 height 15
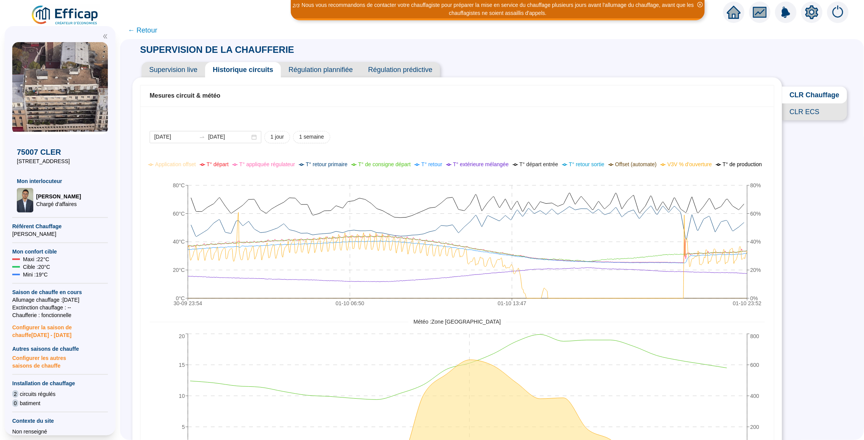
click at [173, 69] on span "Supervision live" at bounding box center [174, 69] width 64 height 15
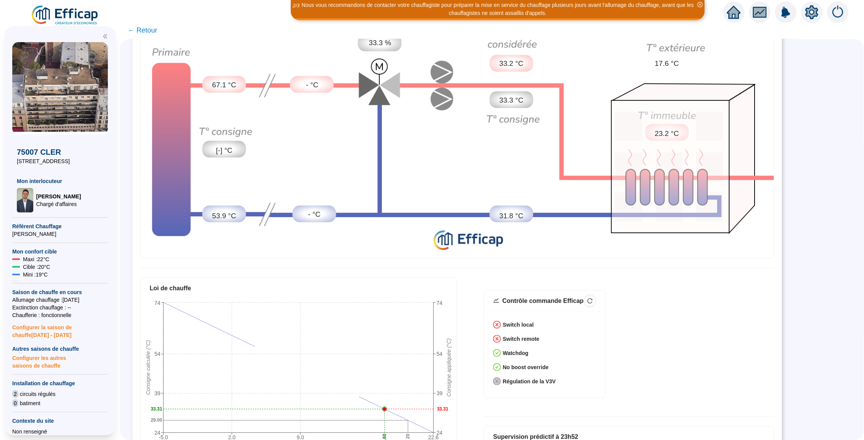
scroll to position [274, 0]
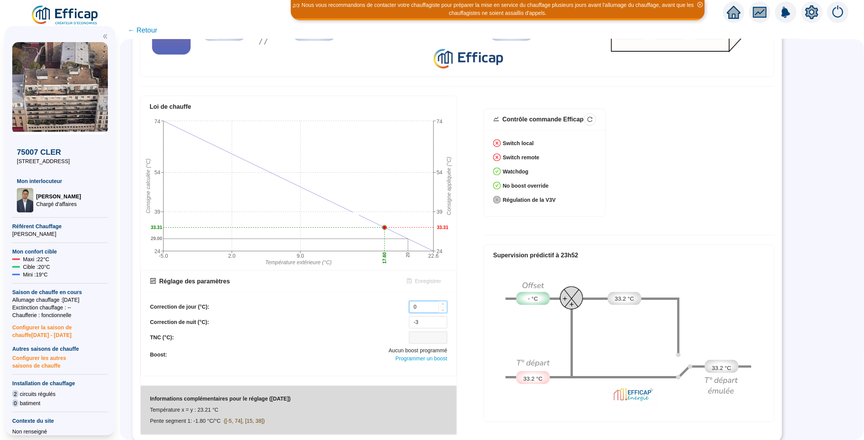
click at [424, 305] on input "0" at bounding box center [429, 306] width 38 height 11
type input "-5"
click at [428, 322] on input "-3" at bounding box center [429, 322] width 38 height 11
type input "-5"
click at [424, 284] on span "Enregistrer" at bounding box center [428, 281] width 26 height 8
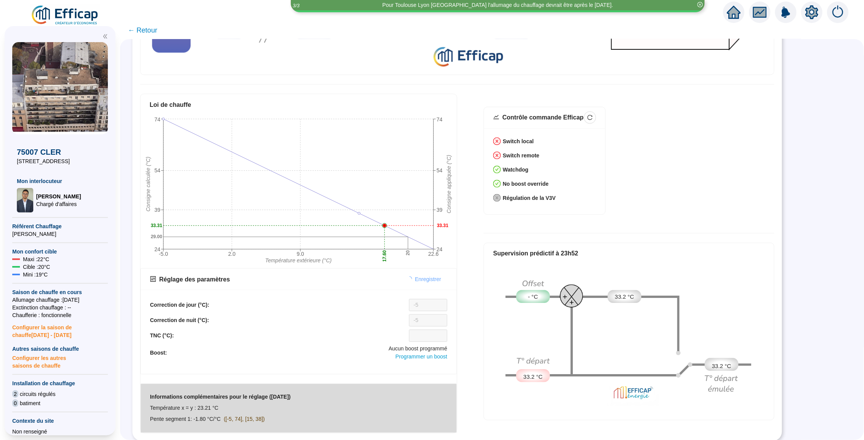
scroll to position [275, 0]
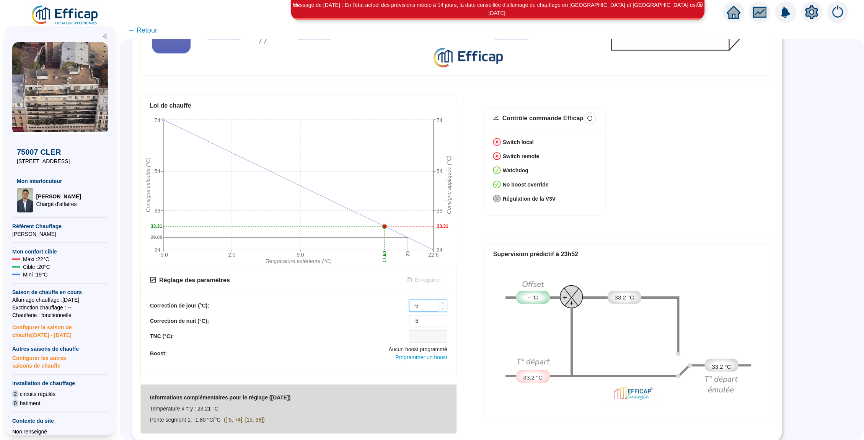
click at [421, 303] on input "-5" at bounding box center [429, 305] width 38 height 11
type input "-10"
click at [420, 317] on input "-5" at bounding box center [429, 320] width 38 height 11
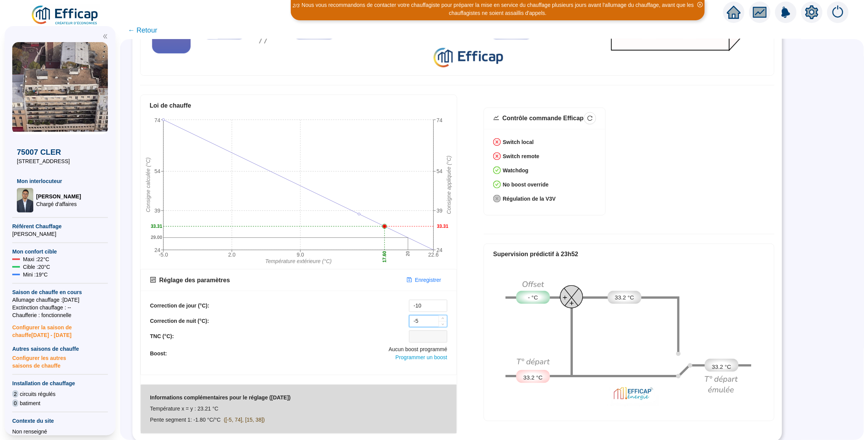
type input "-"
type input "-5"
drag, startPoint x: 431, startPoint y: 307, endPoint x: 395, endPoint y: 302, distance: 35.9
click at [395, 305] on div "Correction de jour (°C): -10" at bounding box center [298, 306] width 297 height 12
type input "-10"
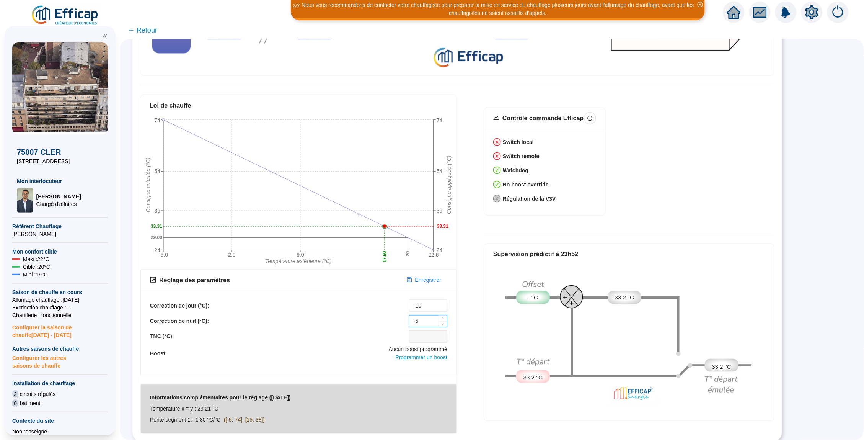
click at [421, 320] on input "-5" at bounding box center [429, 320] width 38 height 11
type input "-"
type input "-5"
click at [433, 303] on input "-10" at bounding box center [429, 305] width 38 height 11
type input "-"
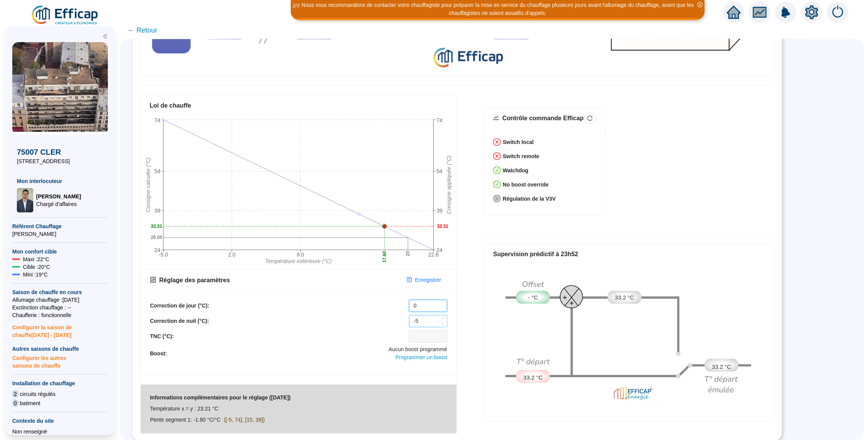
type input "0"
click at [431, 318] on input "-5" at bounding box center [429, 320] width 38 height 11
type input "-"
type input "0"
click at [427, 276] on span "Enregistrer" at bounding box center [428, 280] width 26 height 8
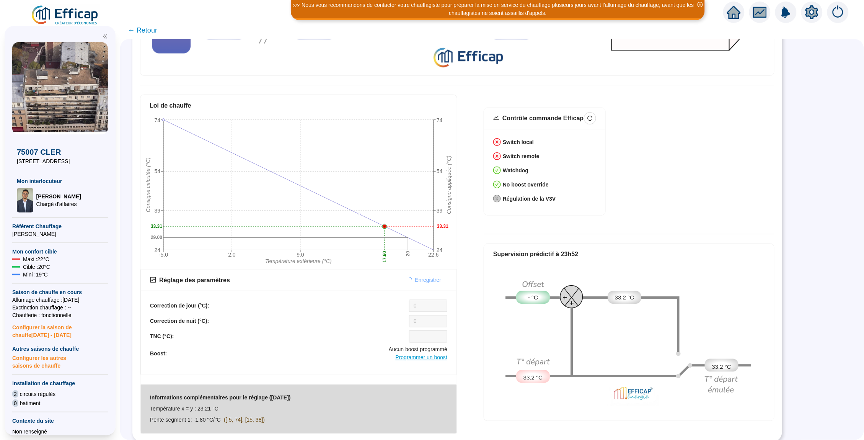
click at [411, 358] on span "Programmer un boost" at bounding box center [422, 357] width 52 height 6
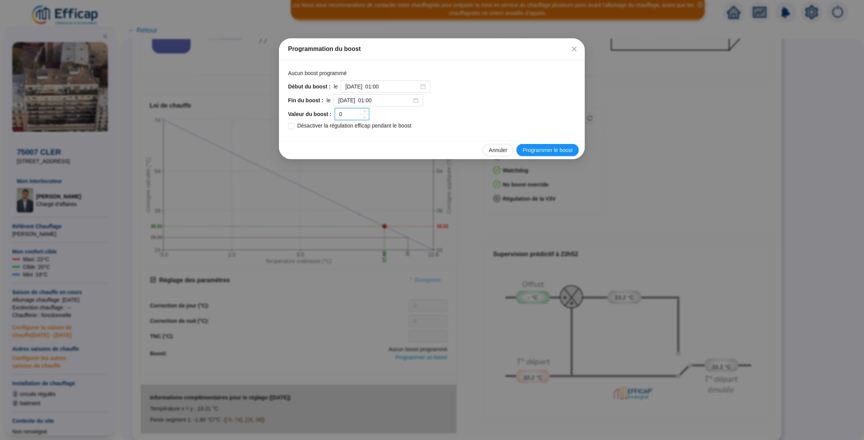
click at [352, 114] on input "0" at bounding box center [352, 113] width 34 height 11
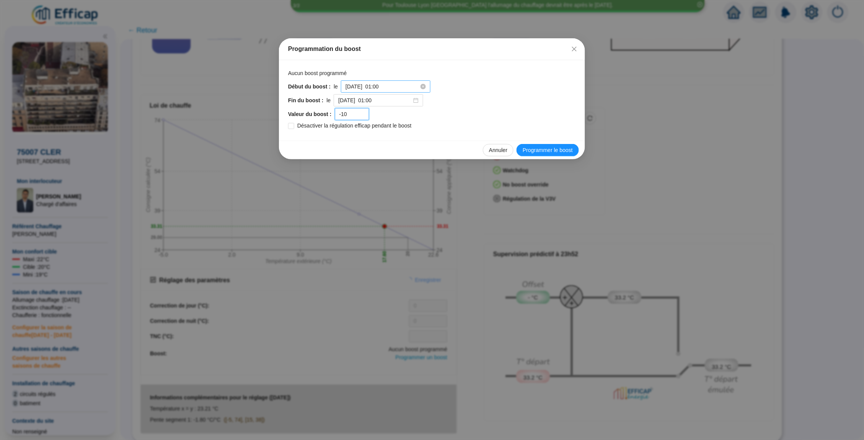
type input "-10"
click at [410, 88] on input "2025-10-02 à 01:00" at bounding box center [382, 87] width 73 height 8
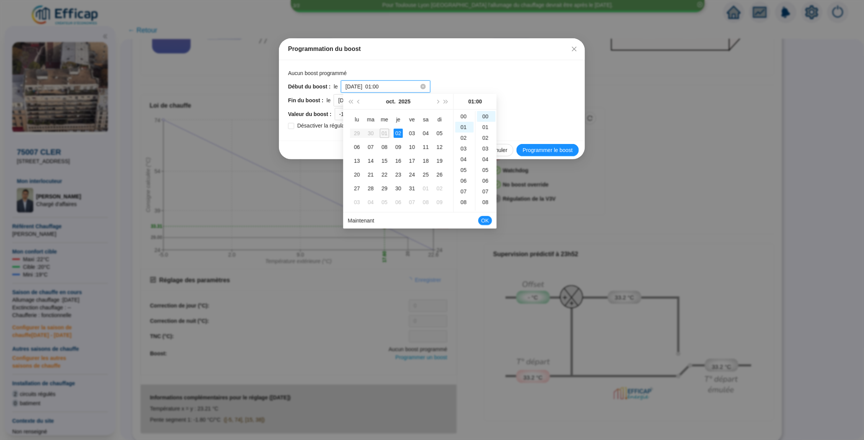
scroll to position [9, 0]
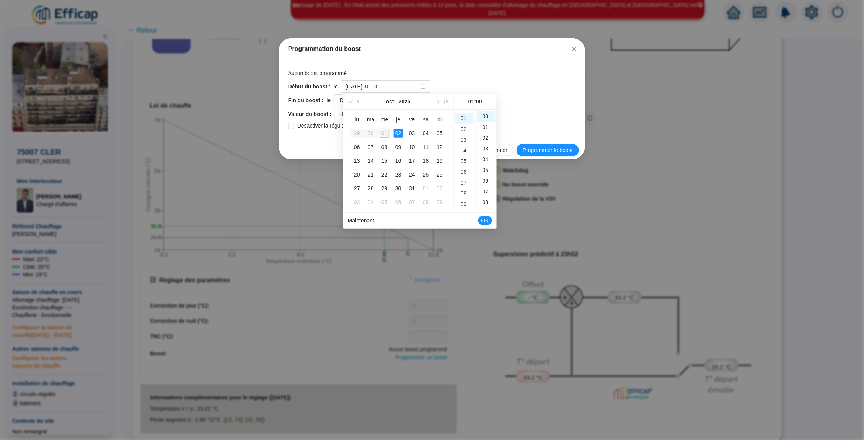
click at [382, 129] on div "01" at bounding box center [384, 133] width 9 height 9
click at [467, 116] on div "00" at bounding box center [464, 116] width 18 height 11
click at [479, 77] on div "Aucun boost programmé Début du boost : le 2025-10-02 à 01:00 Fin du boost : le …" at bounding box center [432, 100] width 288 height 62
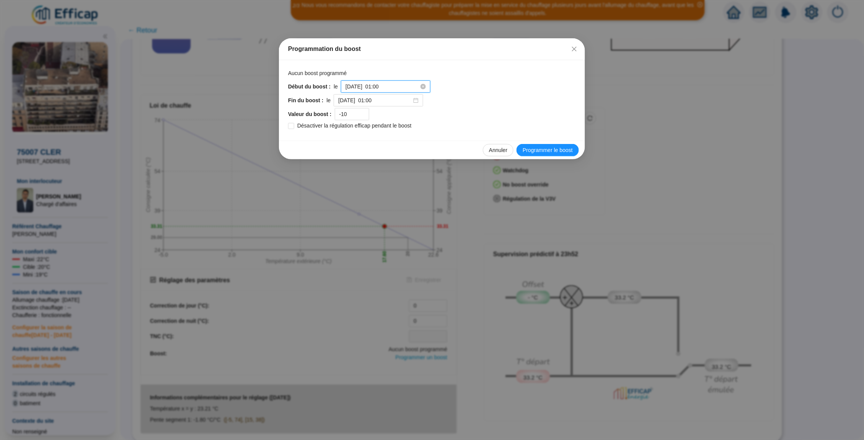
click at [413, 85] on input "2025-10-02 à 01:00" at bounding box center [382, 87] width 73 height 8
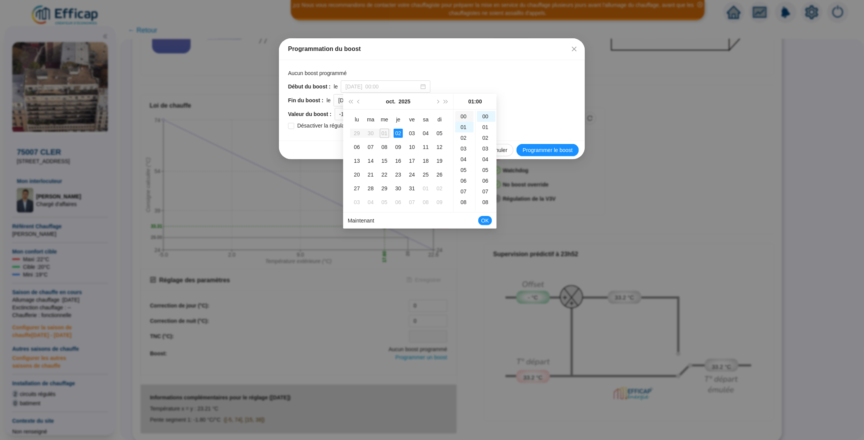
click at [462, 117] on div "00" at bounding box center [464, 116] width 18 height 11
click at [486, 114] on div "00" at bounding box center [486, 116] width 18 height 11
type input "2025-10-02 à 00:00"
click at [489, 220] on button "OK" at bounding box center [485, 220] width 14 height 9
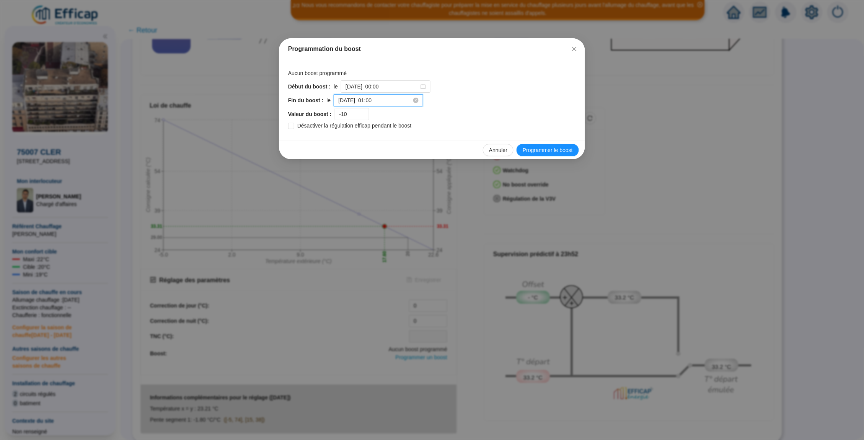
click at [398, 98] on input "2025-10-03 à 01:00" at bounding box center [374, 100] width 73 height 8
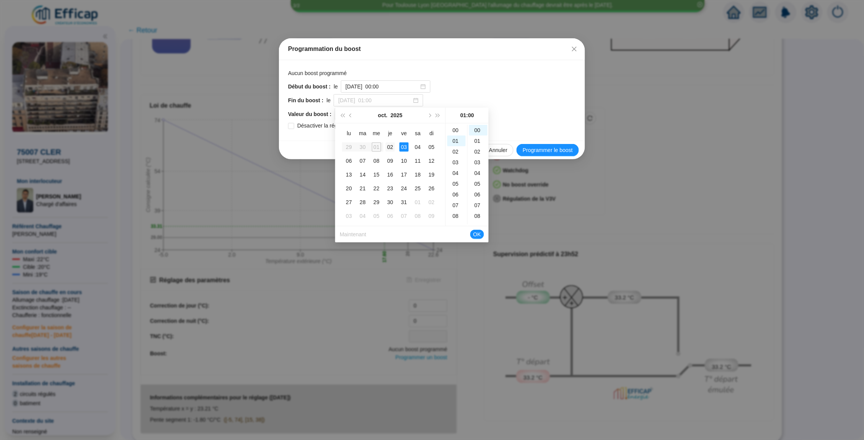
click at [394, 147] on div "02" at bounding box center [390, 146] width 9 height 9
click at [454, 187] on div "12" at bounding box center [456, 185] width 18 height 11
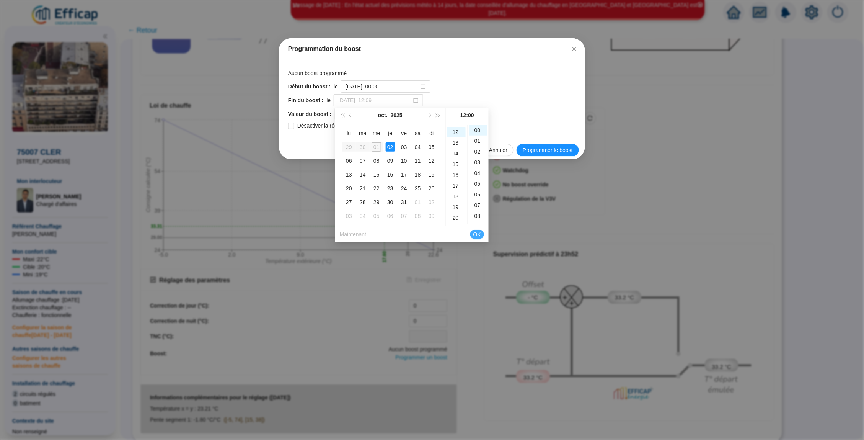
type input "2025-10-02 à 12:00"
click at [478, 231] on span "OK" at bounding box center [477, 234] width 8 height 15
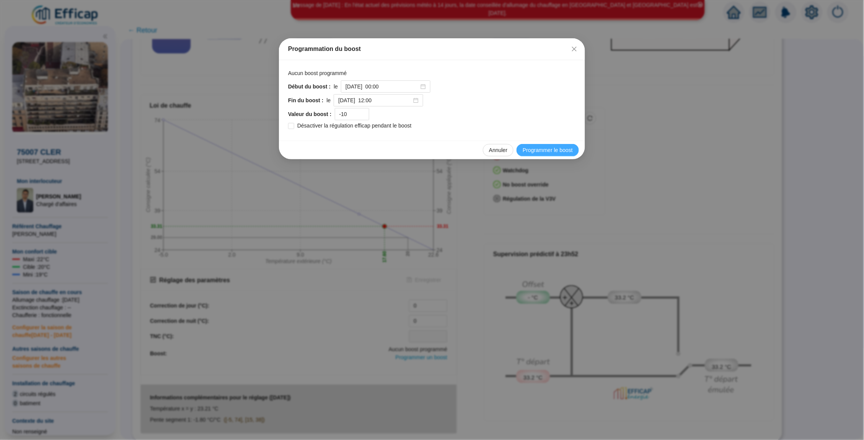
click at [537, 149] on span "Programmer le boost" at bounding box center [548, 150] width 50 height 8
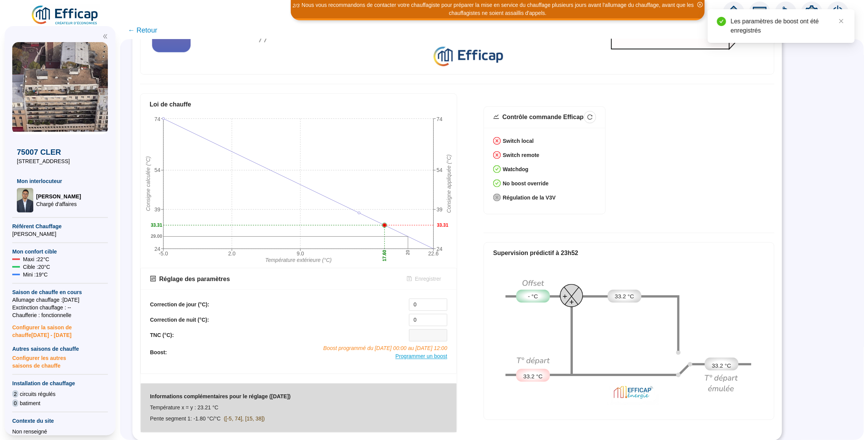
scroll to position [275, 0]
click at [407, 357] on span "Programmer un boost" at bounding box center [422, 357] width 52 height 6
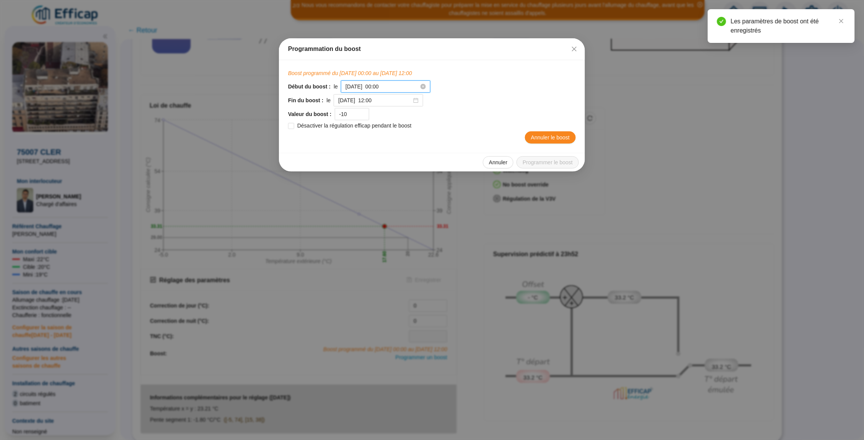
click at [406, 86] on input "2025-10-02 à 00:00" at bounding box center [382, 87] width 73 height 8
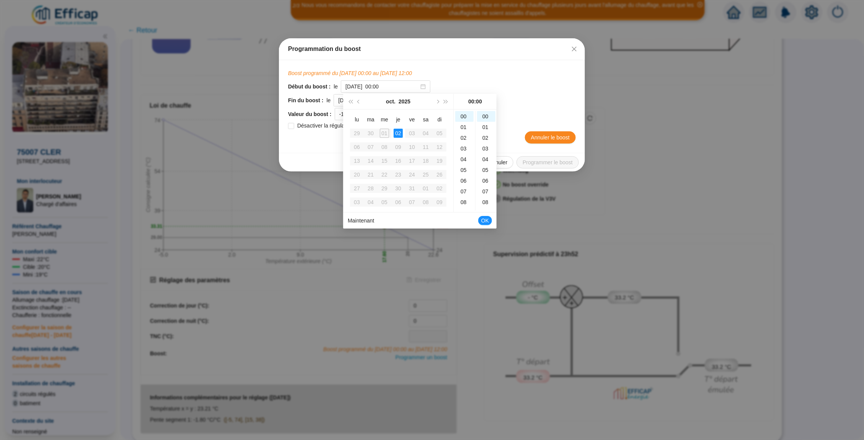
click at [386, 130] on div "01" at bounding box center [384, 133] width 9 height 9
click at [386, 131] on div "01" at bounding box center [384, 133] width 9 height 9
click at [384, 132] on div "01" at bounding box center [384, 133] width 9 height 9
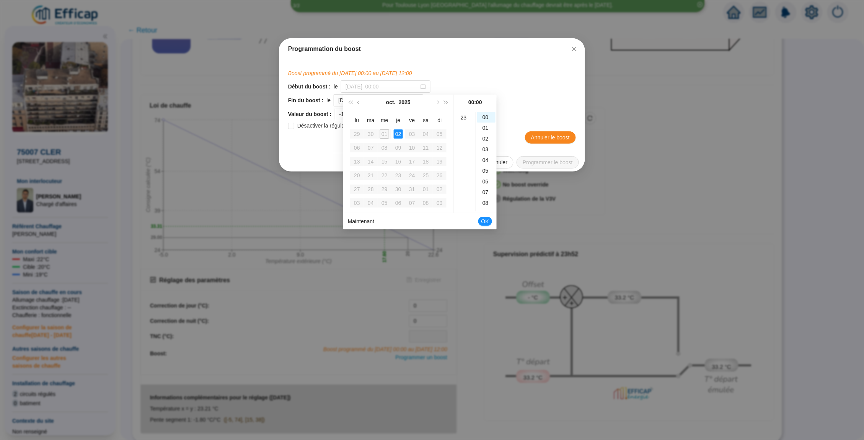
scroll to position [0, 0]
click at [465, 116] on div "23" at bounding box center [464, 116] width 18 height 11
click at [387, 131] on div "01" at bounding box center [384, 133] width 9 height 9
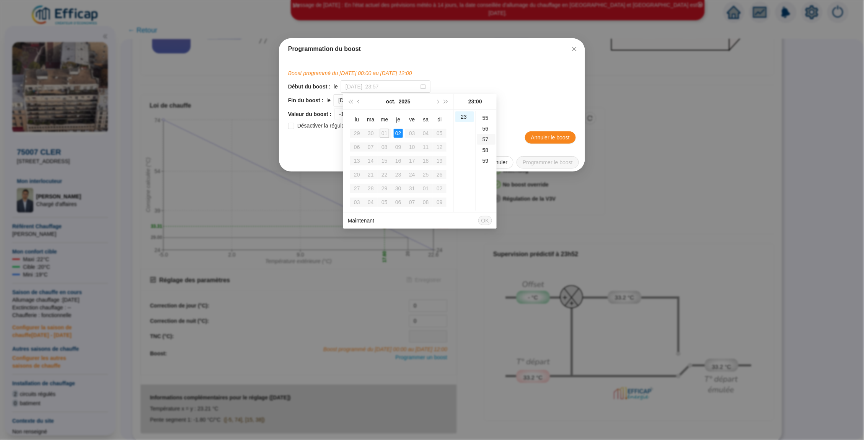
click at [486, 135] on div "57" at bounding box center [486, 139] width 18 height 11
click at [385, 135] on div "01" at bounding box center [384, 133] width 9 height 9
click at [376, 88] on input "2025-10-02 à 23:57" at bounding box center [382, 87] width 73 height 8
click at [377, 88] on input "2025-10-02 à 23:57" at bounding box center [382, 87] width 73 height 8
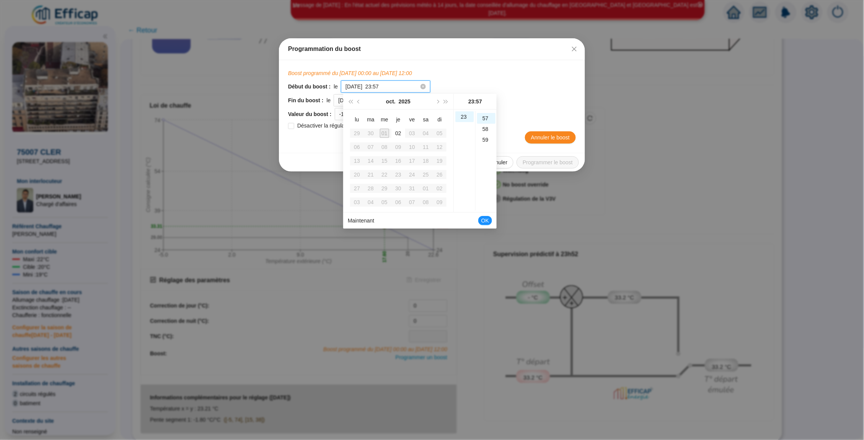
click at [401, 86] on input "2025-10-01 à 23:57" at bounding box center [382, 87] width 73 height 8
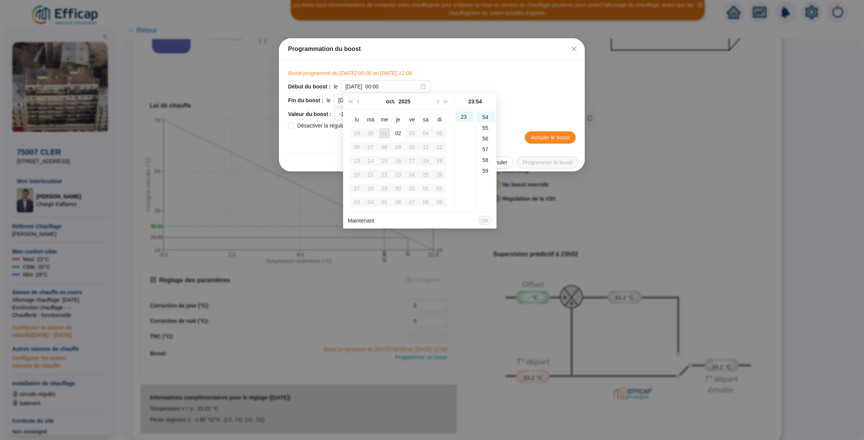
click at [498, 88] on div "Début du boost : le 2025-10-02 à 00:00" at bounding box center [432, 86] width 288 height 12
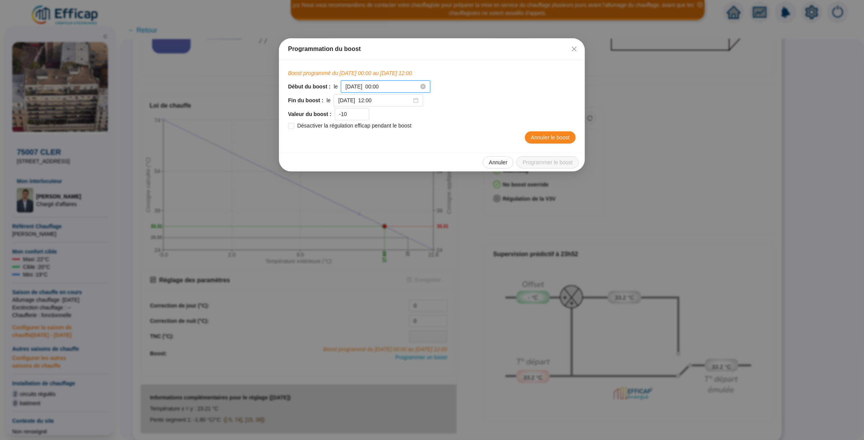
click at [393, 86] on input "2025-10-02 à 00:00" at bounding box center [382, 87] width 73 height 8
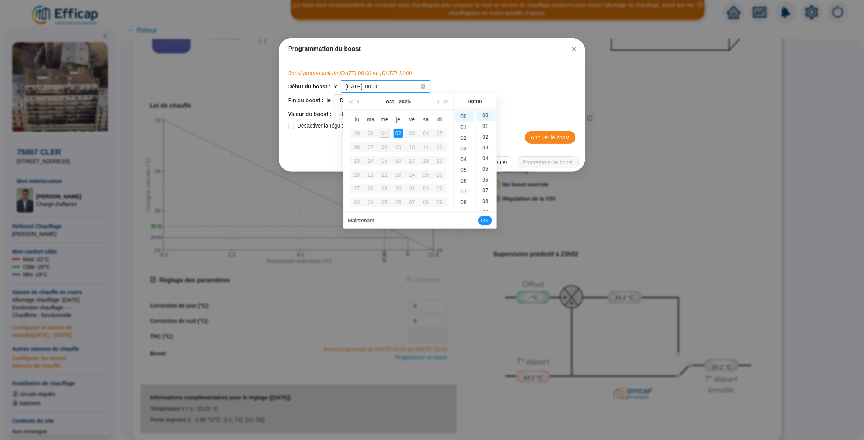
scroll to position [0, 0]
type input "2025-10-02 à 00:00"
click at [525, 89] on div "Début du boost : le 2025-10-02 à 00:00" at bounding box center [432, 86] width 288 height 12
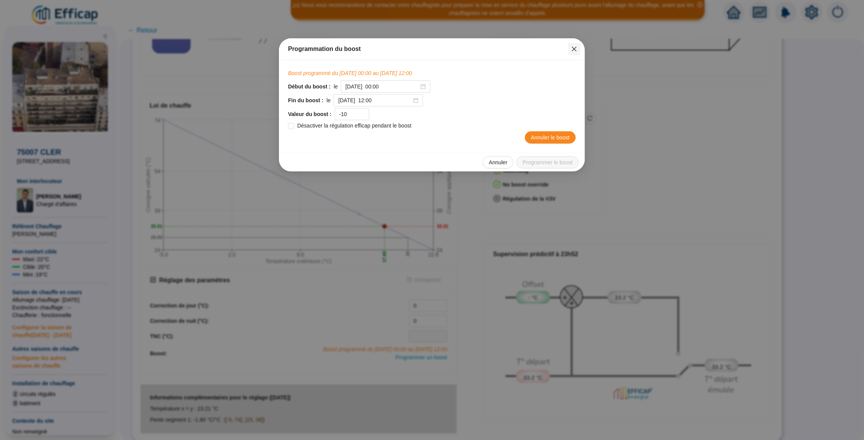
click at [574, 47] on icon "close" at bounding box center [574, 49] width 6 height 6
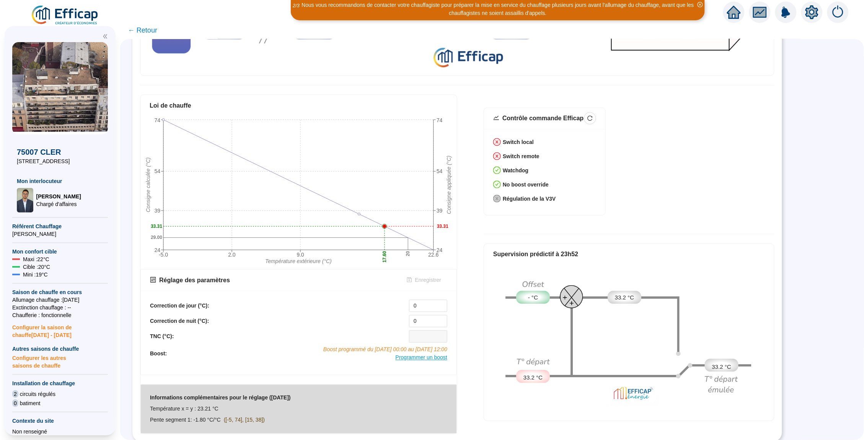
click at [420, 356] on span "Programmer un boost" at bounding box center [422, 357] width 52 height 6
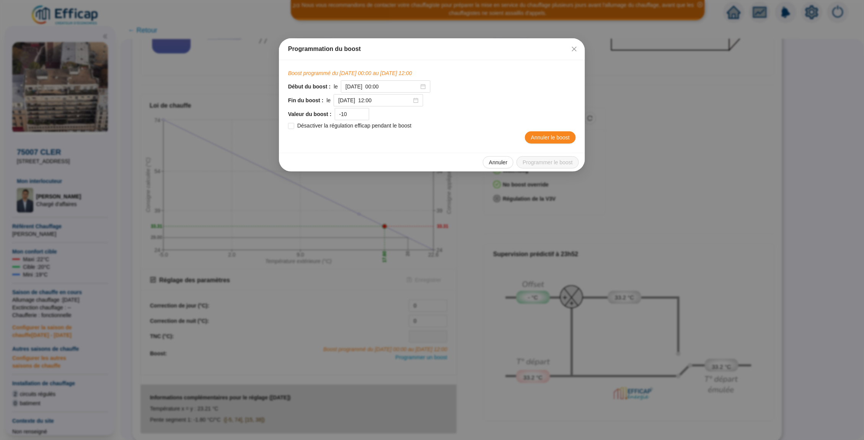
click at [535, 134] on span "Annuler le boost" at bounding box center [550, 138] width 39 height 8
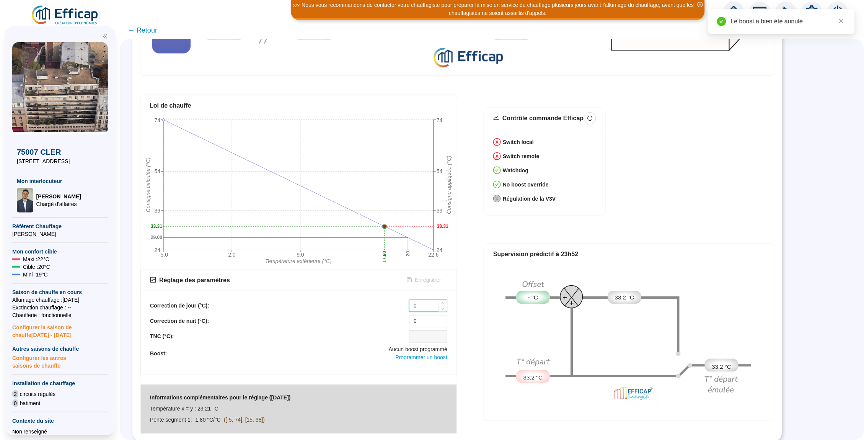
click at [424, 307] on input "0" at bounding box center [429, 305] width 38 height 11
type input "-6"
click at [429, 326] on div "0" at bounding box center [428, 321] width 38 height 12
click at [427, 322] on input "0" at bounding box center [429, 320] width 38 height 11
type input ")"
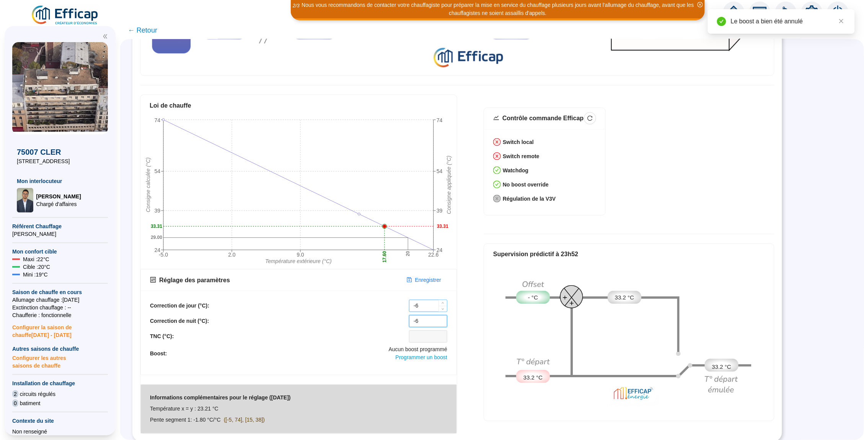
type input "-6"
click at [425, 305] on input "-6" at bounding box center [429, 305] width 38 height 11
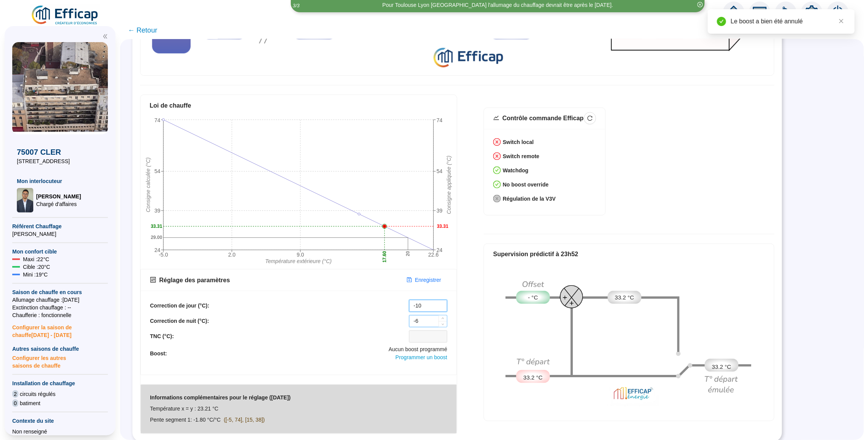
type input "-10"
click at [425, 323] on input "-6" at bounding box center [429, 320] width 38 height 11
type input "-10"
click at [427, 279] on span "Enregistrer" at bounding box center [428, 280] width 26 height 8
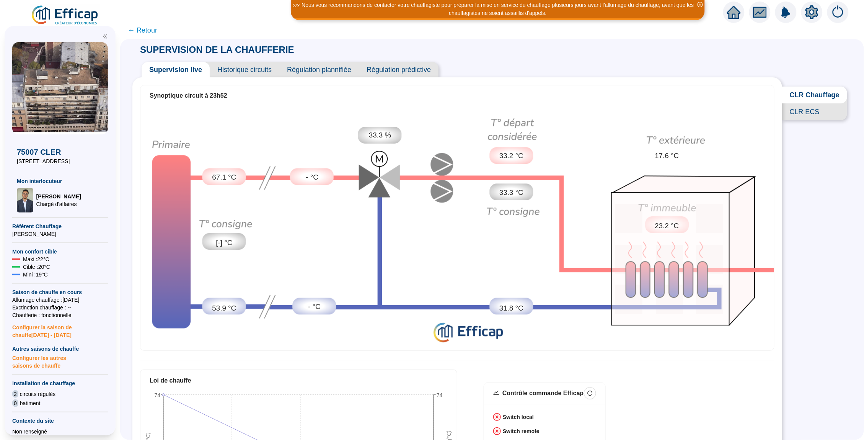
click at [261, 68] on span "Historique circuits" at bounding box center [245, 69] width 70 height 15
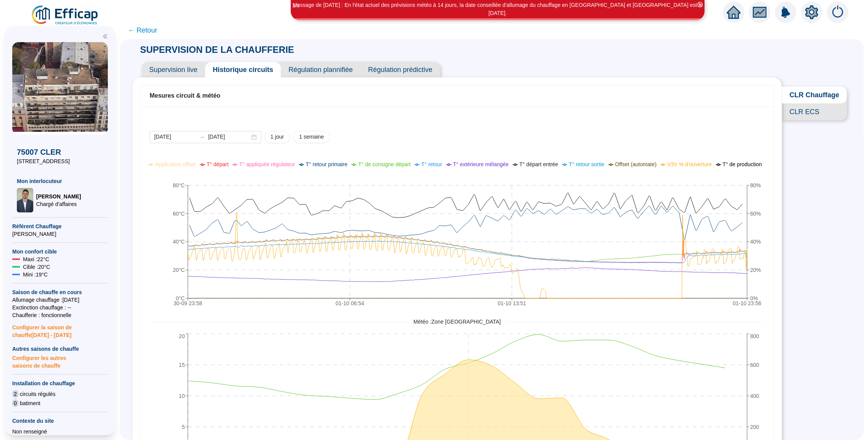
click at [151, 30] on span "← Retour" at bounding box center [142, 30] width 29 height 11
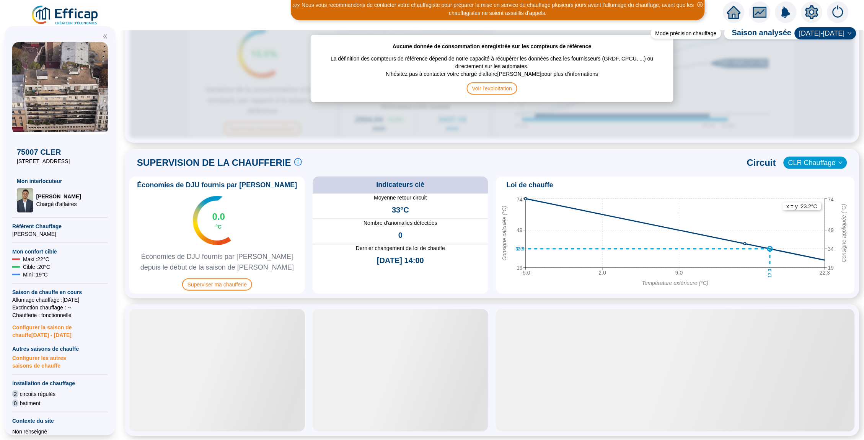
scroll to position [420, 0]
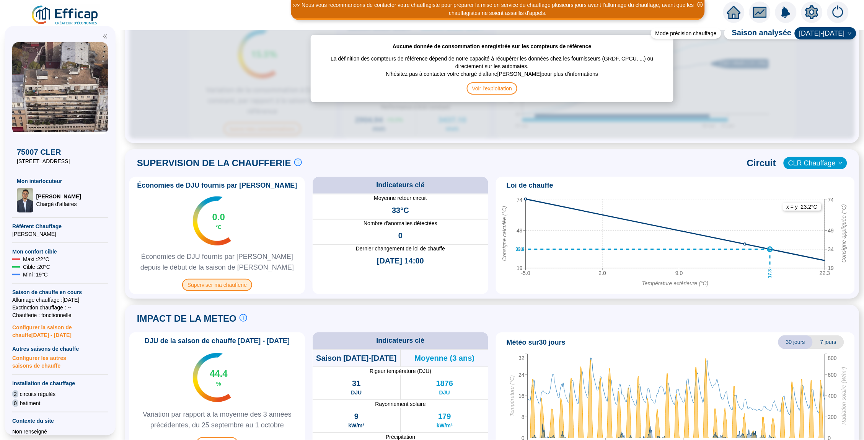
click at [211, 285] on span "Superviser ma chaufferie" at bounding box center [217, 285] width 70 height 12
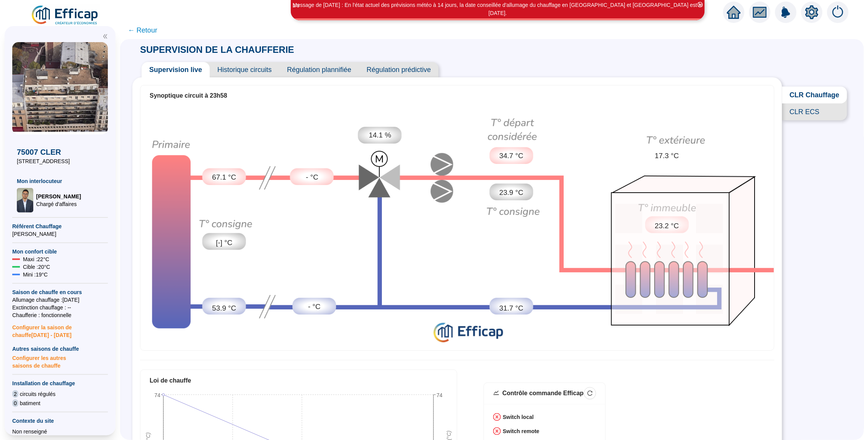
click at [508, 192] on span "23.9 °C" at bounding box center [511, 192] width 24 height 11
click at [262, 65] on span "Historique circuits" at bounding box center [245, 69] width 70 height 15
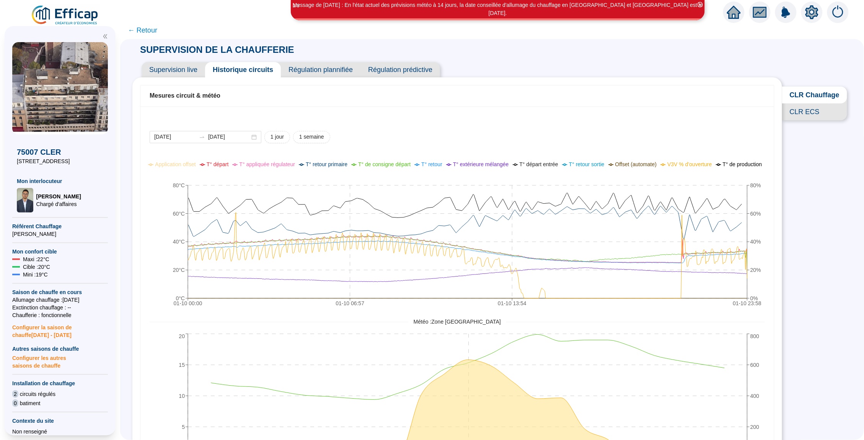
click at [184, 73] on span "Supervision live" at bounding box center [174, 69] width 64 height 15
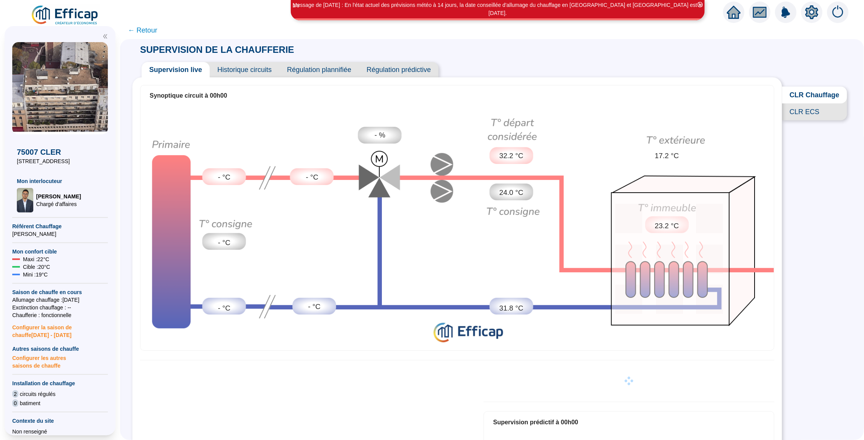
click at [514, 202] on img at bounding box center [457, 227] width 634 height 242
click at [506, 153] on span "32.2 °C" at bounding box center [511, 155] width 24 height 11
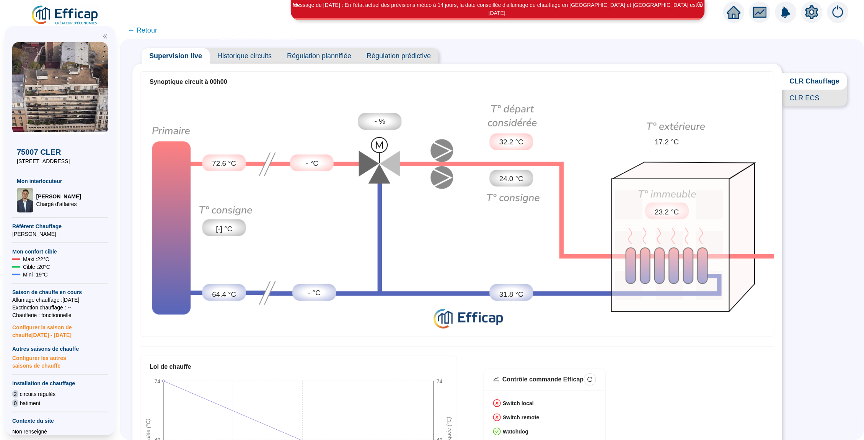
scroll to position [2, 0]
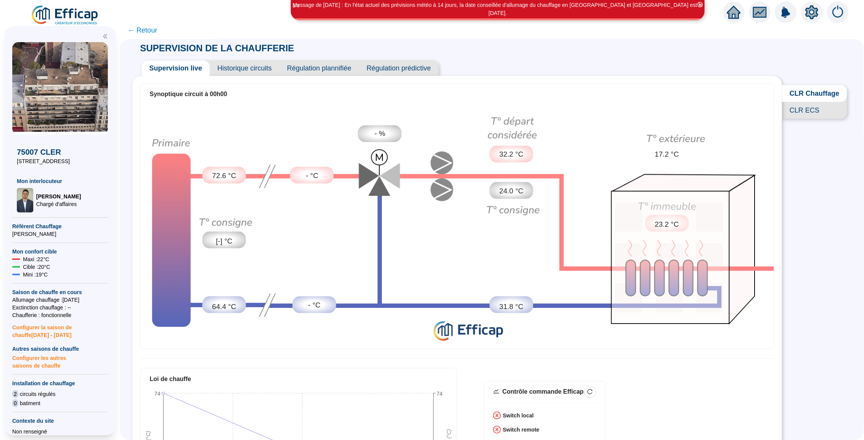
click at [256, 68] on span "Historique circuits" at bounding box center [245, 67] width 70 height 15
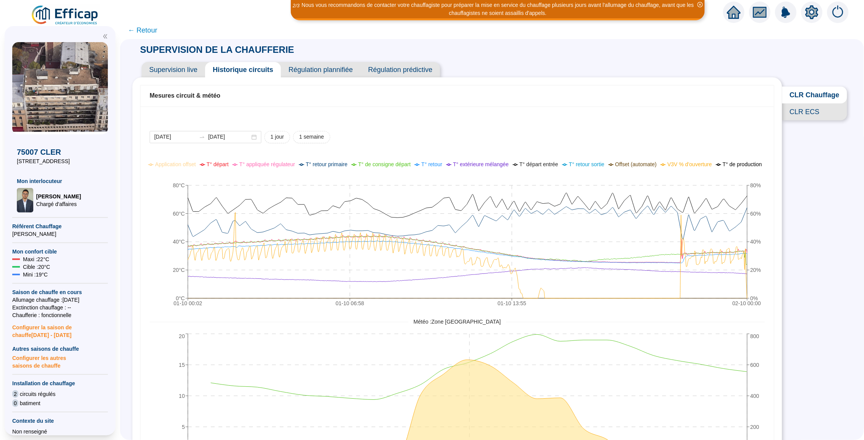
click at [797, 111] on span "CLR ECS" at bounding box center [814, 111] width 65 height 17
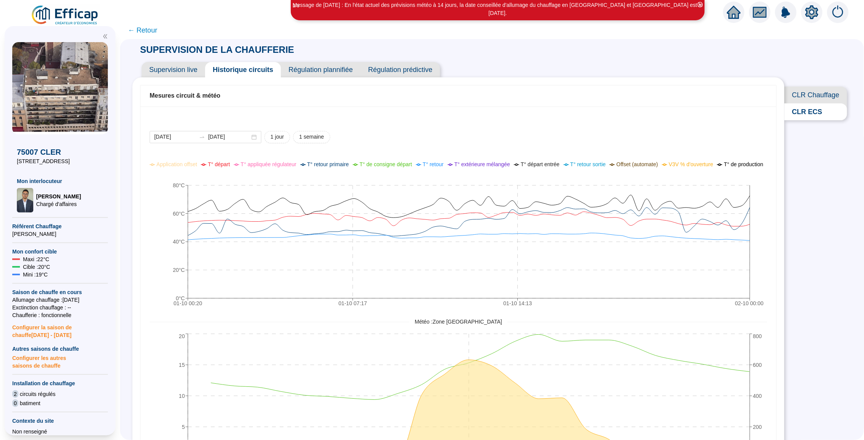
click at [167, 65] on span "Supervision live" at bounding box center [174, 69] width 64 height 15
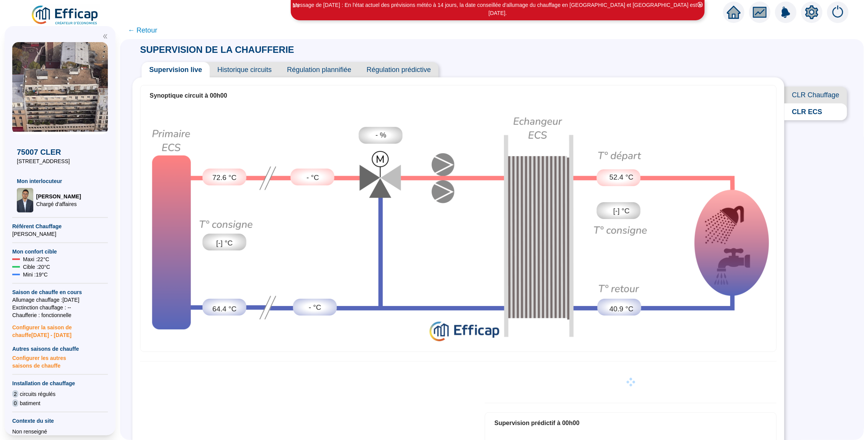
click at [144, 28] on span "← Retour" at bounding box center [142, 30] width 29 height 11
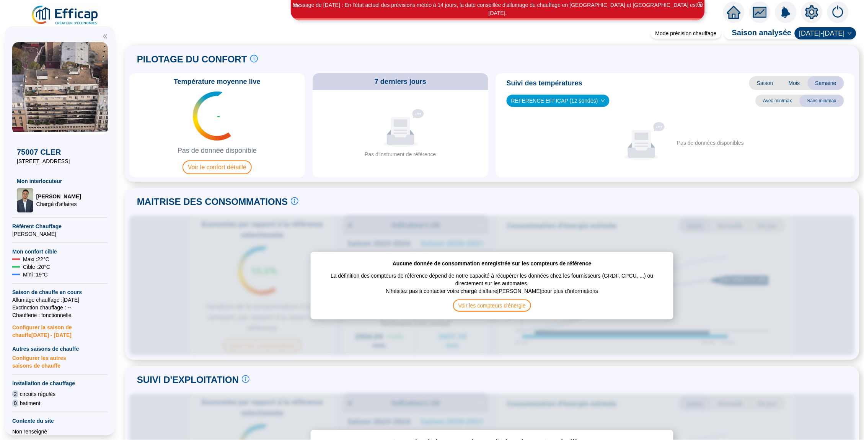
click at [733, 10] on icon "home" at bounding box center [734, 12] width 14 height 11
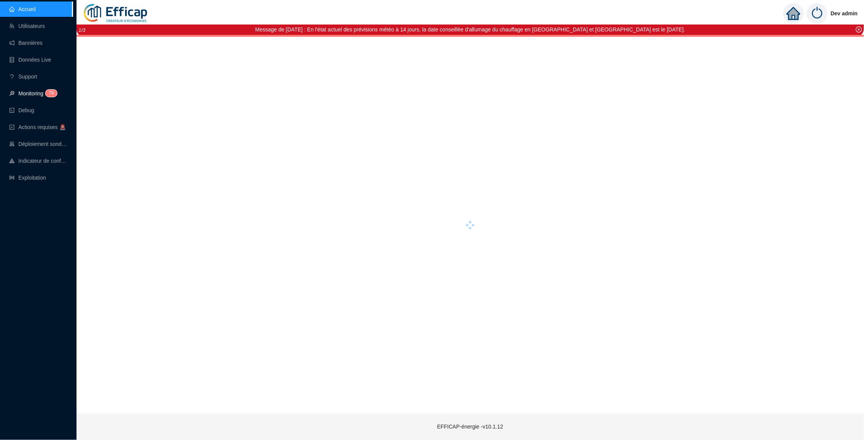
click at [32, 95] on link "Monitoring 7 9" at bounding box center [32, 93] width 46 height 6
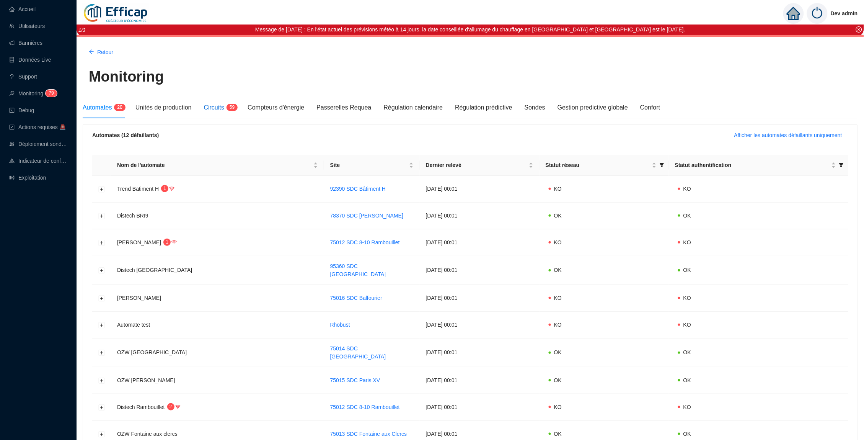
click at [224, 105] on span "Circuits" at bounding box center [214, 107] width 20 height 7
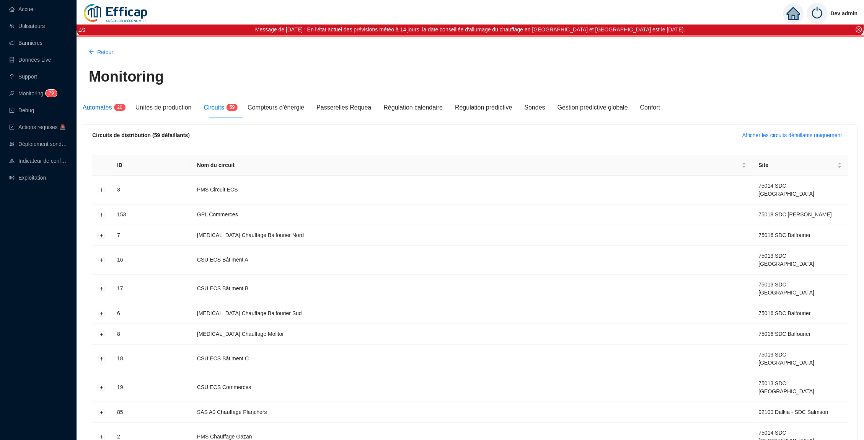
click at [106, 103] on div "Automates 2 0" at bounding box center [103, 107] width 41 height 9
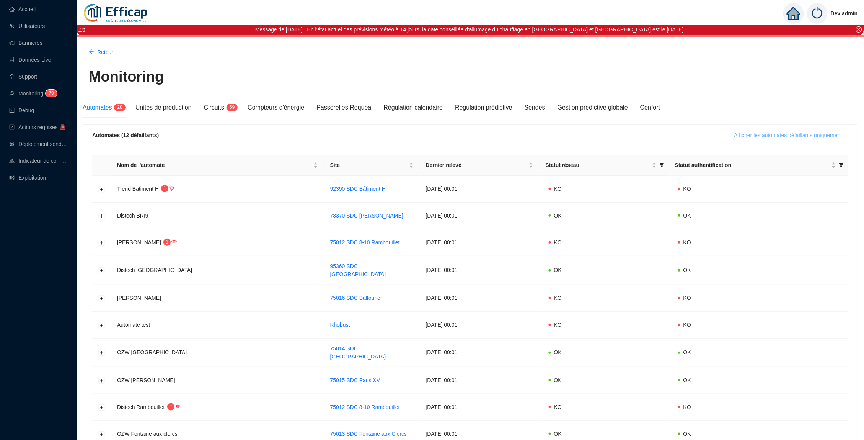
click at [741, 129] on button "Afficher les automates défaillants uniquement" at bounding box center [788, 135] width 120 height 12
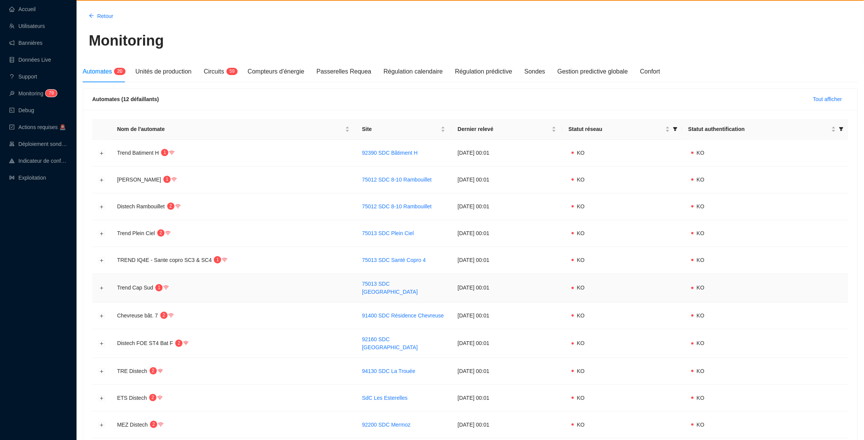
scroll to position [0, 0]
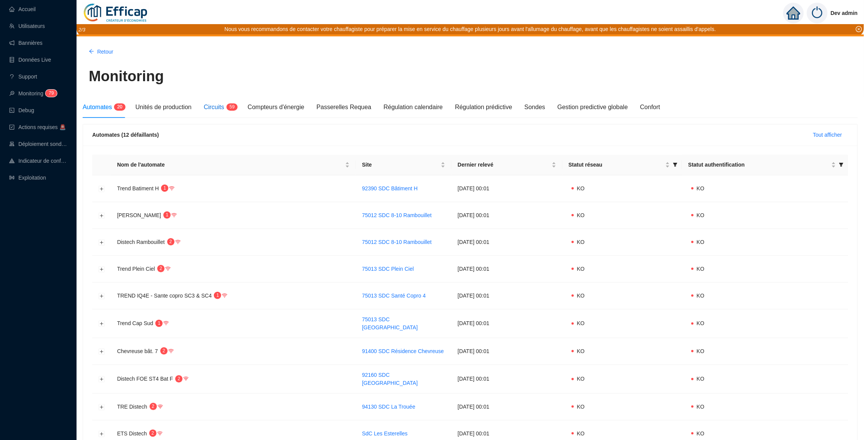
click at [222, 108] on span "Circuits" at bounding box center [214, 107] width 20 height 7
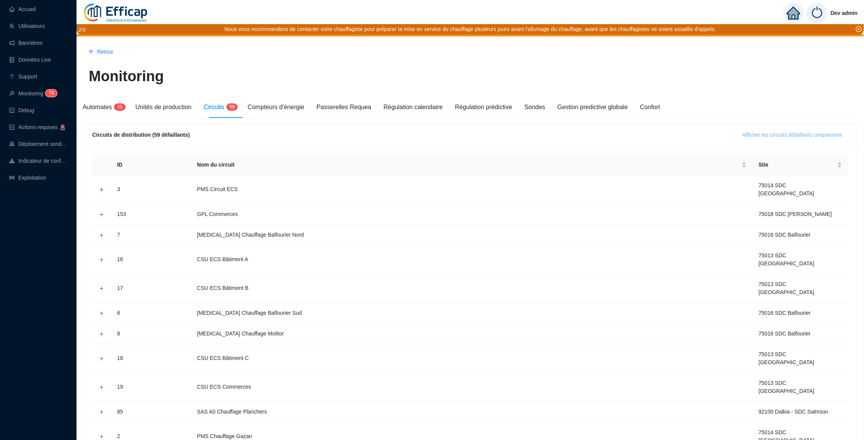
click at [743, 134] on span "Afficher les circuits défaillants uniquement" at bounding box center [793, 135] width 100 height 8
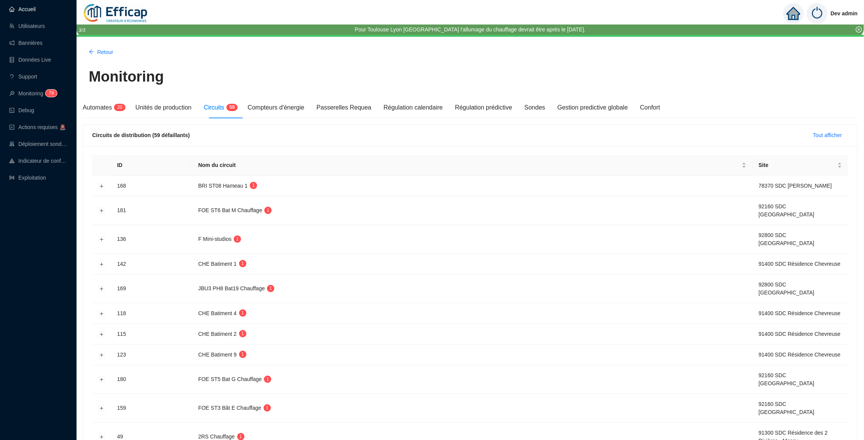
click at [36, 12] on link "Accueil" at bounding box center [22, 9] width 26 height 6
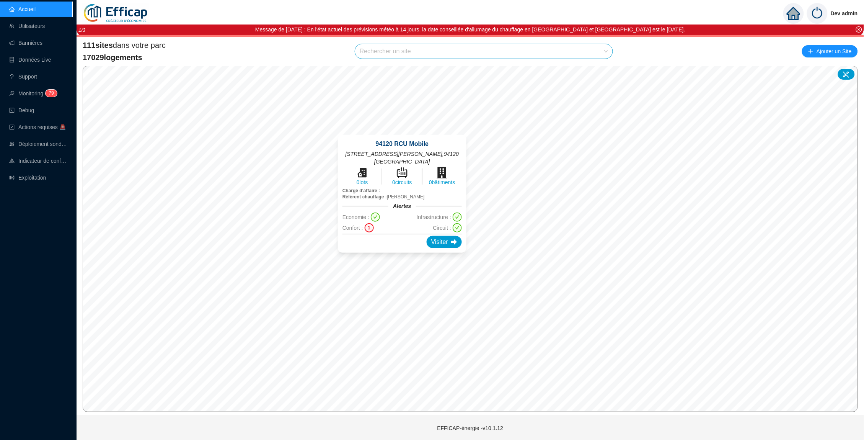
drag, startPoint x: 389, startPoint y: 152, endPoint x: 460, endPoint y: 161, distance: 71.7
click at [459, 161] on span "2 Avenue Jean Moulin , 94120 Fontenay-sous-Bois" at bounding box center [402, 157] width 119 height 15
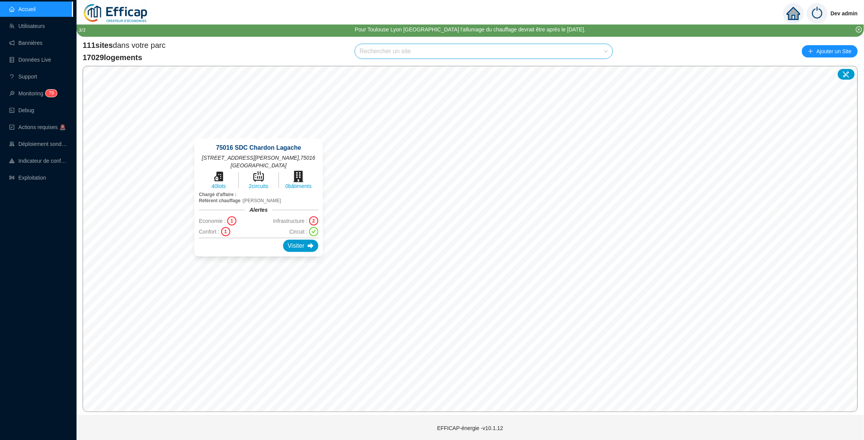
click at [262, 135] on div "75016 SDC Chardon Lagache 31 rue Chardon Lagache , 75016 Paris 40 lots 2 circui…" at bounding box center [258, 197] width 147 height 136
drag, startPoint x: 301, startPoint y: 210, endPoint x: 249, endPoint y: 215, distance: 52.3
click at [249, 216] on div "Economie : 1 Infrastructure : 2" at bounding box center [258, 220] width 119 height 9
click at [230, 227] on div "1" at bounding box center [225, 231] width 9 height 9
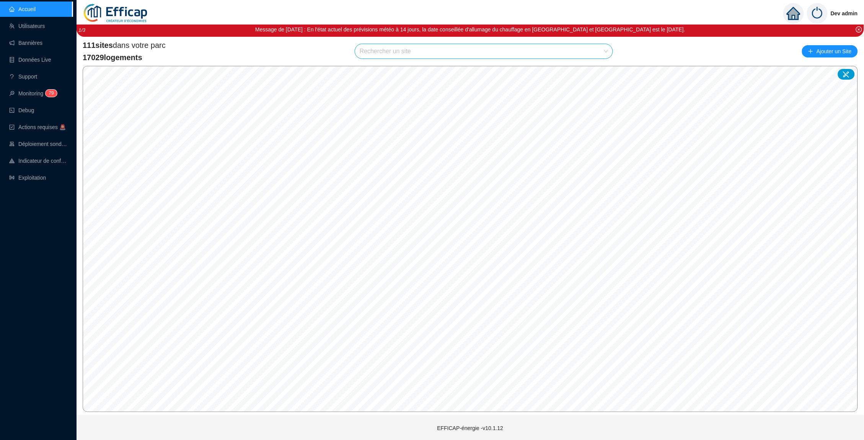
click at [382, 55] on input "search" at bounding box center [481, 51] width 242 height 15
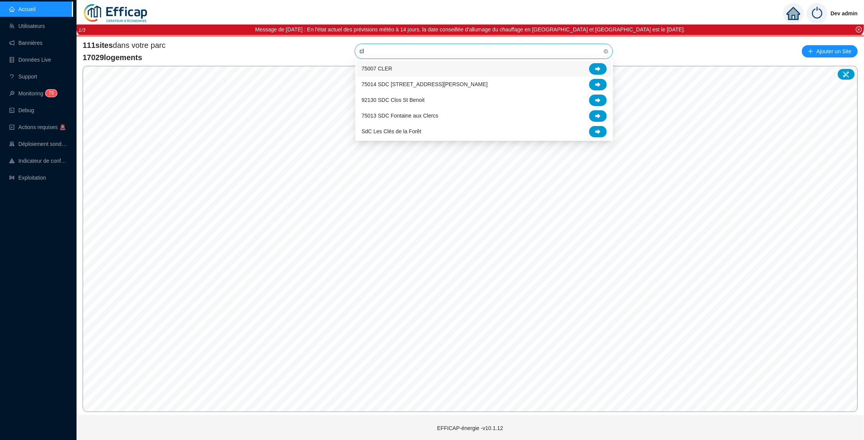
type input "cle"
click at [602, 67] on div at bounding box center [598, 68] width 18 height 11
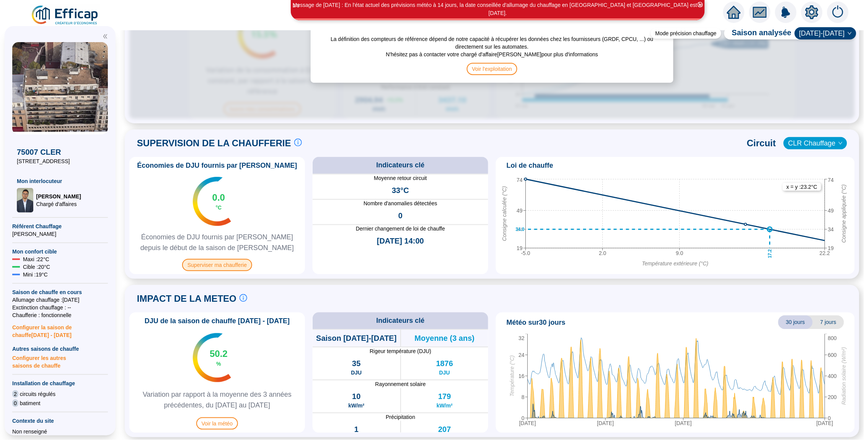
scroll to position [414, 0]
click at [224, 261] on span "Superviser ma chaufferie" at bounding box center [217, 265] width 70 height 12
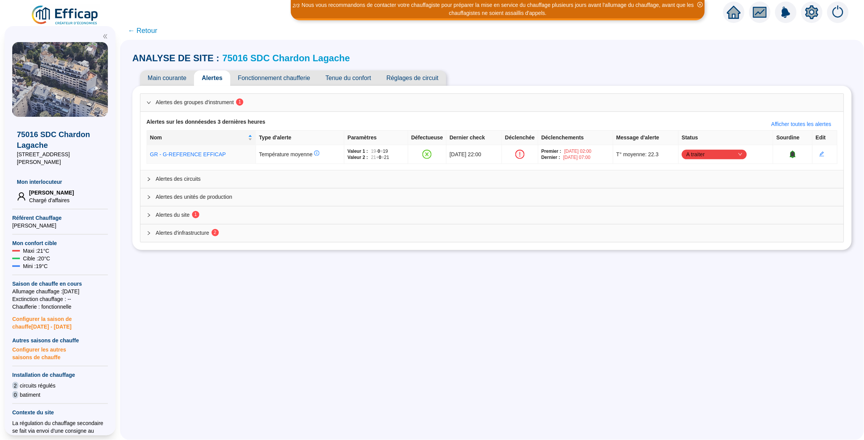
click at [150, 32] on span "← Retour" at bounding box center [142, 30] width 29 height 11
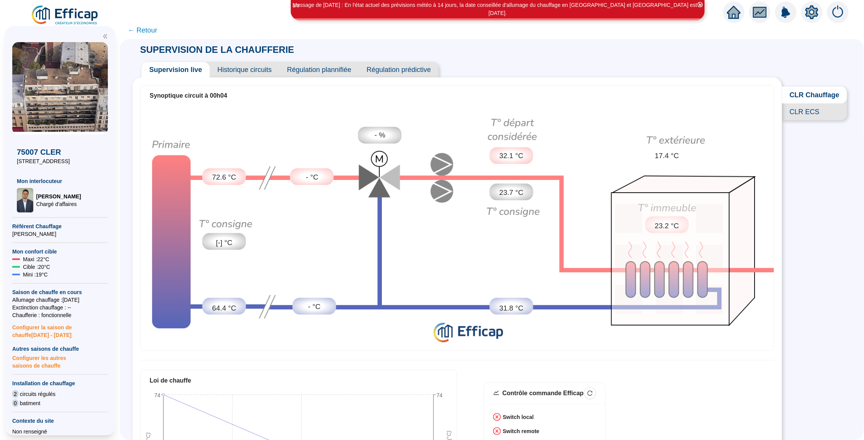
click at [238, 69] on span "Historique circuits" at bounding box center [245, 69] width 70 height 15
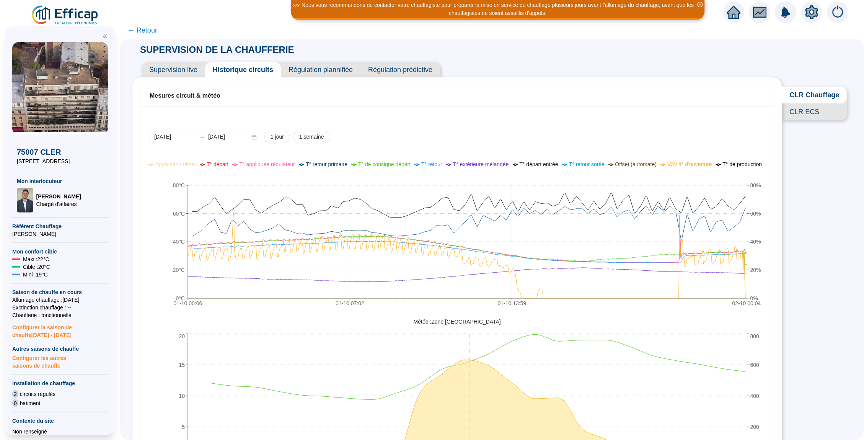
click at [183, 68] on span "Supervision live" at bounding box center [174, 69] width 64 height 15
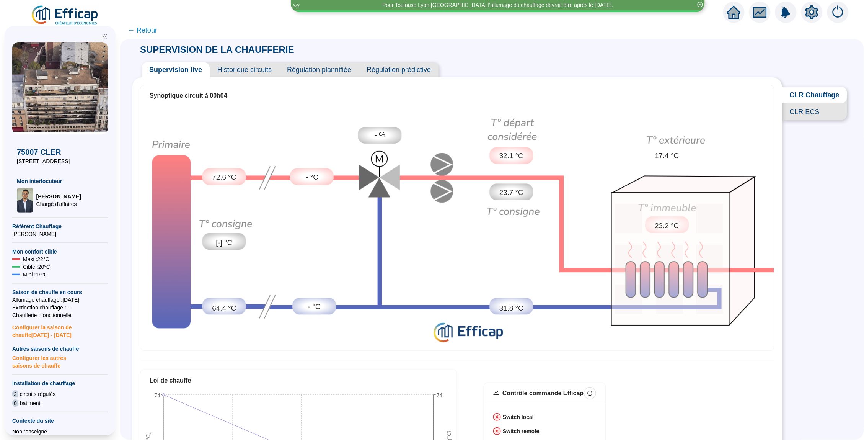
click at [146, 30] on span "← Retour" at bounding box center [142, 30] width 29 height 11
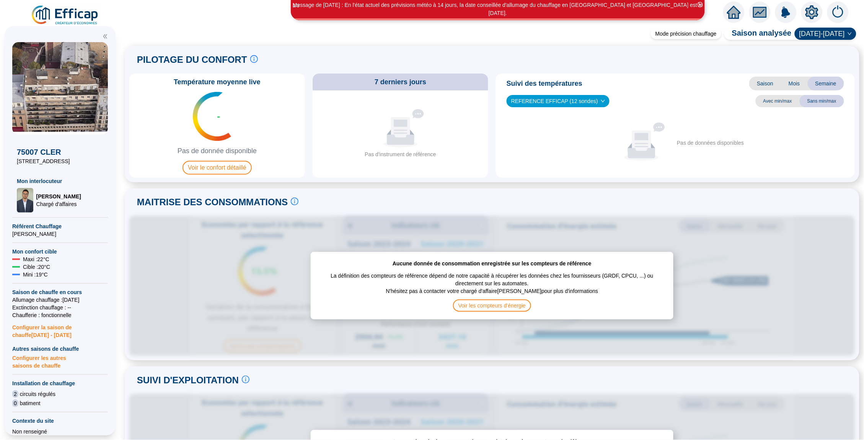
click at [733, 17] on icon "home" at bounding box center [734, 12] width 14 height 13
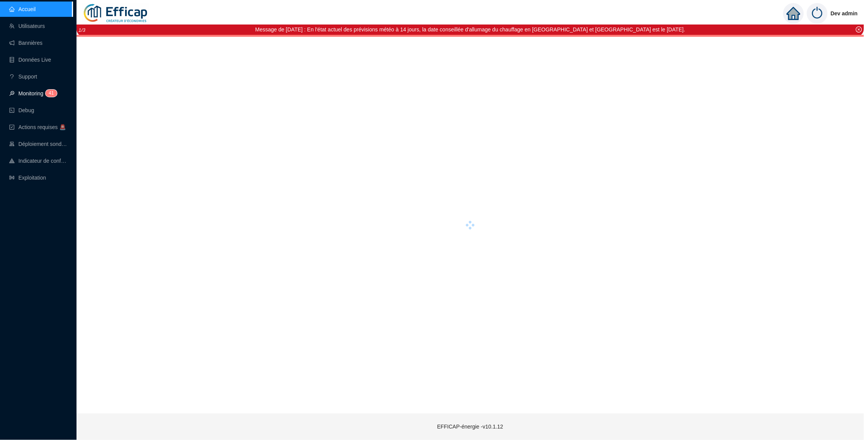
click at [43, 91] on link "Monitoring 4 1" at bounding box center [32, 93] width 46 height 6
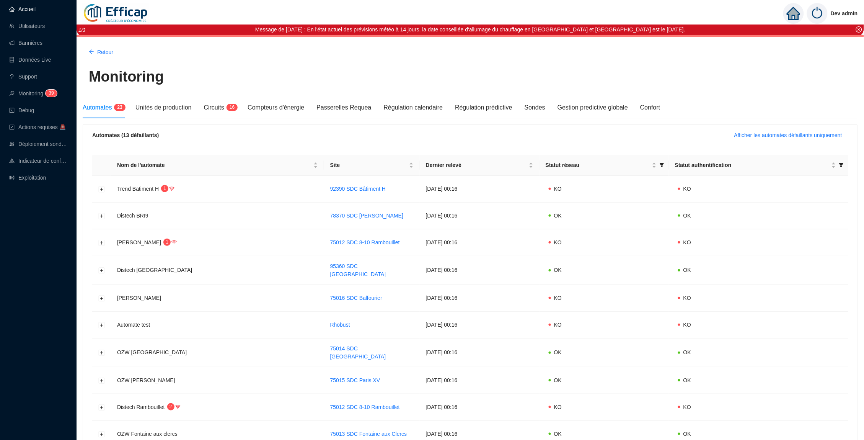
click at [11, 12] on link "Accueil" at bounding box center [22, 9] width 26 height 6
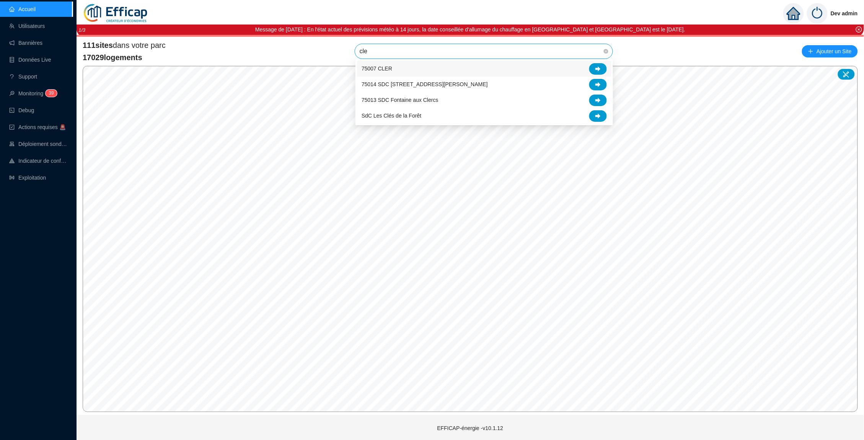
type input "cler"
click at [596, 69] on icon at bounding box center [598, 68] width 5 height 5
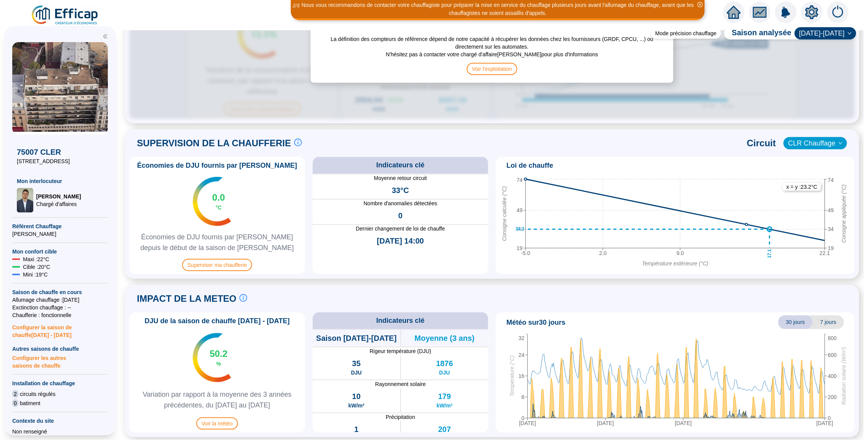
scroll to position [414, 0]
click at [237, 262] on span "Superviser ma chaufferie" at bounding box center [217, 265] width 70 height 12
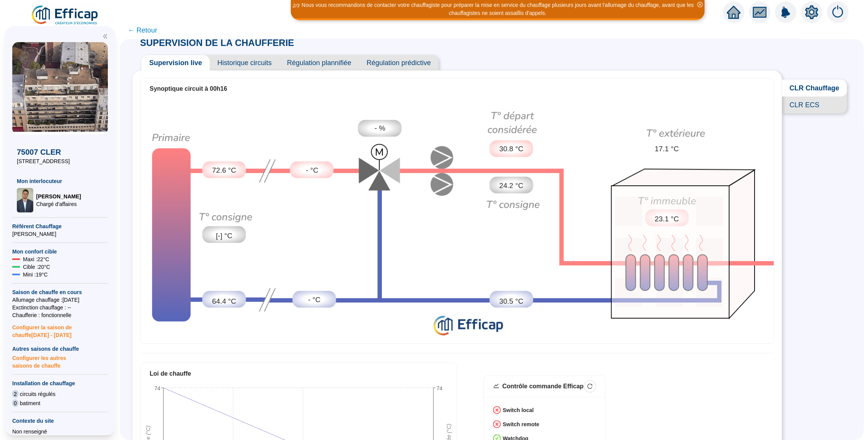
scroll to position [8, 0]
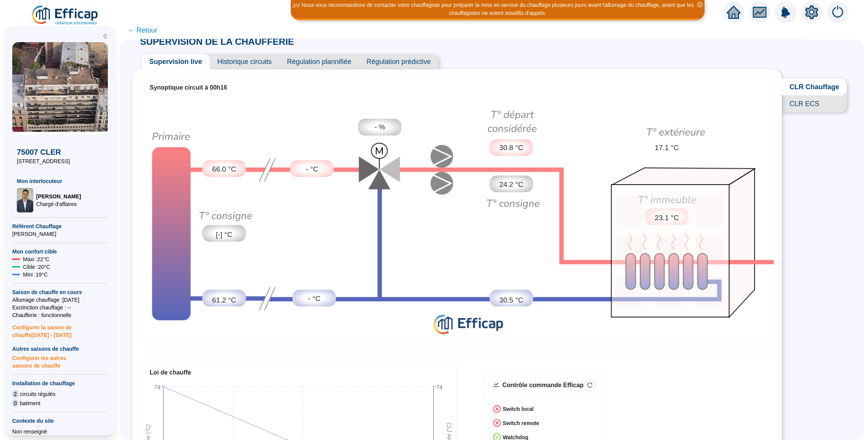
click at [239, 64] on span "Historique circuits" at bounding box center [245, 61] width 70 height 15
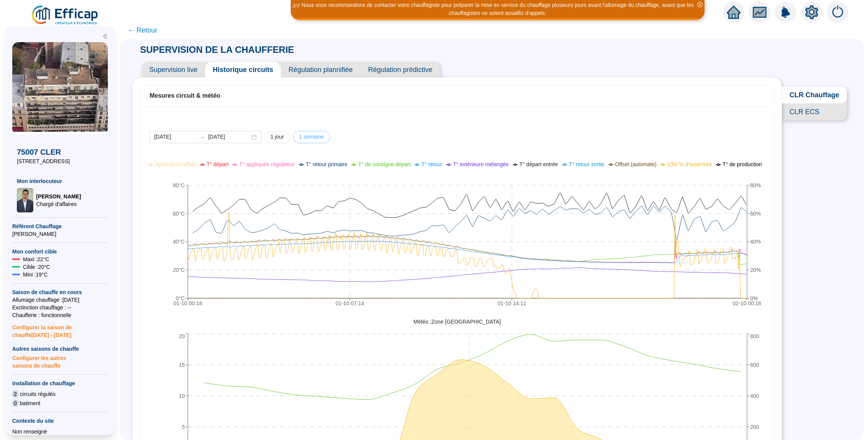
click at [305, 137] on span "1 semaine" at bounding box center [311, 137] width 25 height 8
type input "[DATE]"
